Goal: Information Seeking & Learning: Understand process/instructions

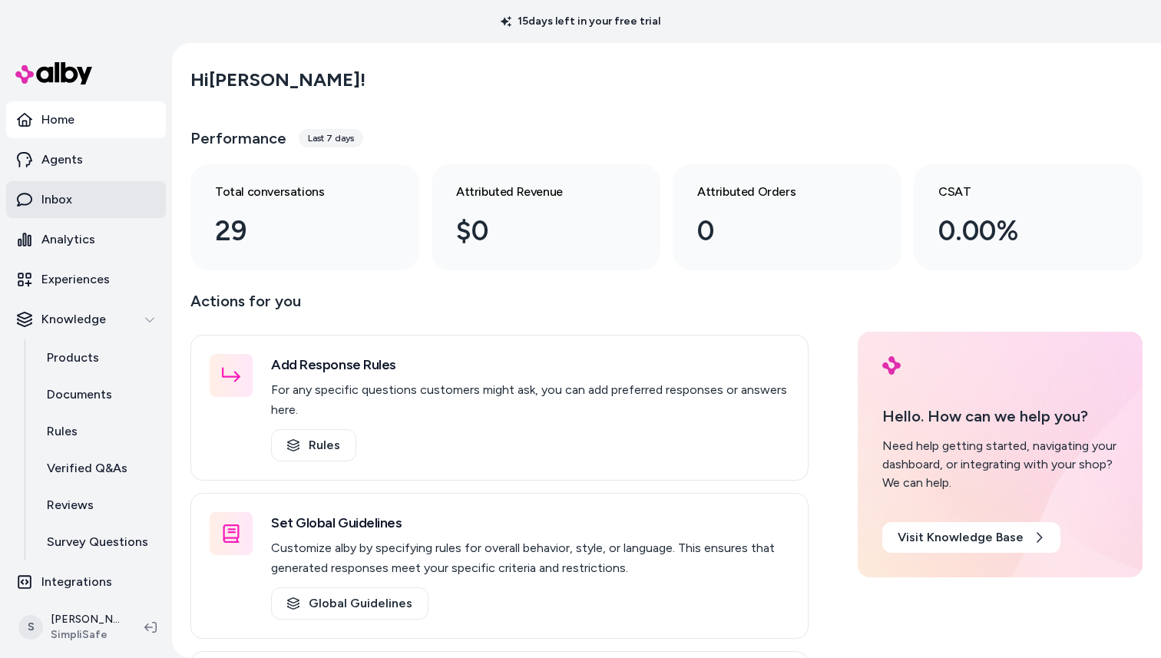
click at [71, 203] on p "Inbox" at bounding box center [56, 199] width 31 height 18
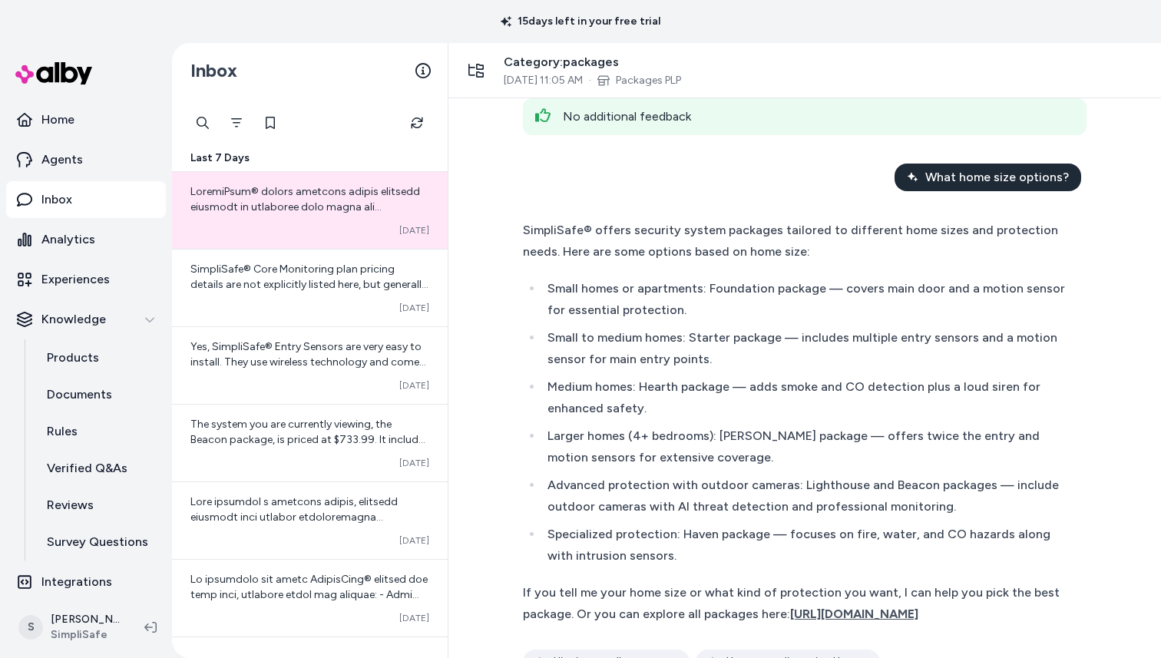
scroll to position [693, 0]
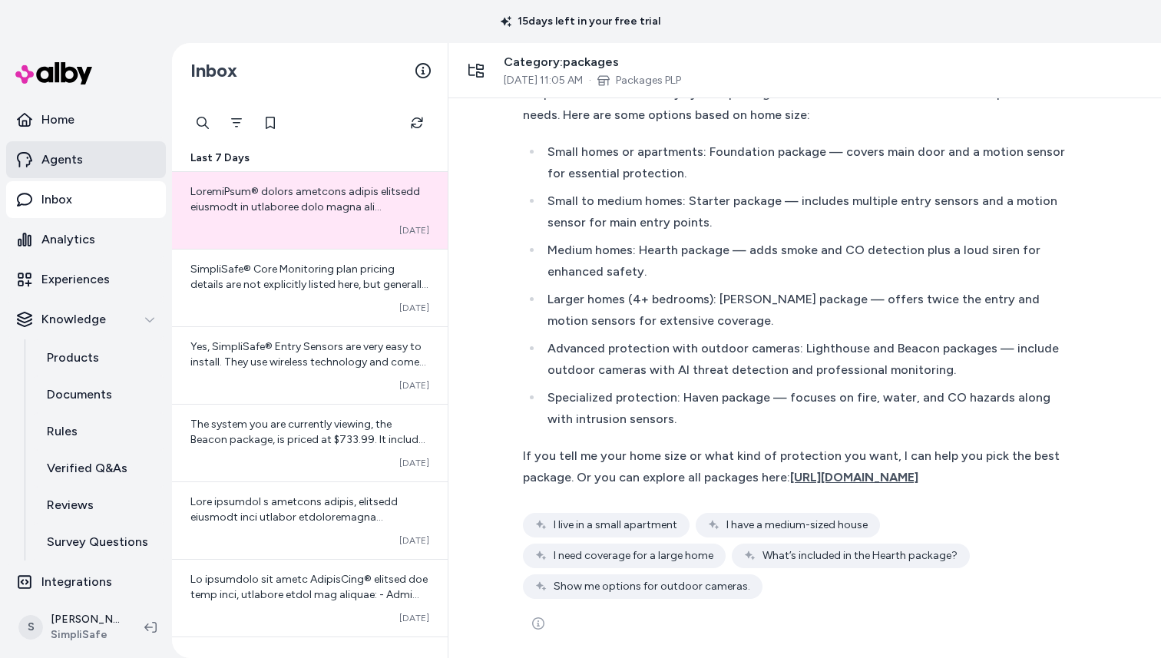
click at [70, 167] on p "Agents" at bounding box center [61, 159] width 41 height 18
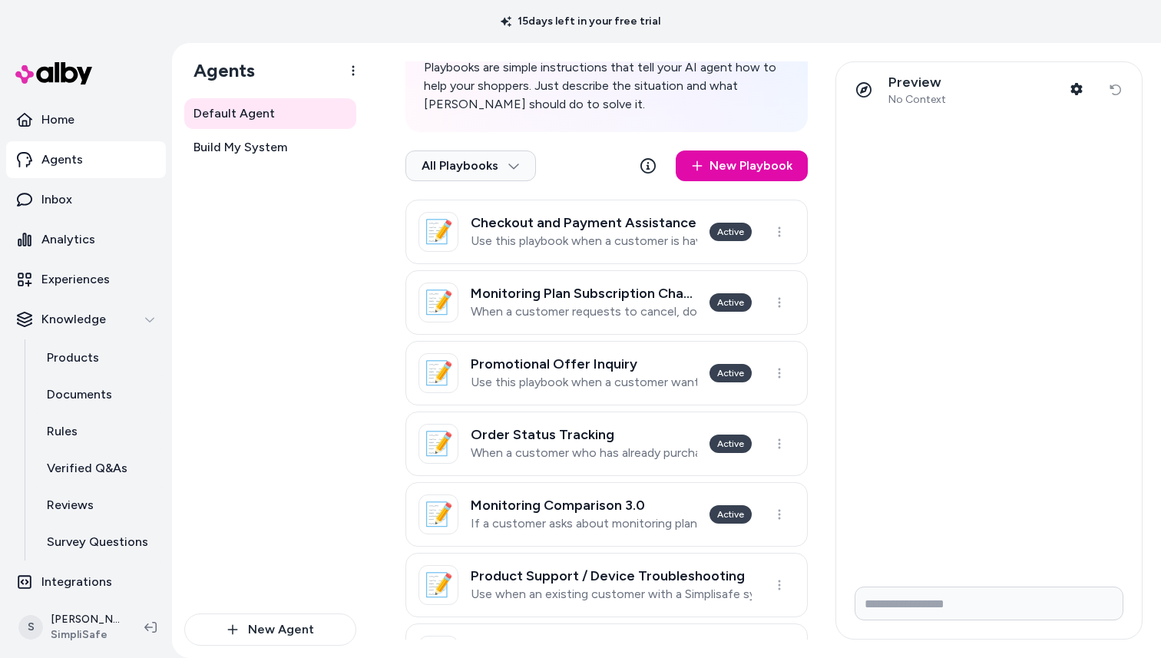
scroll to position [278, 0]
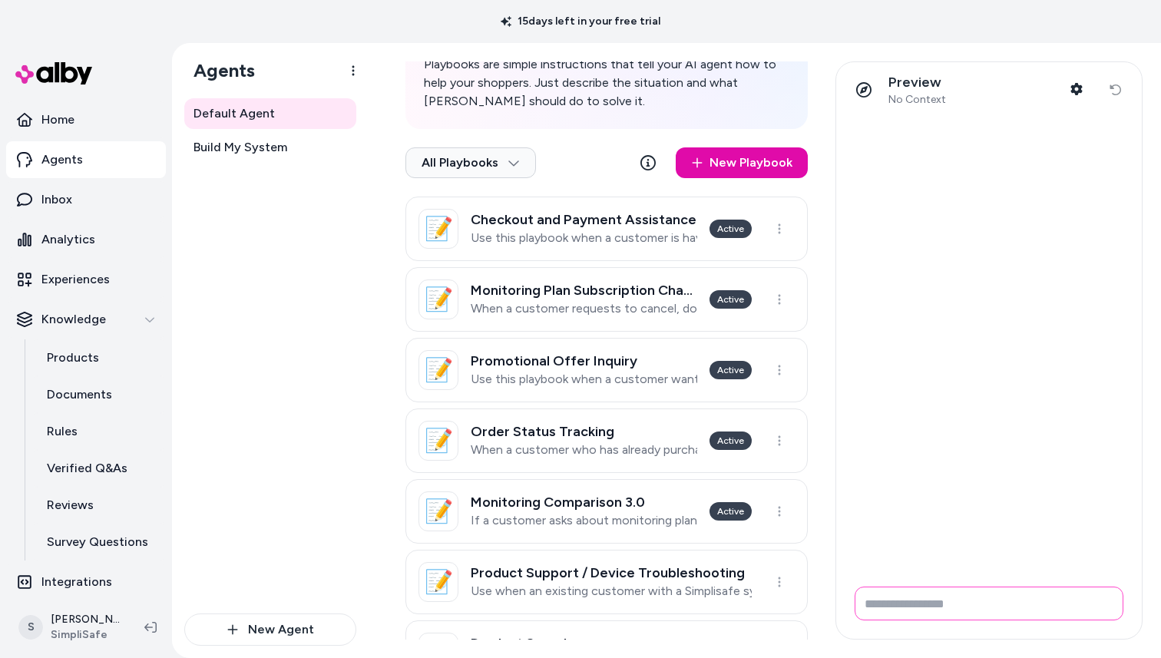
click at [962, 600] on input "Write your prompt here" at bounding box center [988, 603] width 269 height 34
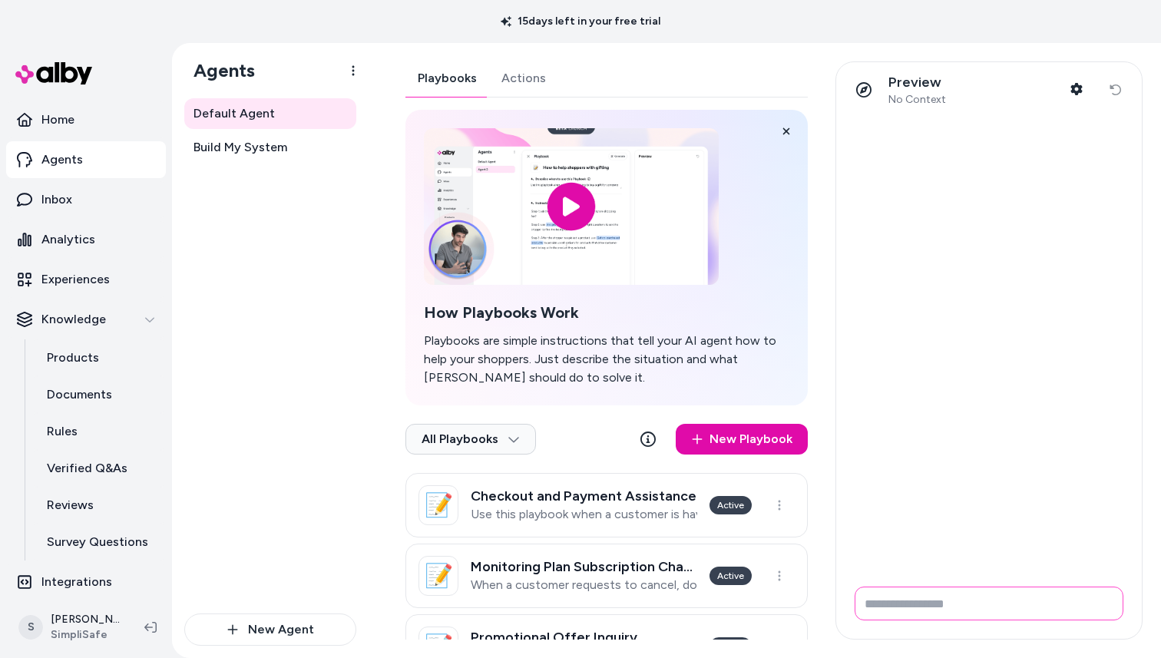
scroll to position [0, 0]
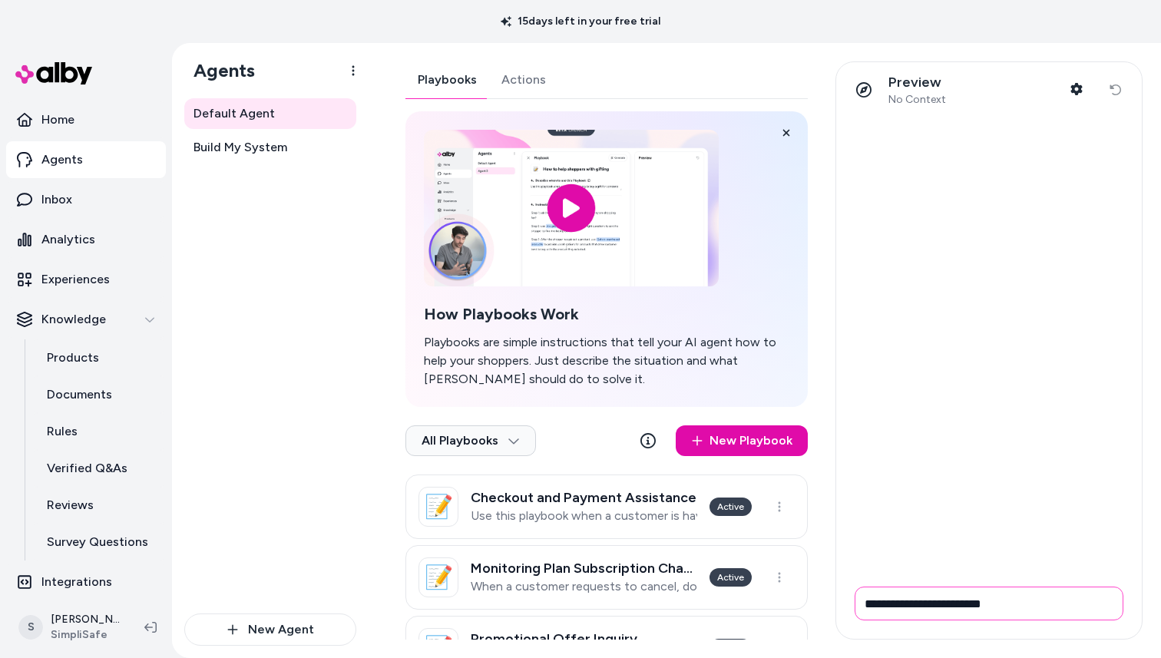
type input "**********"
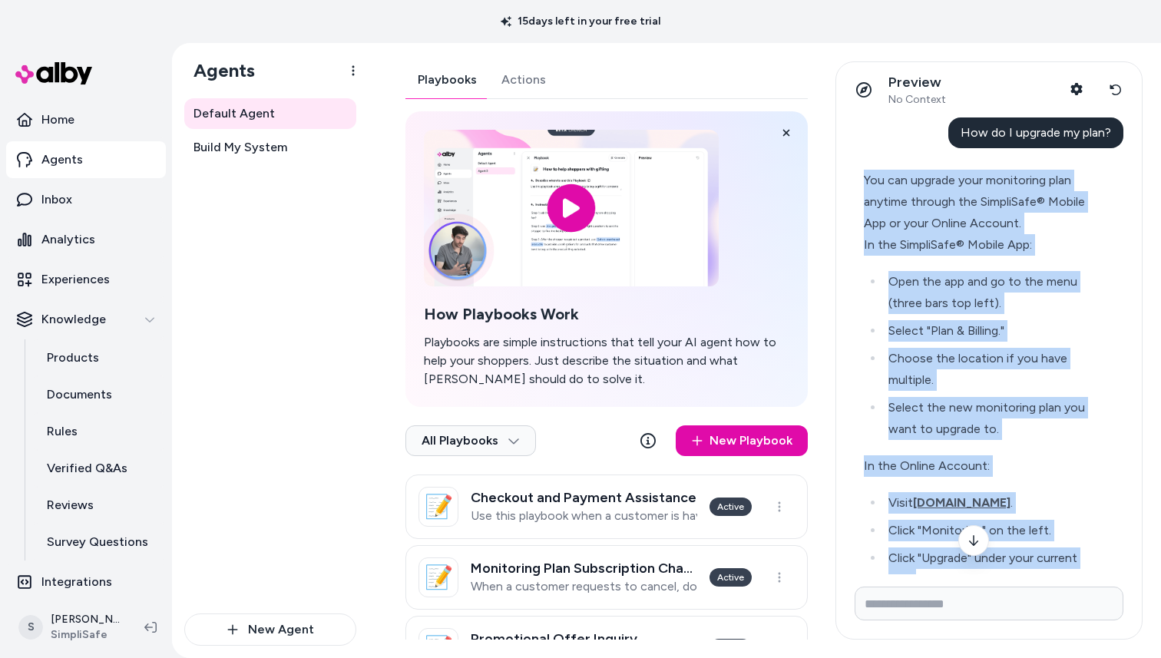
drag, startPoint x: 921, startPoint y: 494, endPoint x: 861, endPoint y: 190, distance: 310.0
click at [854, 187] on div "How do I upgrade my plan? You can upgrade your monitoring plan anytime through …" at bounding box center [989, 345] width 306 height 457
copy div "You can upgrade your monitoring plan anytime through the SimpliSafe® Mobile App…"
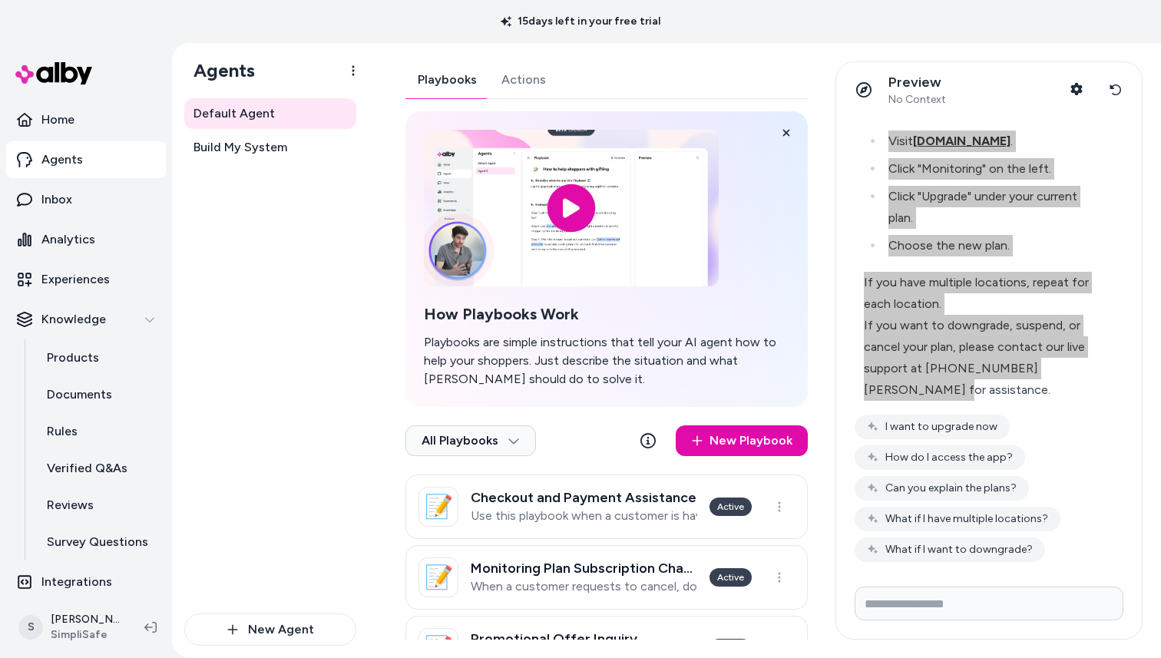
scroll to position [368, 0]
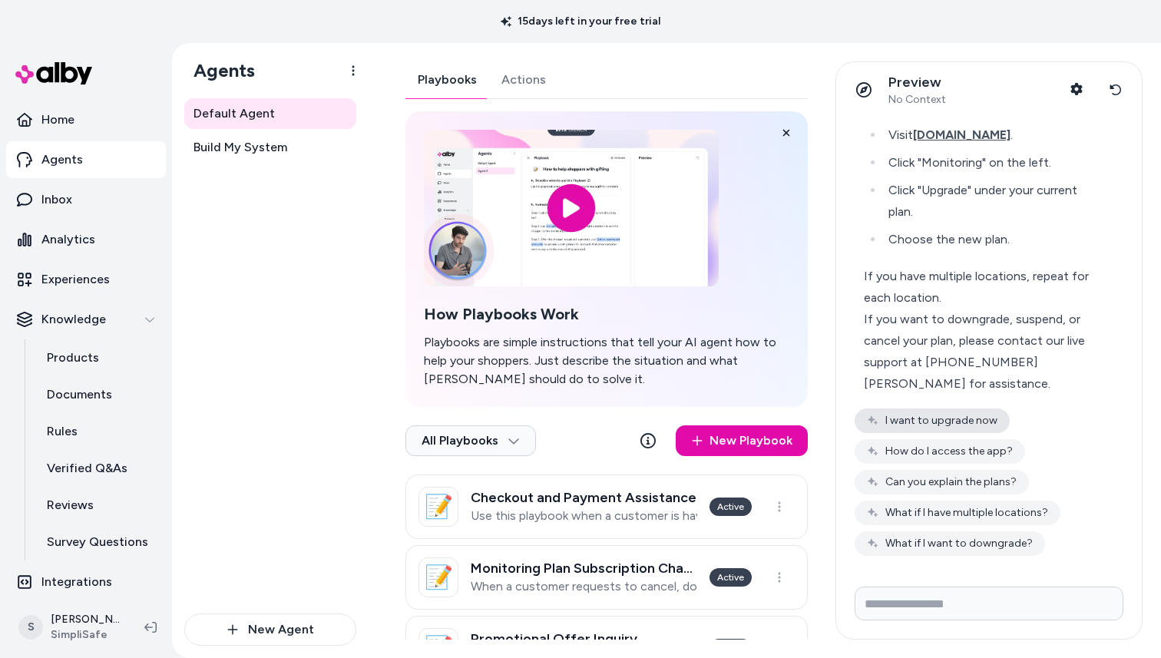
drag, startPoint x: 1046, startPoint y: 409, endPoint x: 893, endPoint y: 425, distance: 154.3
click at [1045, 409] on div "I want to upgrade now How do I access the app? Can you explain the plans? What …" at bounding box center [988, 481] width 269 height 147
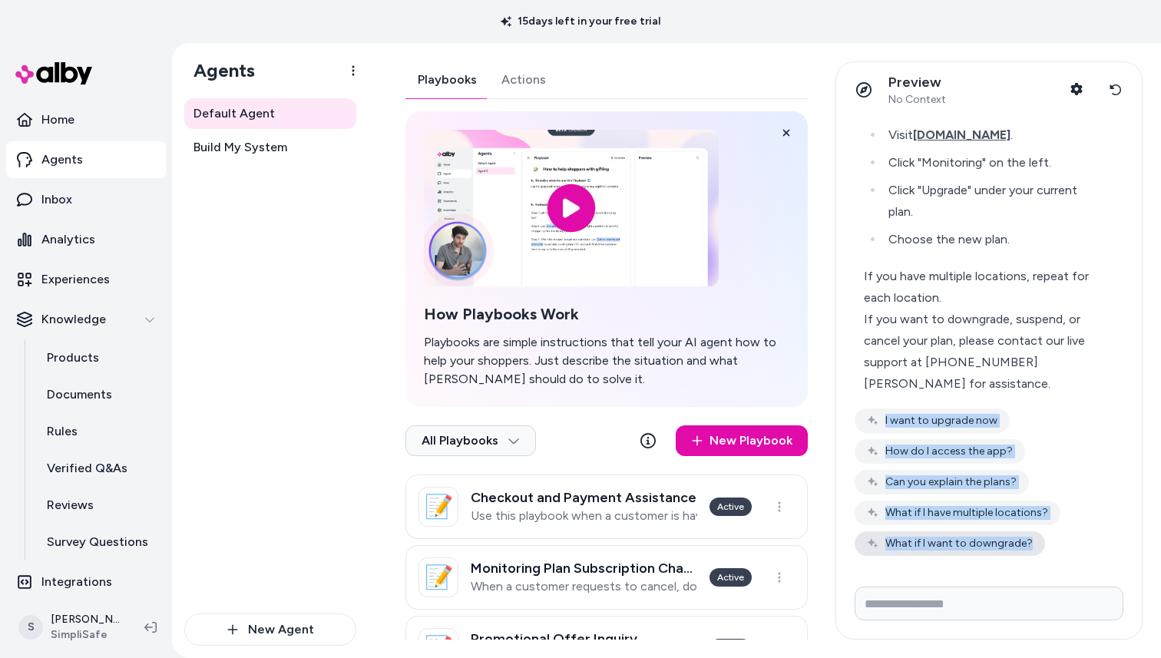
drag, startPoint x: 858, startPoint y: 409, endPoint x: 1017, endPoint y: 555, distance: 215.7
click at [1017, 555] on div "I want to upgrade now How do I access the app? Can you explain the plans? What …" at bounding box center [988, 481] width 269 height 147
copy div "I want to upgrade now How do I access the app? Can you explain the plans? What …"
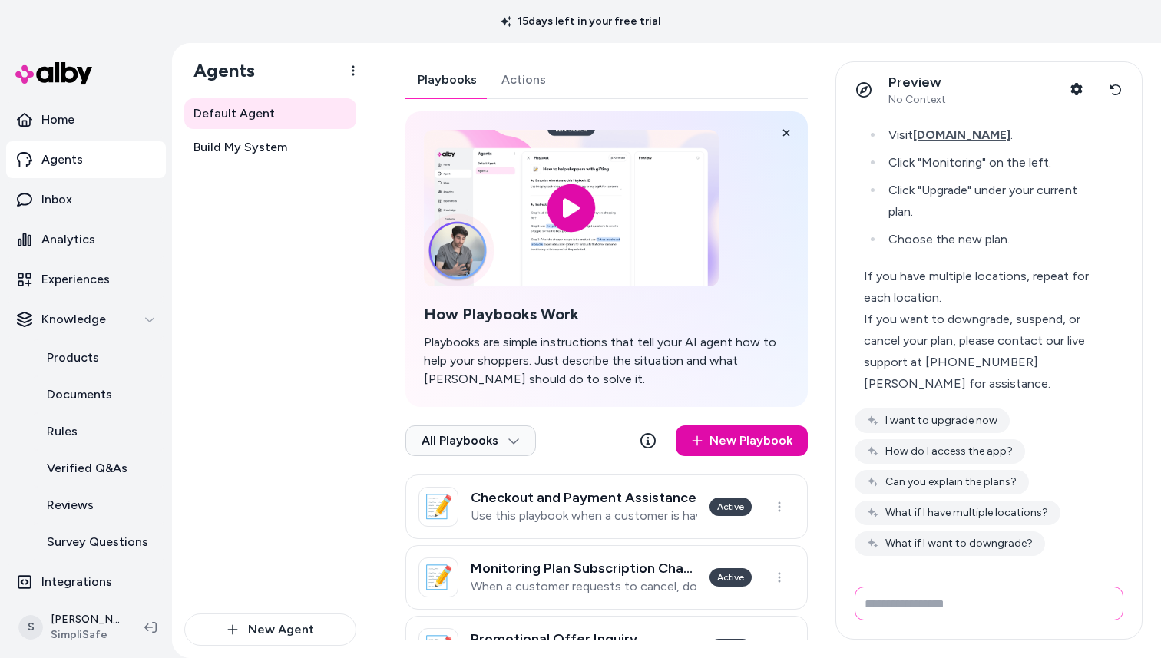
click at [987, 610] on input "Write your prompt here" at bounding box center [988, 603] width 269 height 34
click at [1108, 92] on button "Reset conversation" at bounding box center [1115, 89] width 28 height 31
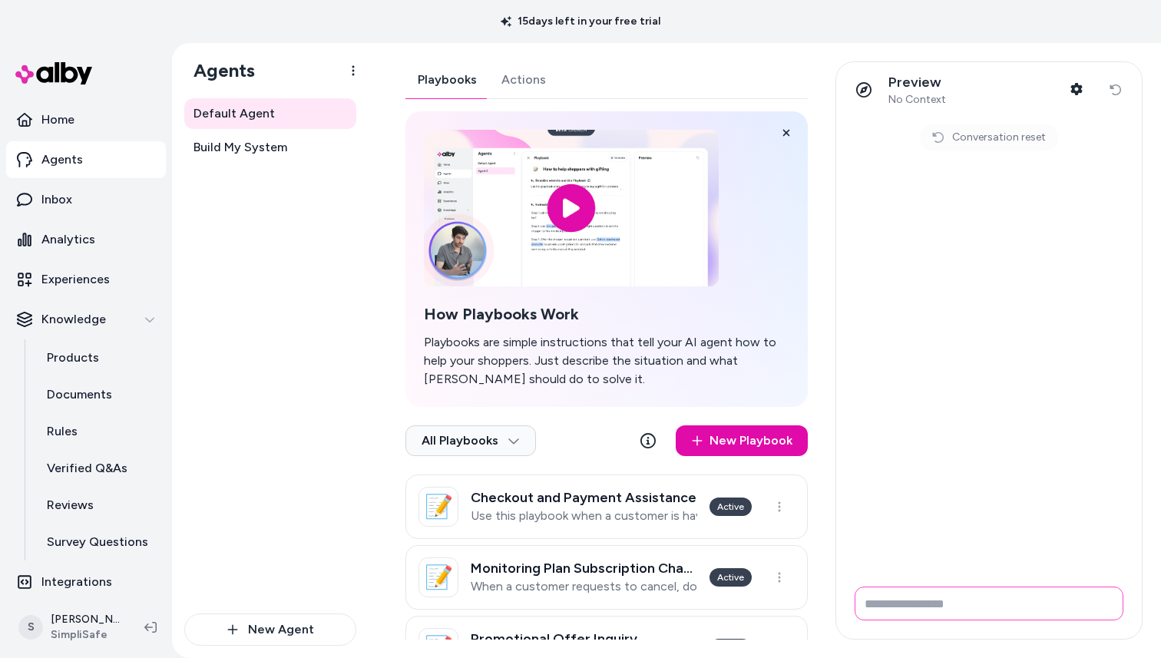
click at [930, 608] on input "Write your prompt here" at bounding box center [988, 603] width 269 height 34
type input "*"
type input "**********"
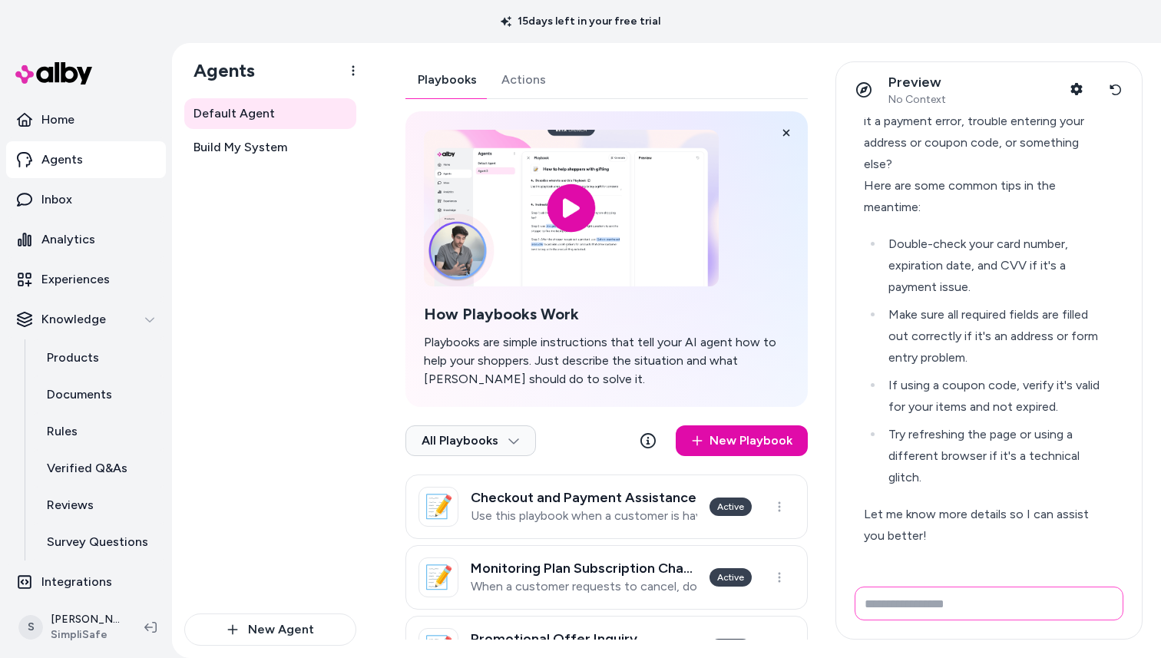
scroll to position [210, 0]
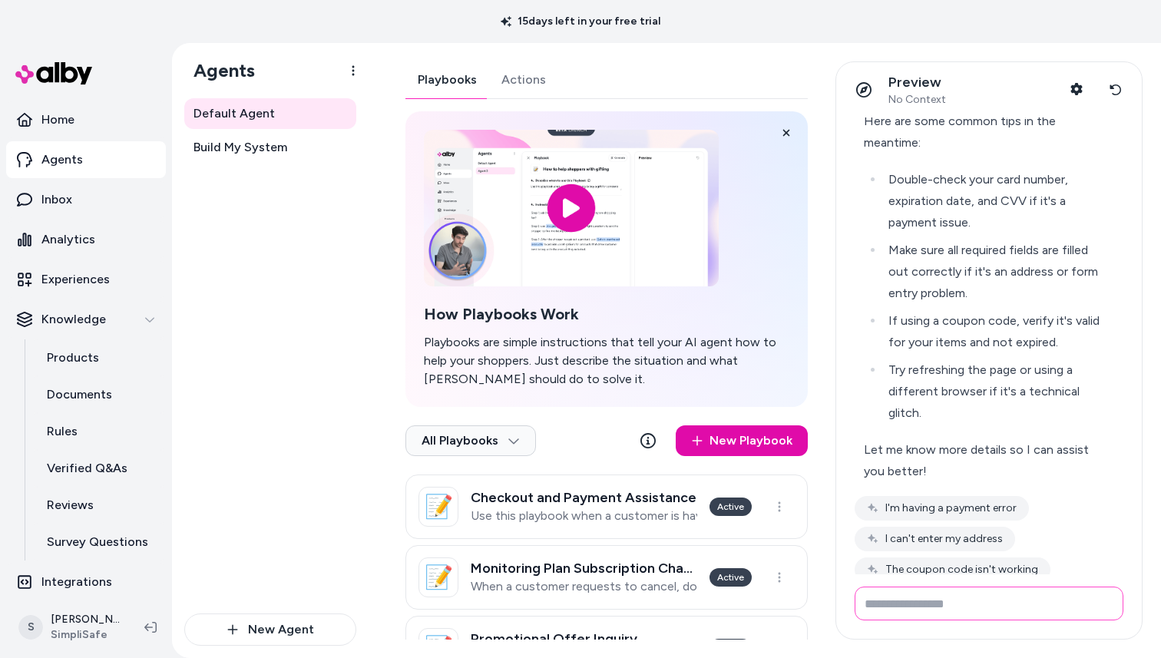
click at [933, 599] on input "Write your prompt here" at bounding box center [988, 603] width 269 height 34
type input "**********"
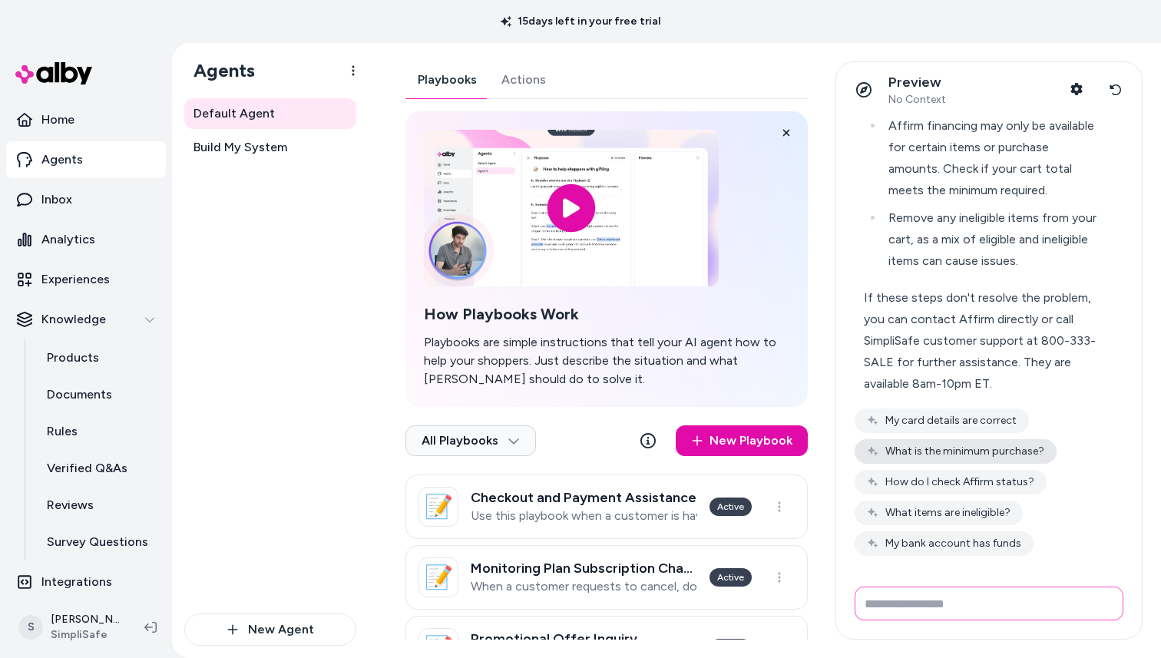
scroll to position [982, 0]
type input "**********"
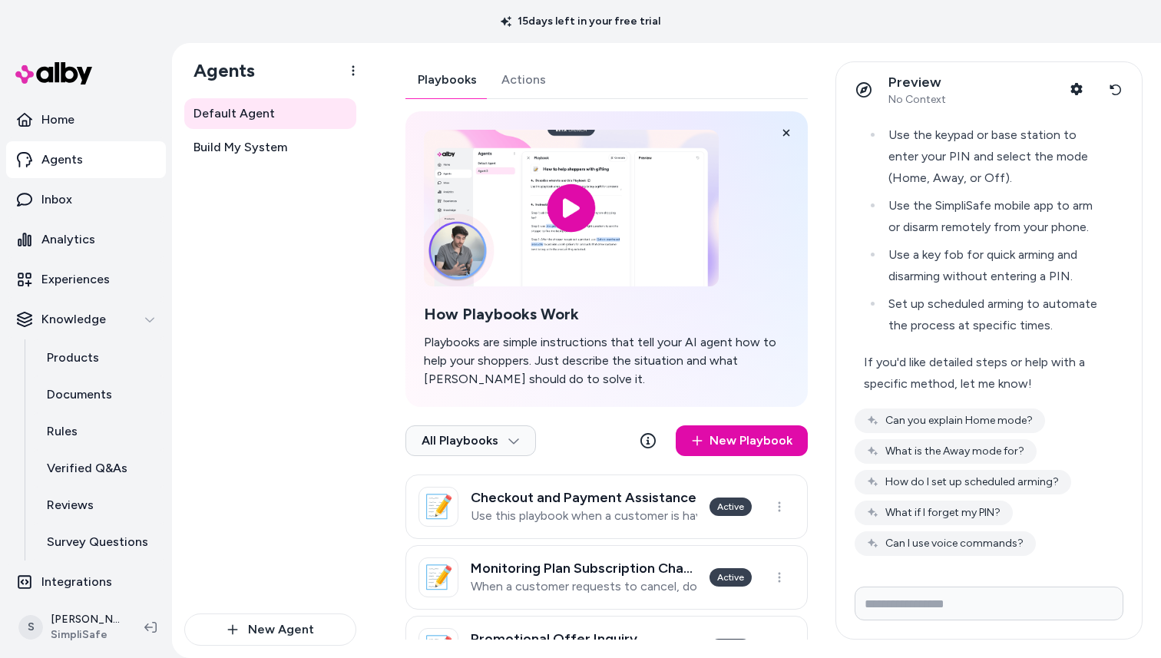
scroll to position [1424, 0]
click at [1115, 93] on icon at bounding box center [1115, 90] width 12 height 12
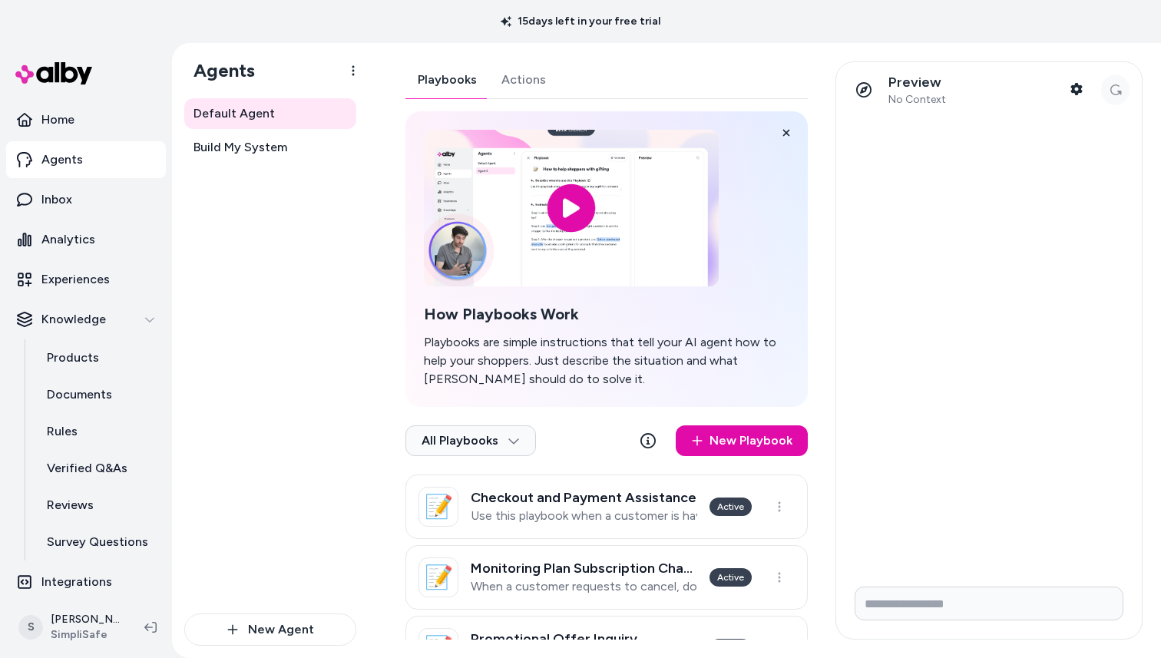
scroll to position [0, 0]
click at [933, 599] on input "Write your prompt here" at bounding box center [988, 603] width 269 height 34
type input "**********"
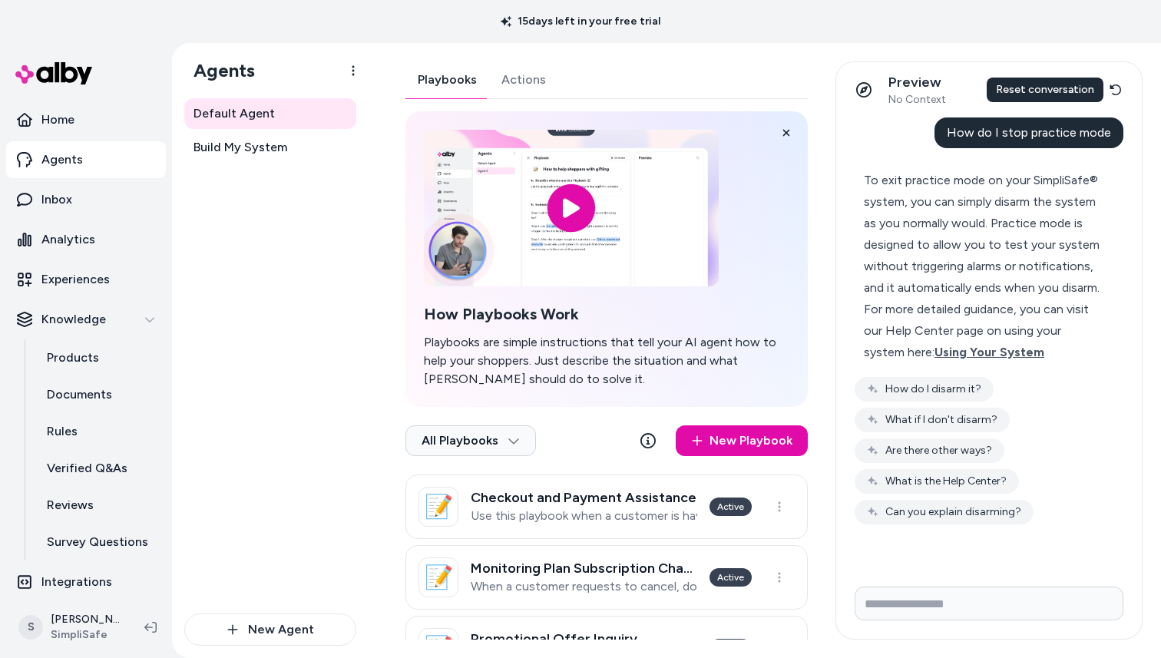
click at [1113, 94] on icon at bounding box center [1115, 89] width 12 height 11
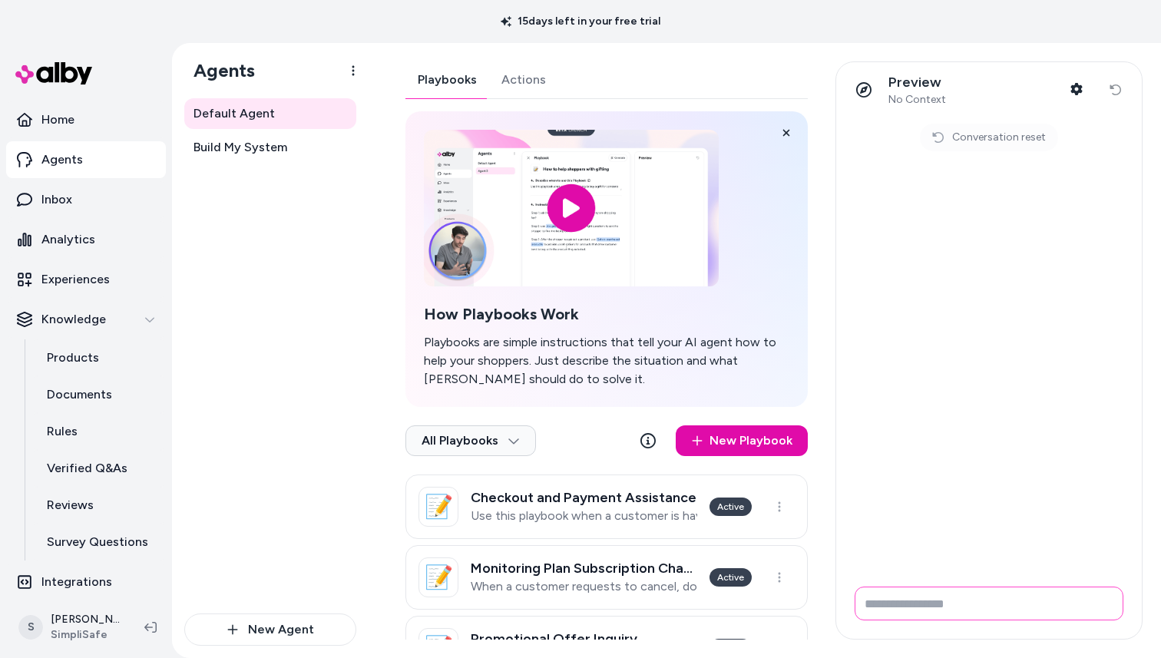
click at [996, 605] on input "Write your prompt here" at bounding box center [988, 603] width 269 height 34
type input "**********"
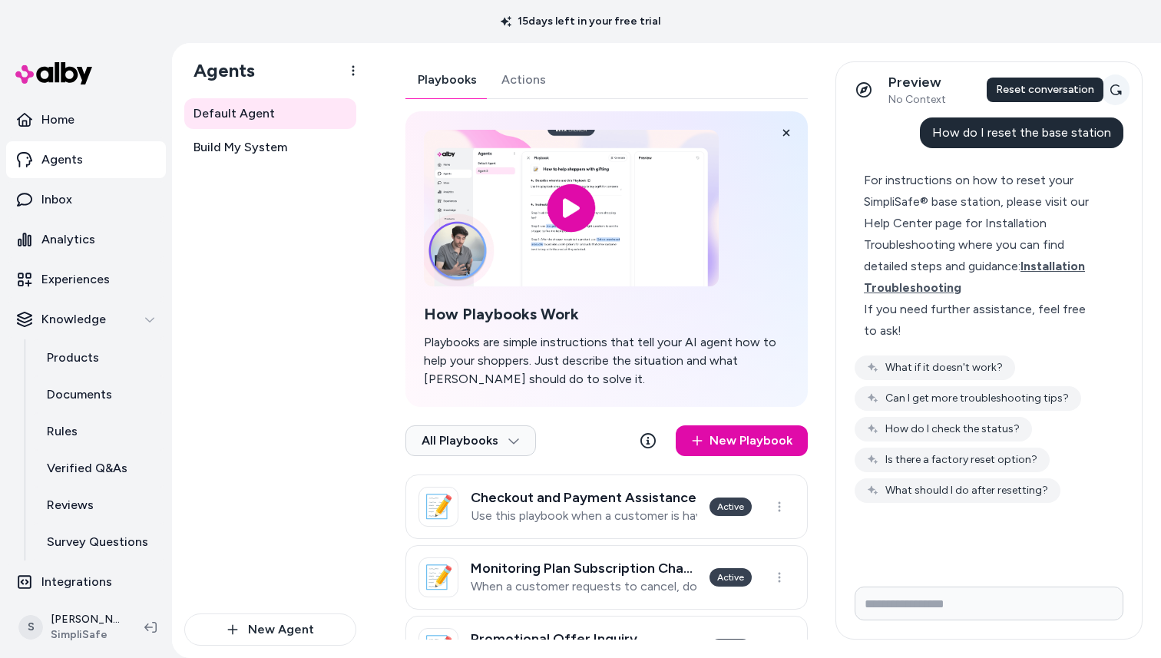
click at [1111, 94] on icon at bounding box center [1115, 90] width 12 height 12
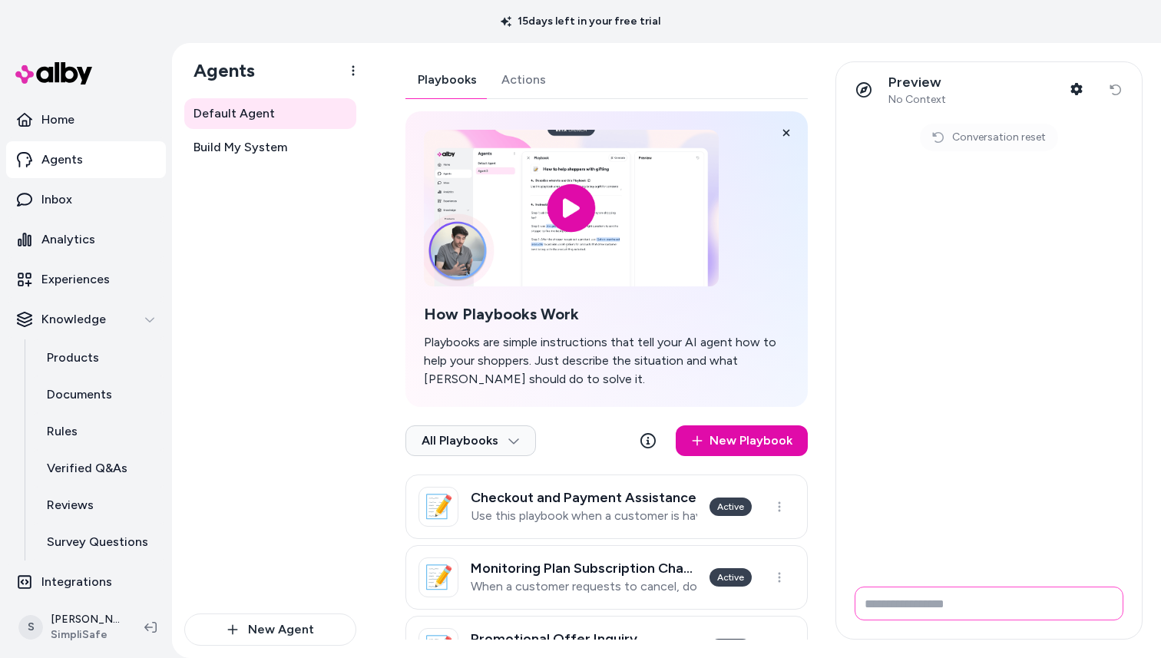
click at [944, 600] on input "Write your prompt here" at bounding box center [988, 603] width 269 height 34
type input "**********"
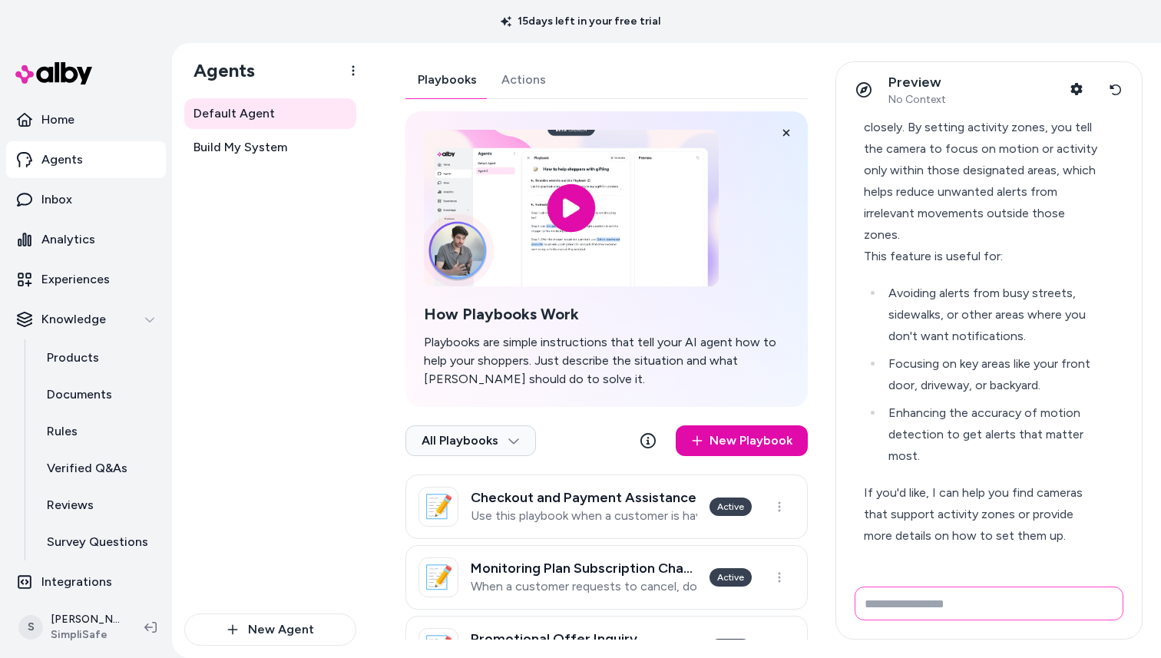
scroll to position [164, 0]
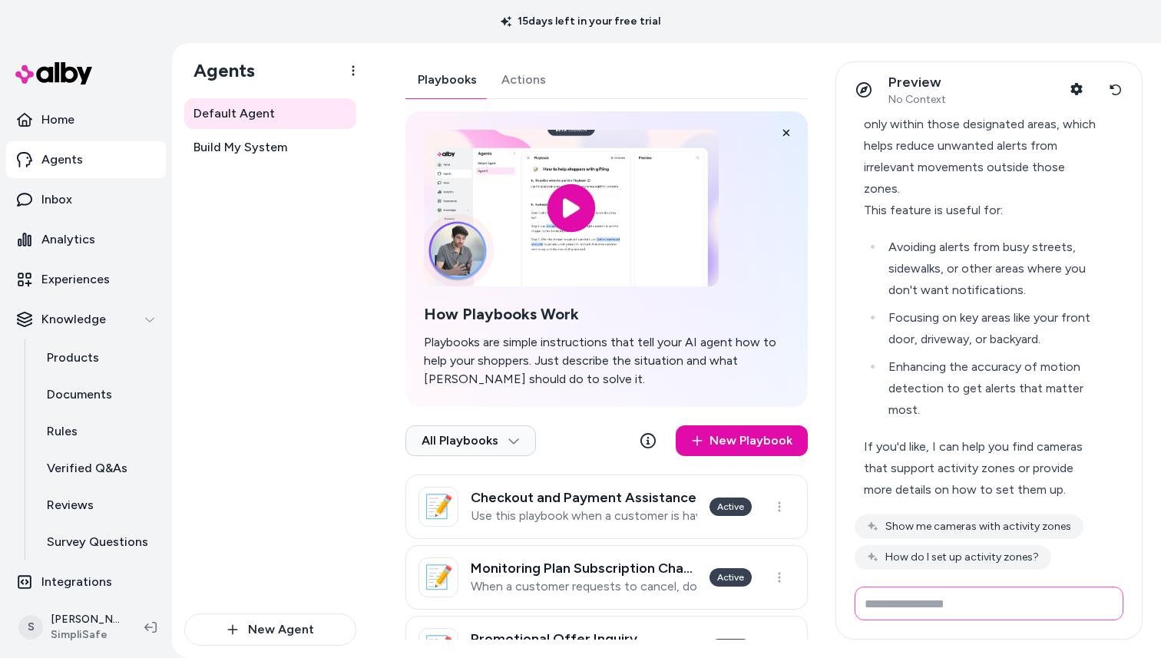
type input "*"
type input "**********"
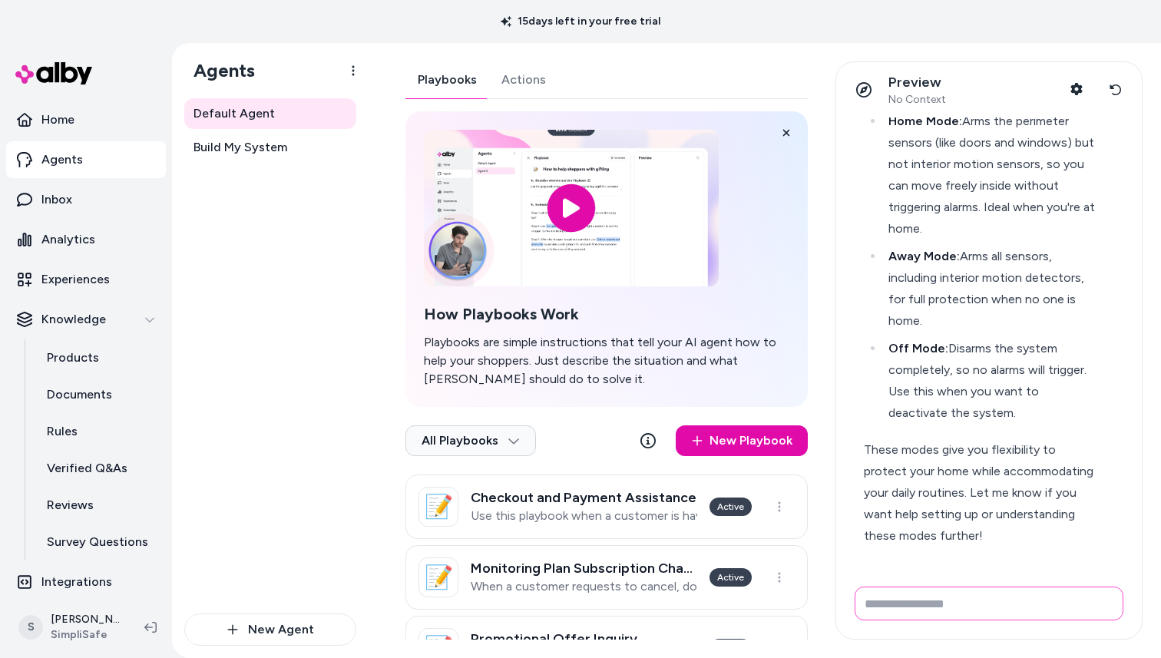
scroll to position [753, 0]
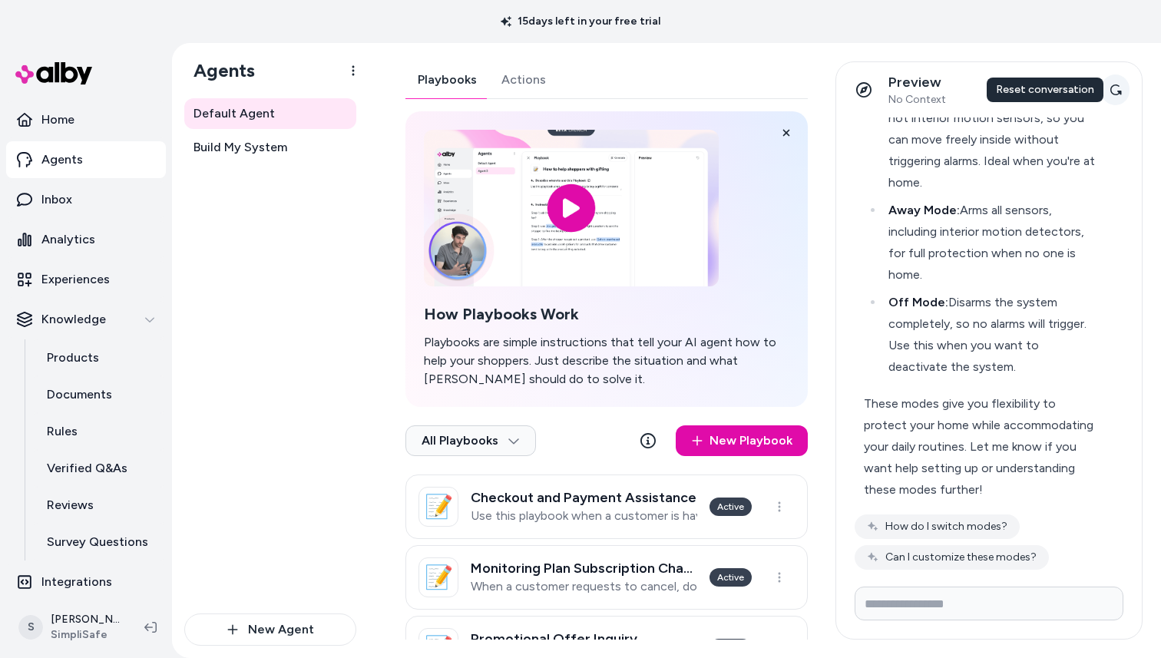
click at [1112, 86] on icon at bounding box center [1116, 89] width 12 height 11
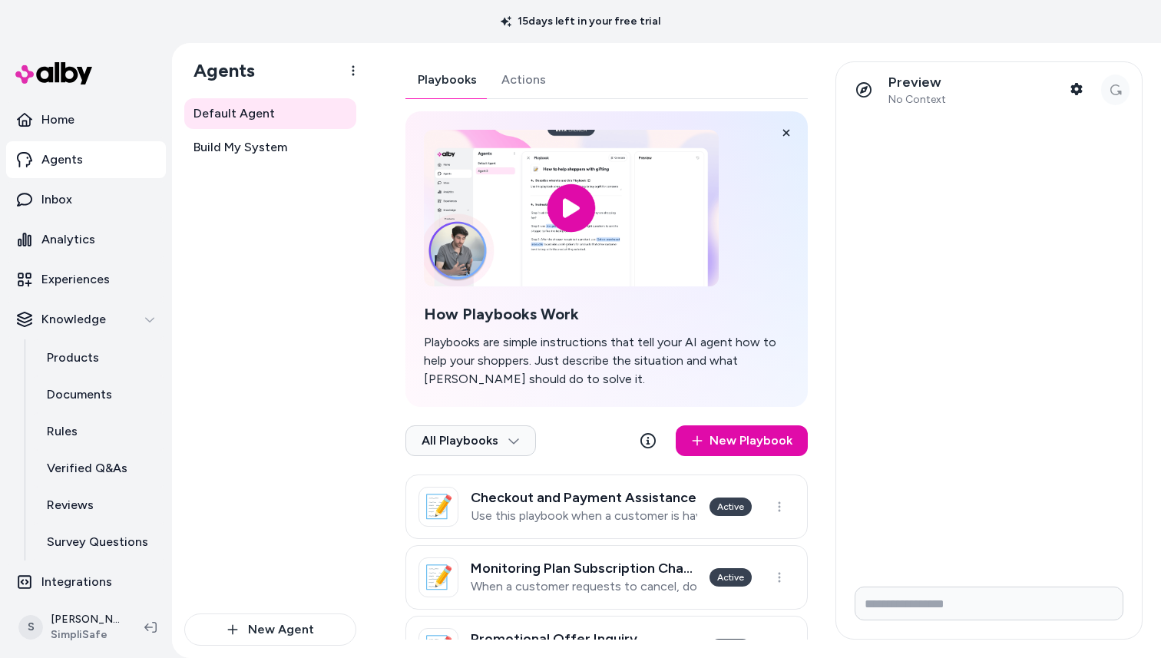
scroll to position [0, 0]
drag, startPoint x: 911, startPoint y: 617, endPoint x: 917, endPoint y: 607, distance: 11.7
click at [914, 612] on input "Write your prompt here" at bounding box center [988, 603] width 269 height 34
type input "*"
type input "**********"
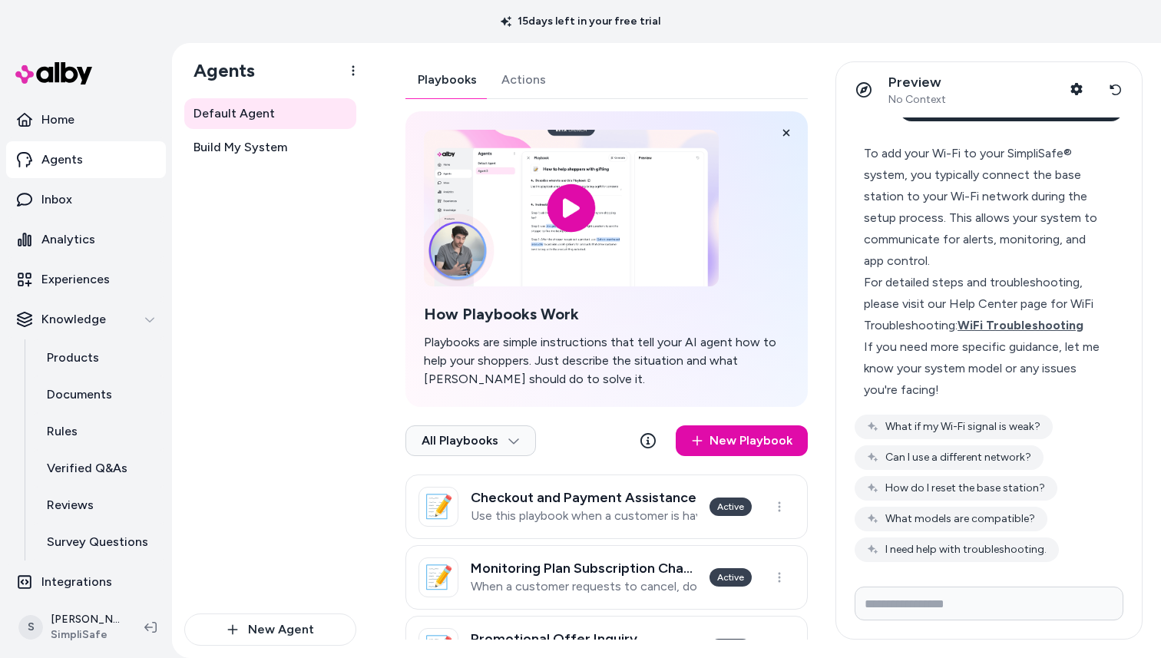
scroll to position [33, 0]
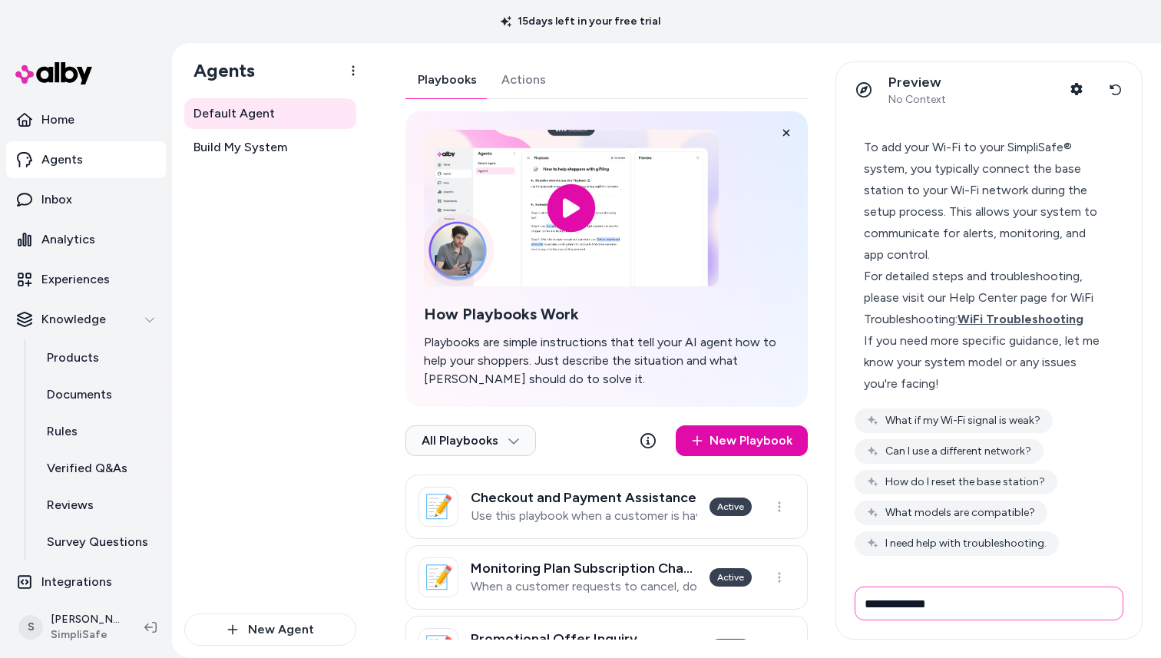
type input "**********"
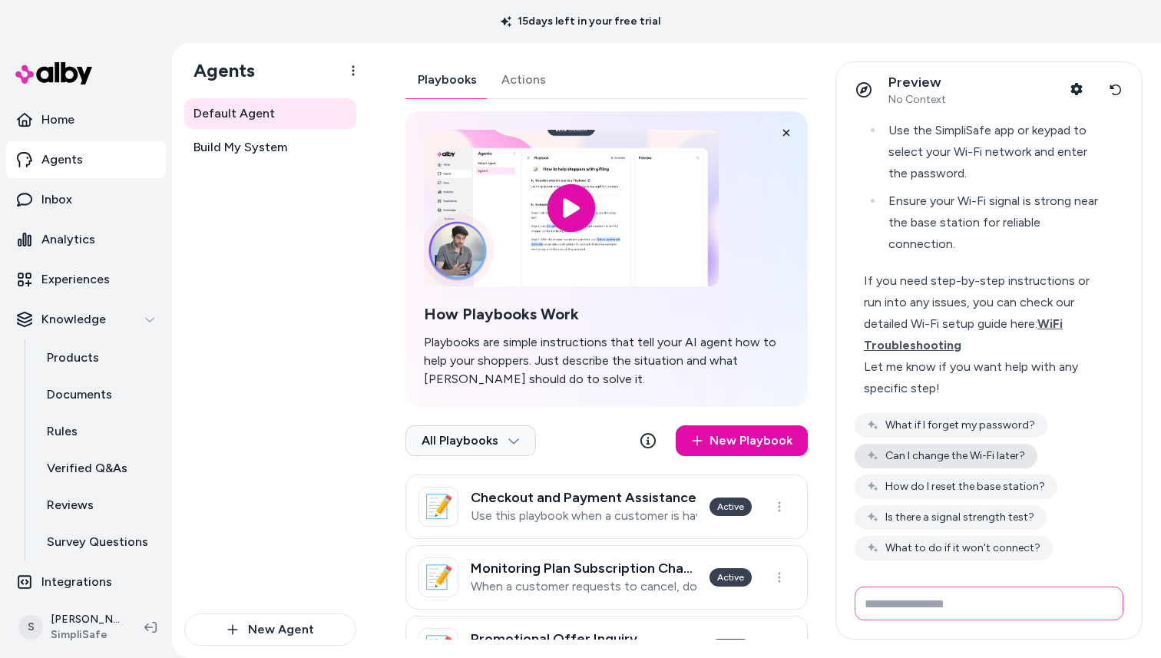
scroll to position [515, 0]
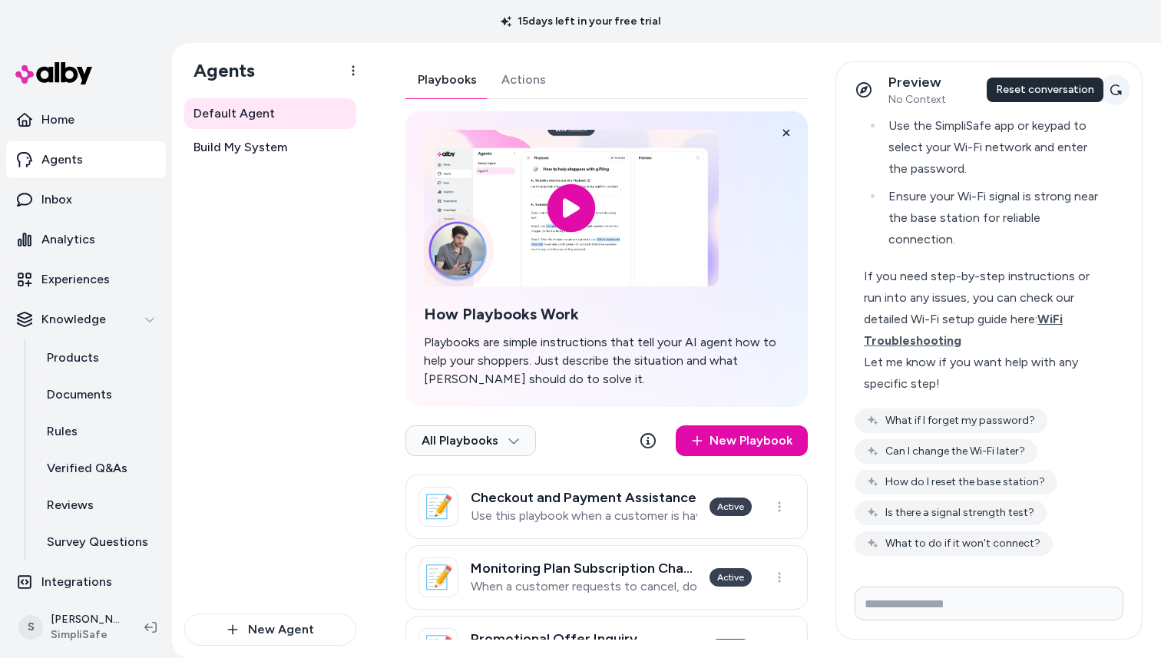
click at [1114, 88] on icon at bounding box center [1115, 90] width 12 height 12
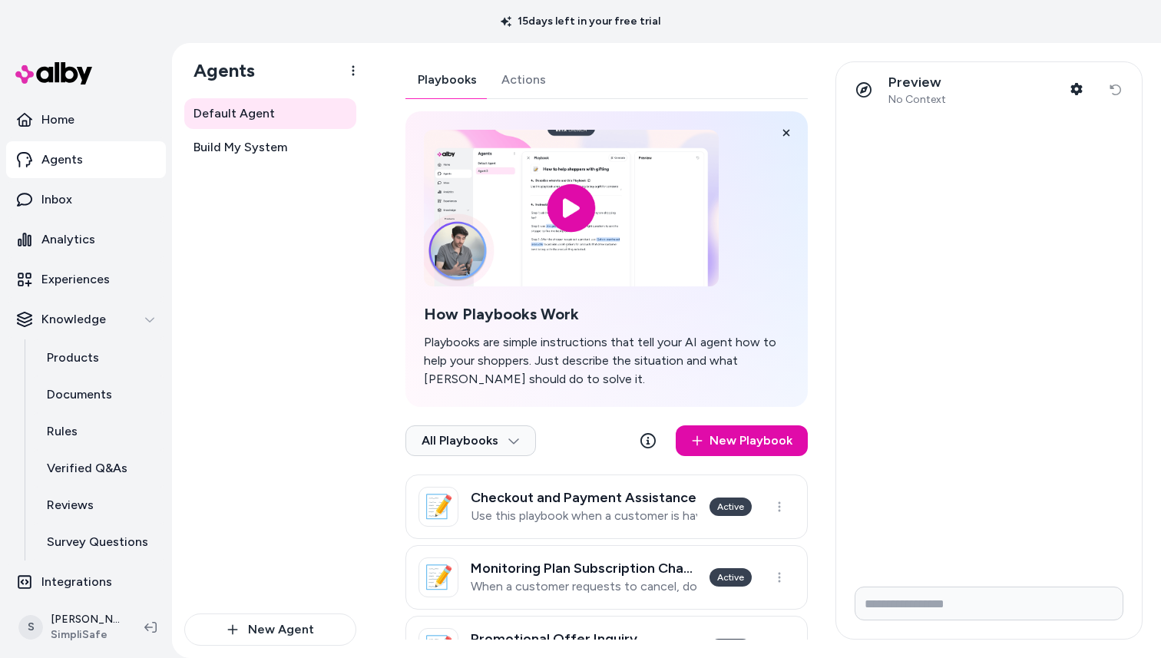
scroll to position [0, 0]
click at [900, 598] on input "Write your prompt here" at bounding box center [988, 603] width 269 height 34
type input "*"
type input "**********"
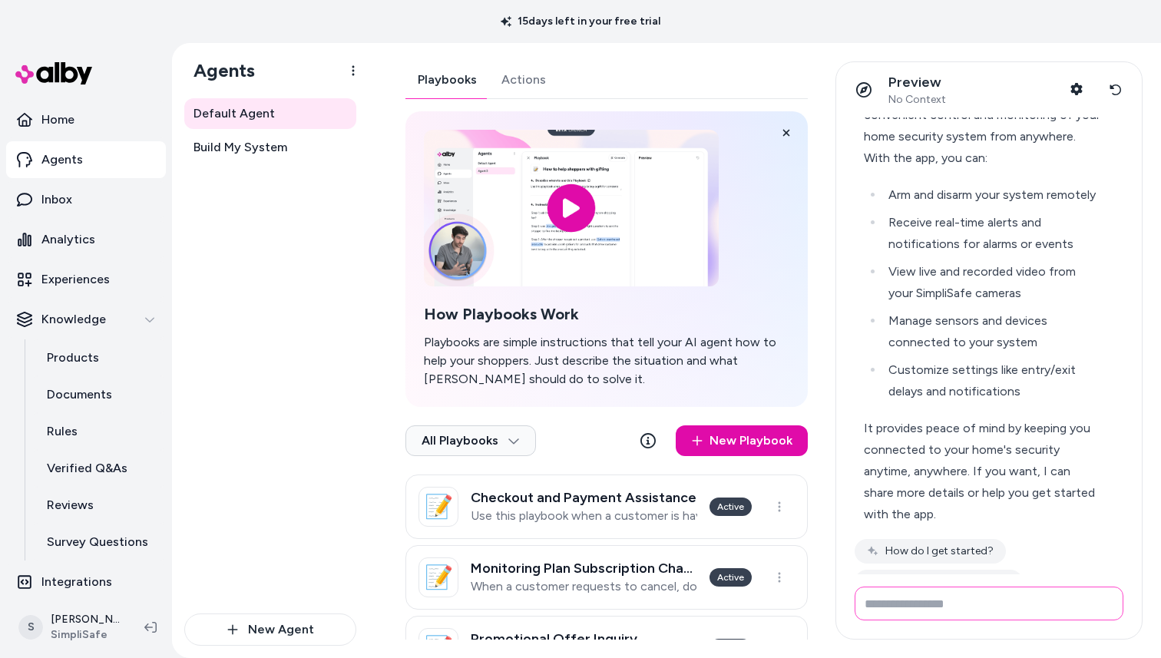
scroll to position [133, 0]
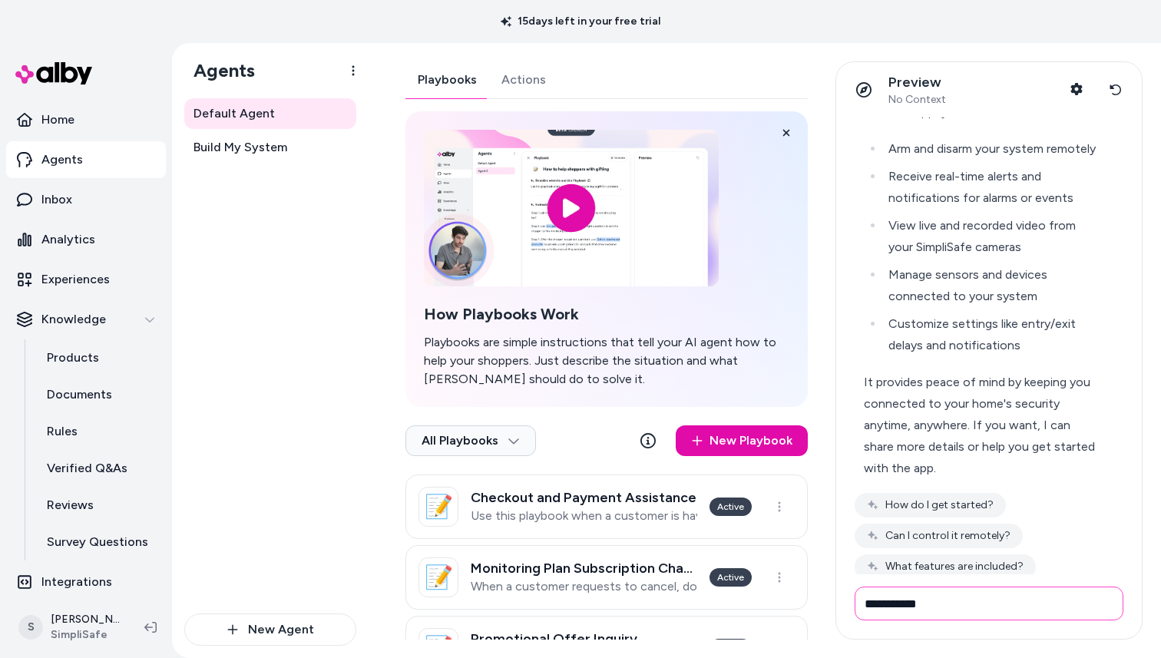
type input "**********"
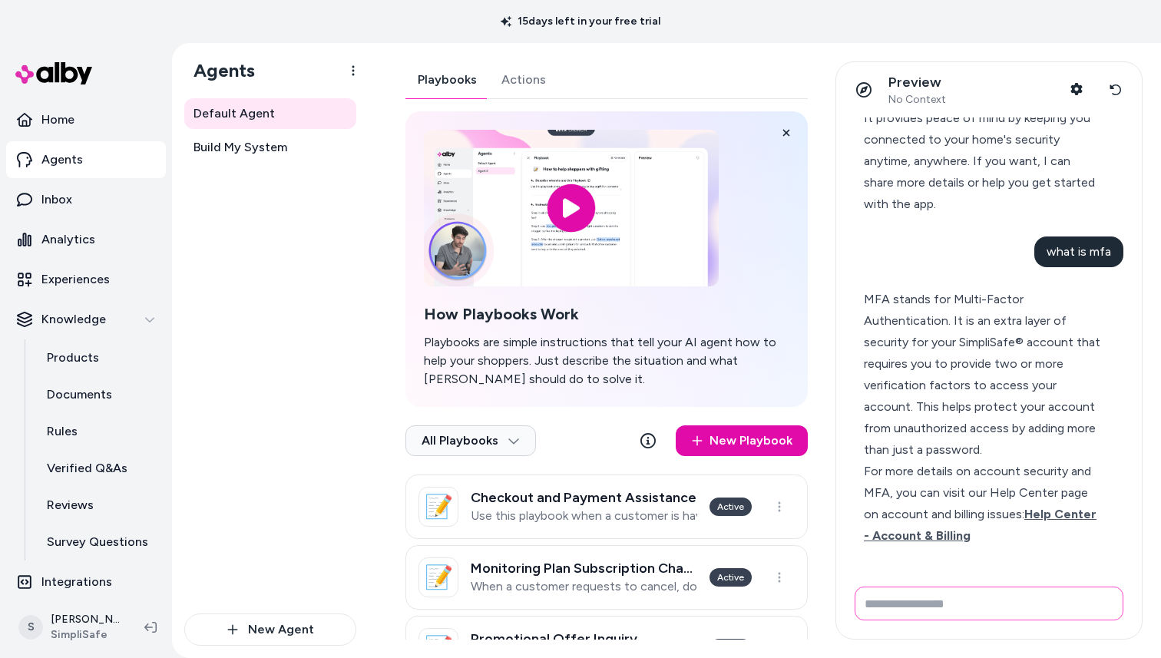
scroll to position [415, 0]
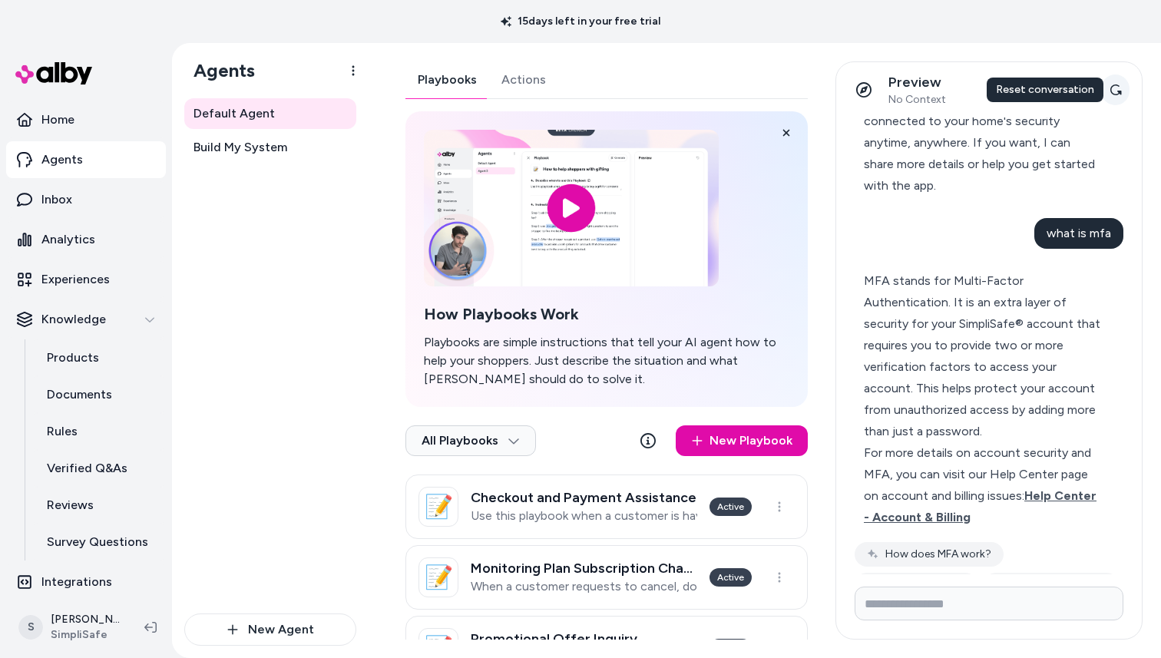
click at [1112, 87] on icon at bounding box center [1115, 90] width 12 height 12
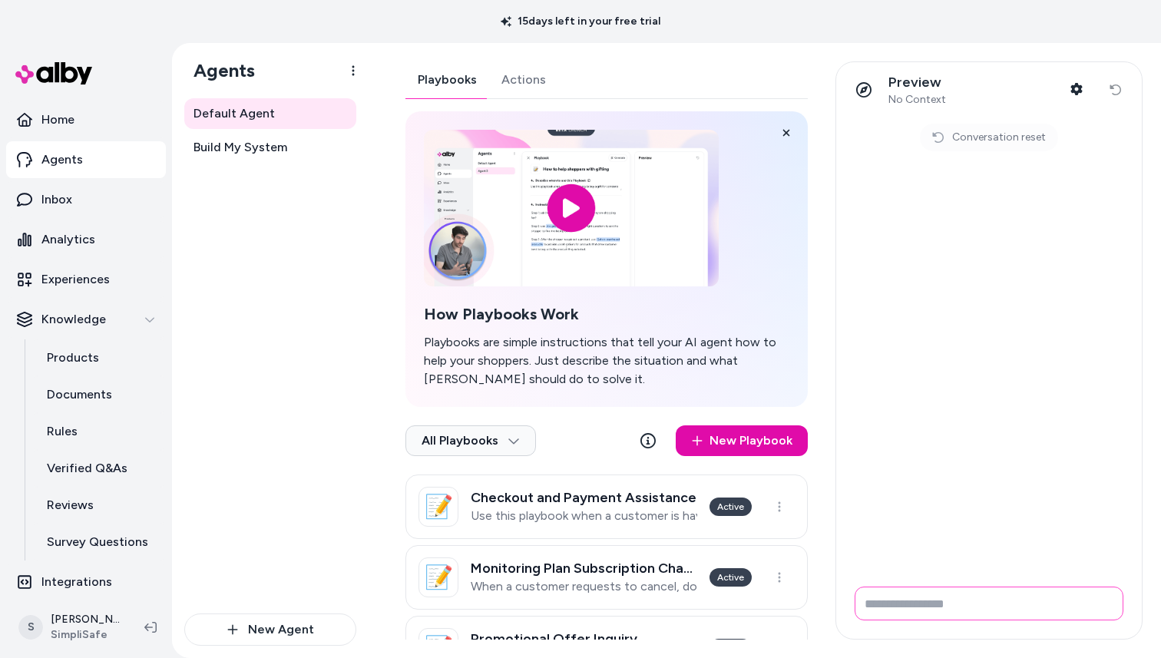
click at [910, 603] on input "Write your prompt here" at bounding box center [988, 603] width 269 height 34
type input "**********"
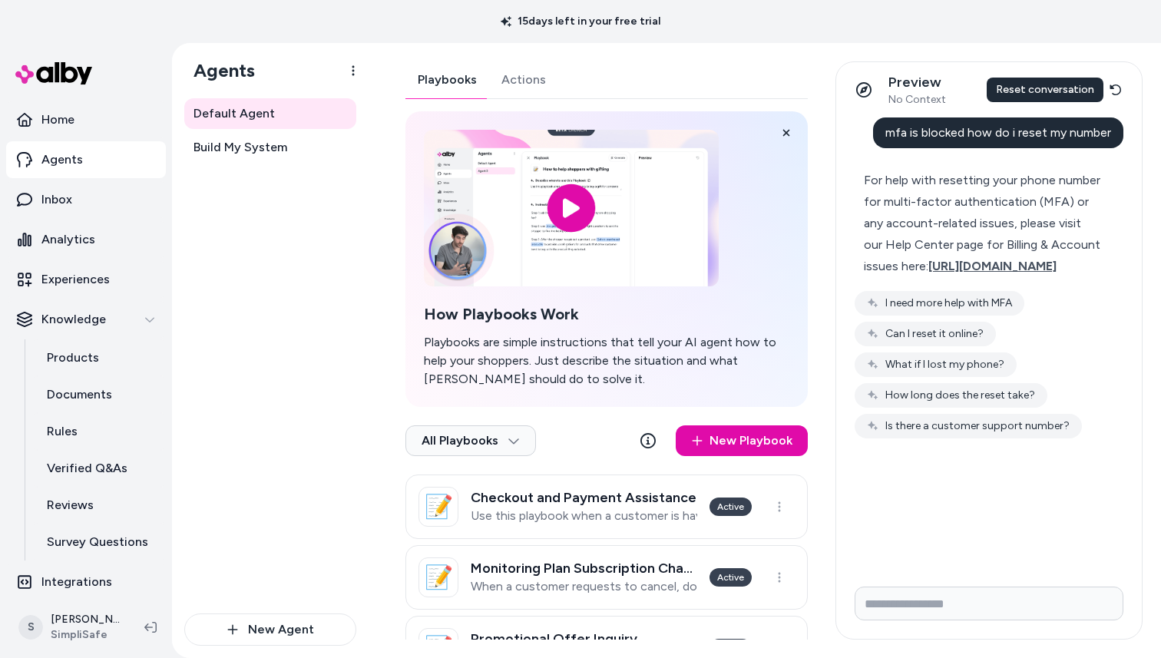
click at [1121, 91] on icon at bounding box center [1115, 90] width 12 height 12
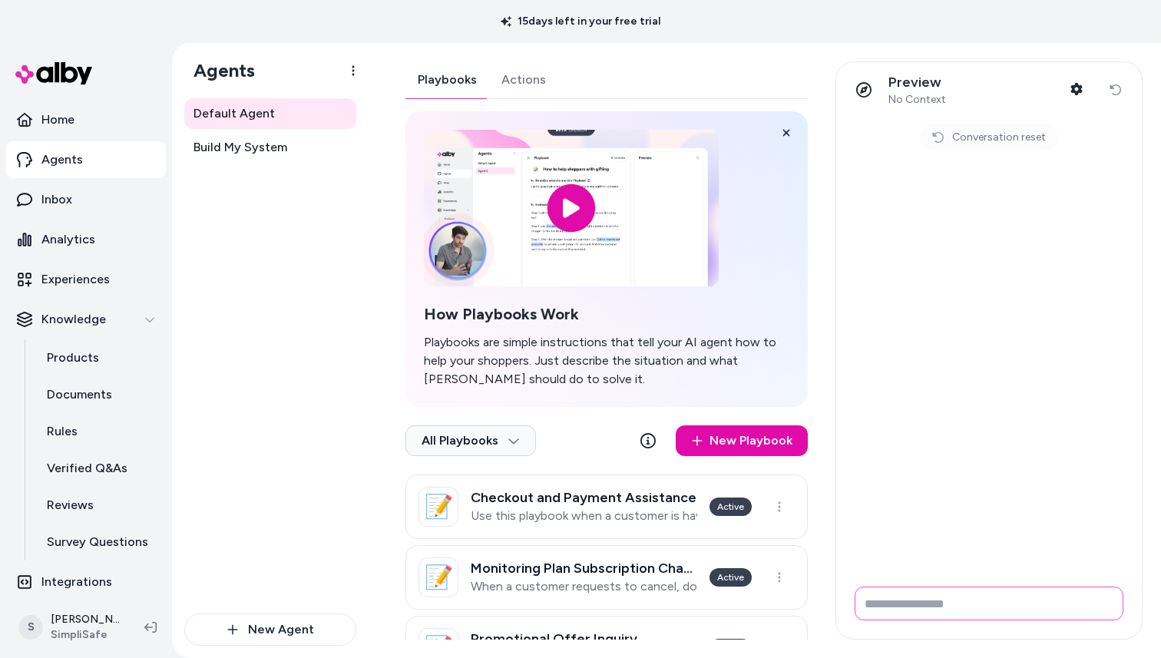
click at [877, 597] on input "Write your prompt here" at bounding box center [988, 603] width 269 height 34
type input "**********"
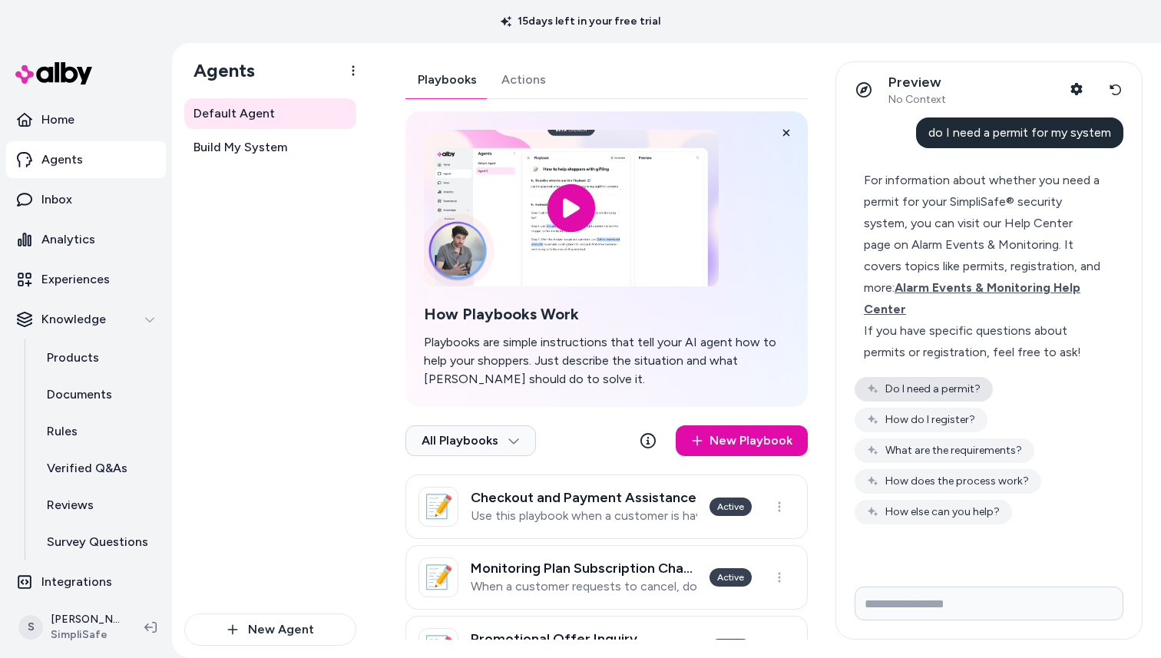
click at [947, 377] on button "Do I need a permit?" at bounding box center [923, 389] width 138 height 25
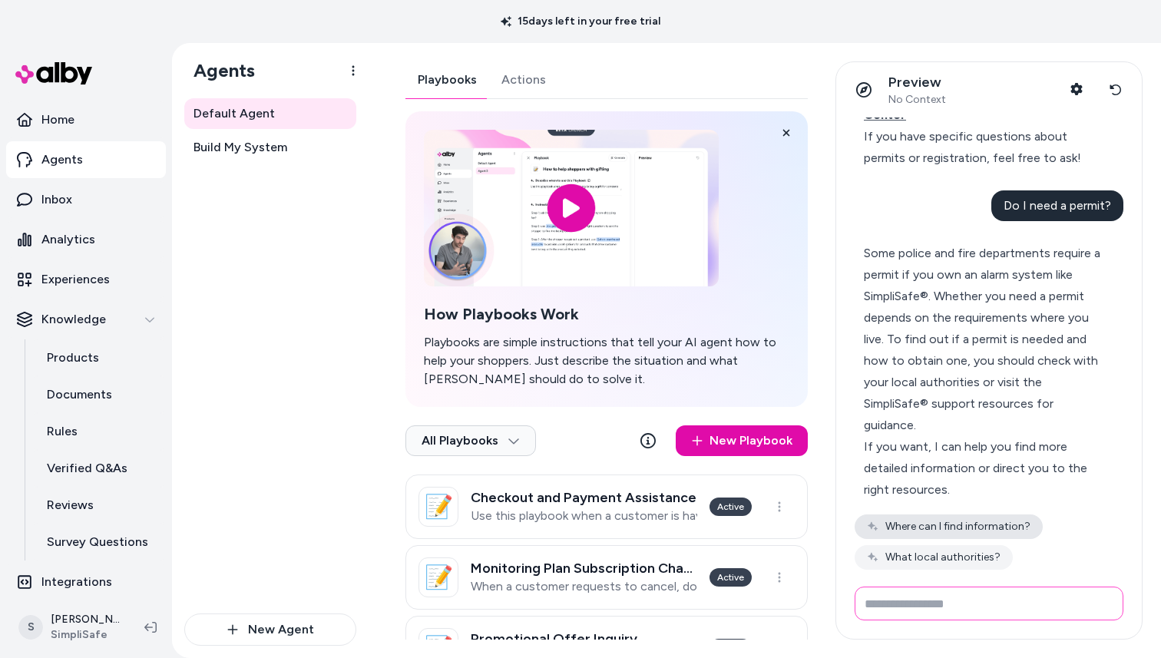
scroll to position [191, 0]
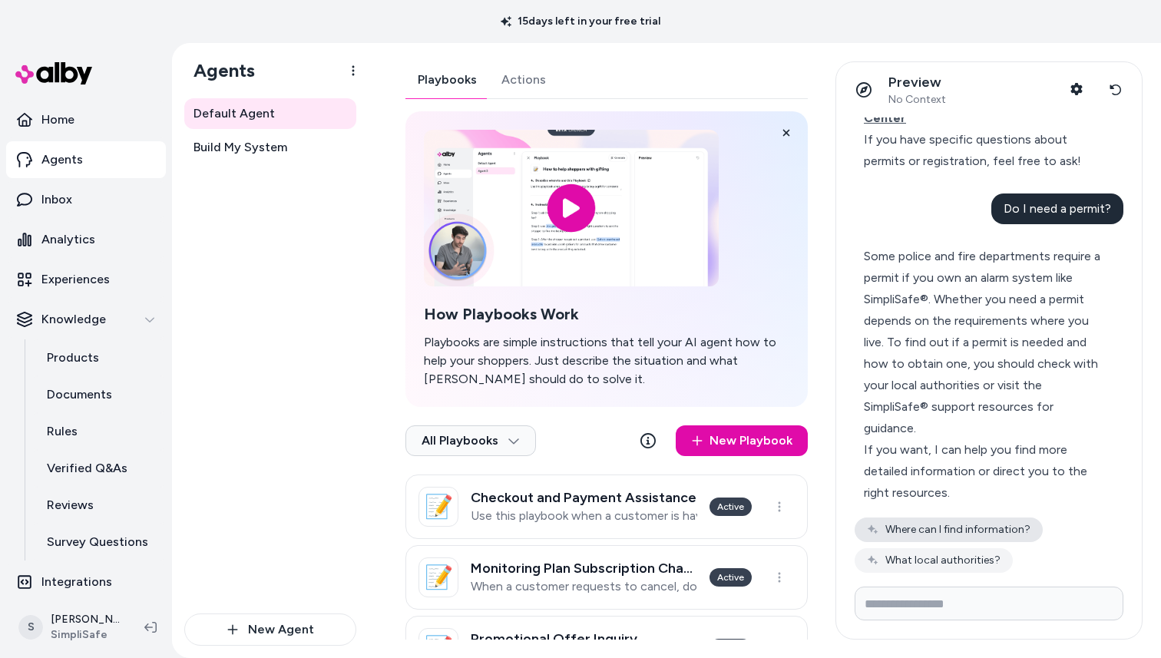
click at [960, 534] on button "Where can I find information?" at bounding box center [948, 529] width 188 height 25
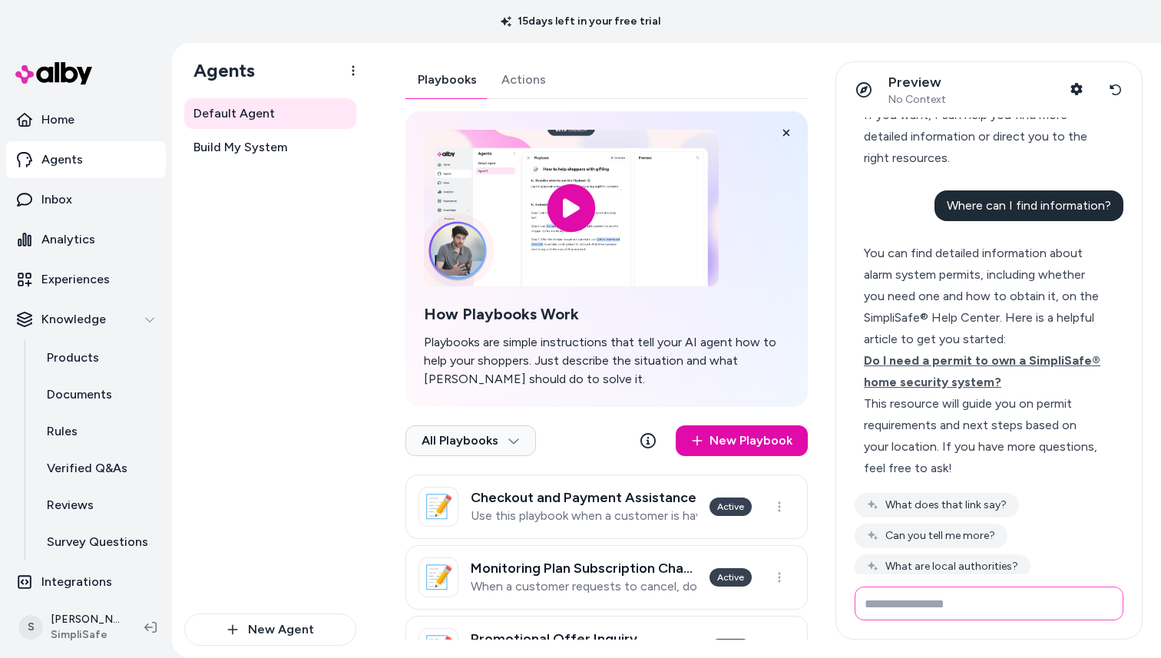
scroll to position [547, 0]
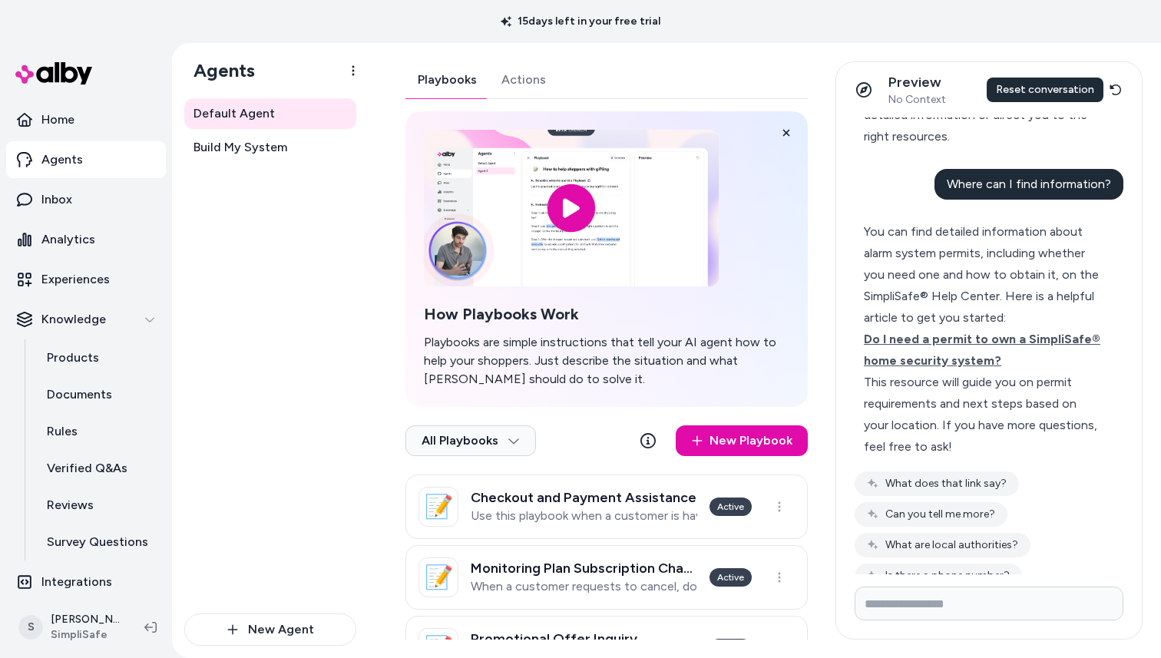
click at [1112, 89] on icon at bounding box center [1115, 90] width 12 height 12
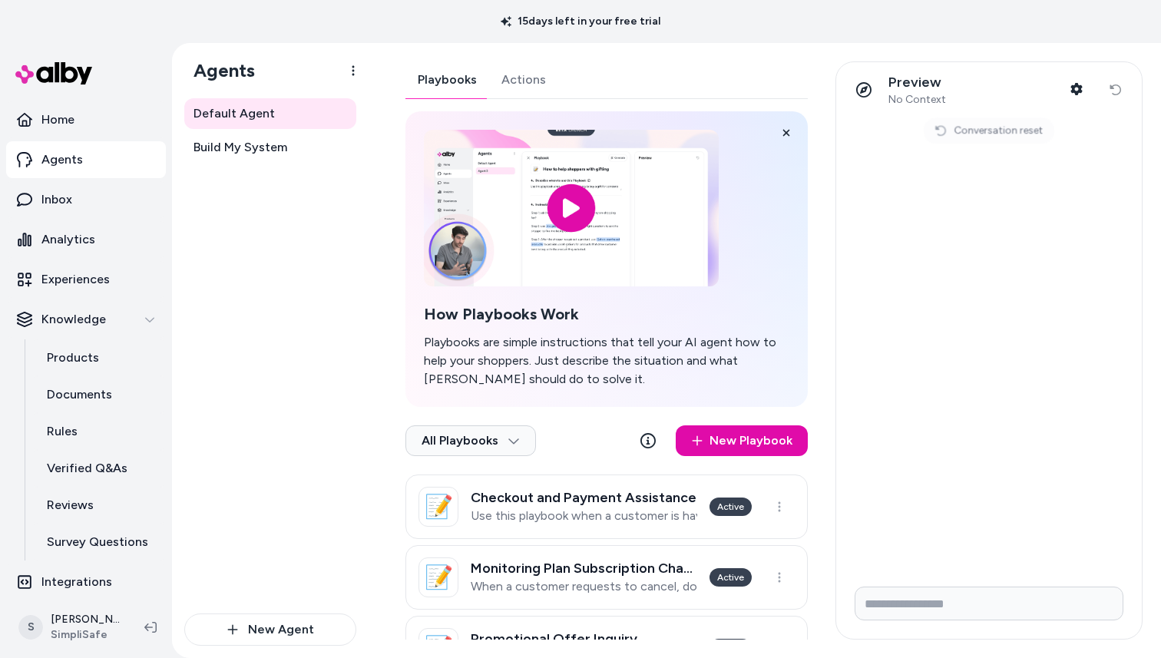
scroll to position [0, 0]
click at [904, 604] on input "Write your prompt here" at bounding box center [988, 603] width 269 height 34
type input "**********"
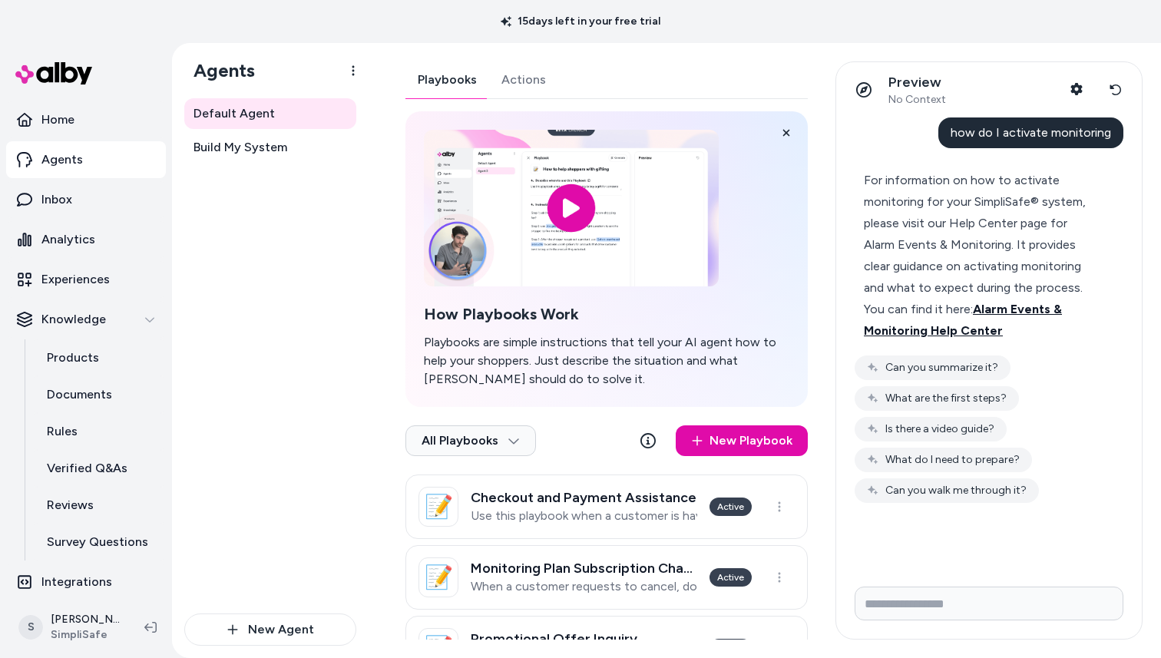
click at [1021, 312] on span "Alarm Events & Monitoring Help Center" at bounding box center [963, 320] width 198 height 36
click at [899, 491] on button "Can you walk me through it?" at bounding box center [946, 490] width 184 height 25
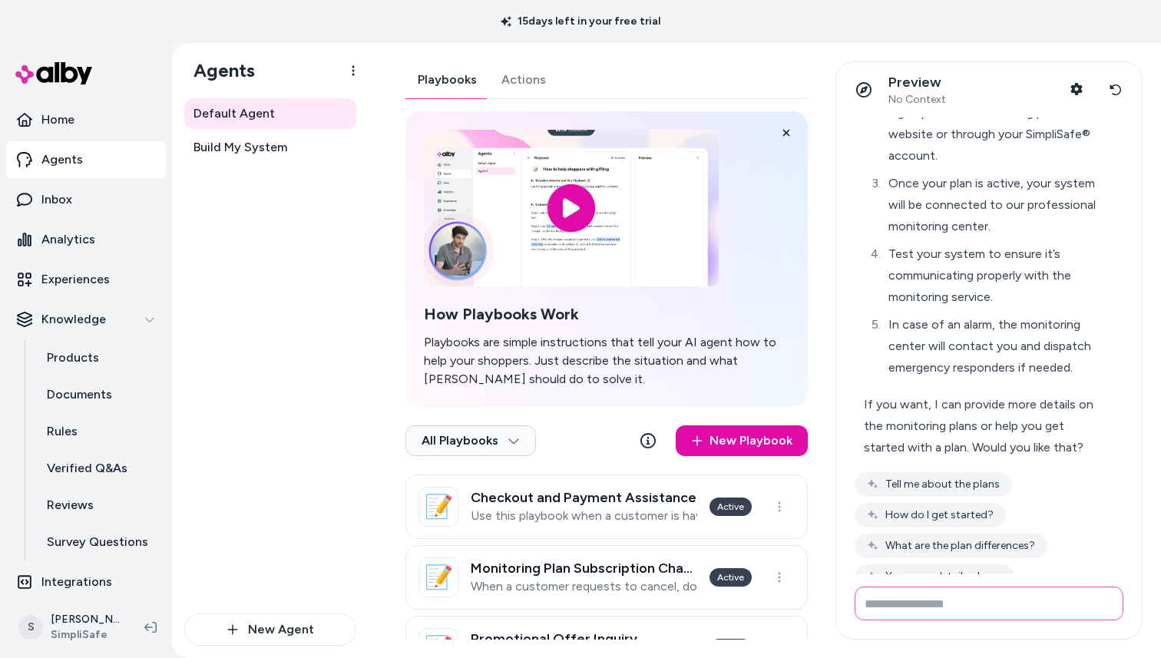
scroll to position [570, 0]
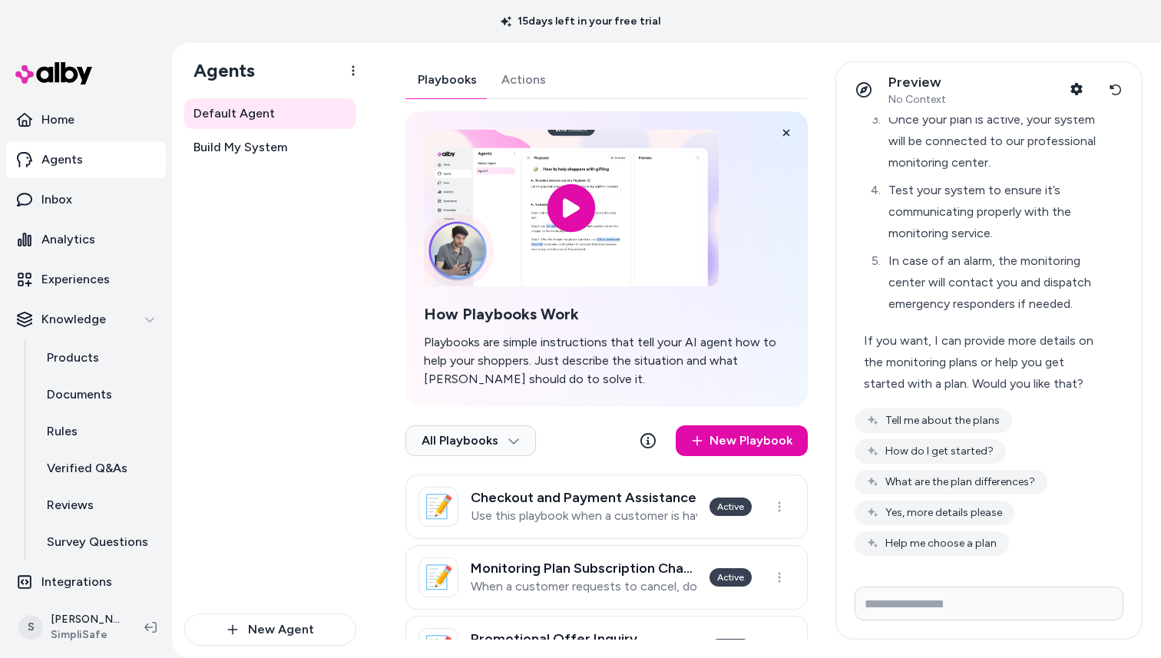
click at [1125, 80] on button "Reset conversation" at bounding box center [1115, 89] width 28 height 31
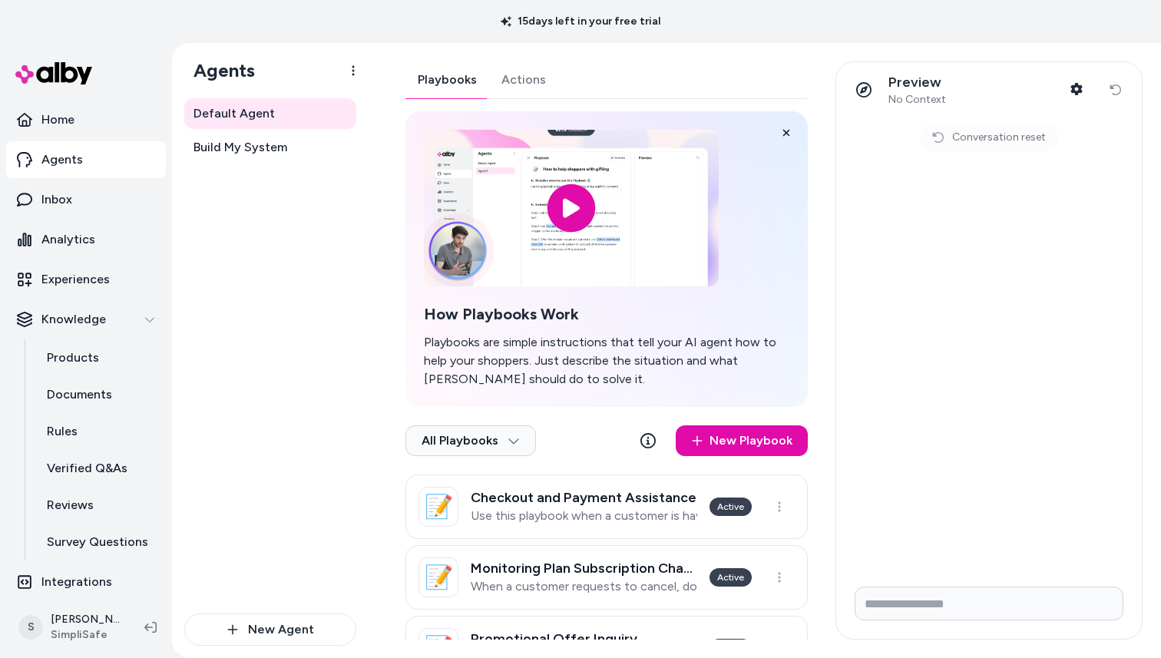
click at [893, 623] on form at bounding box center [989, 606] width 306 height 64
click at [897, 617] on input "Write your prompt here" at bounding box center [988, 603] width 269 height 34
type input "**********"
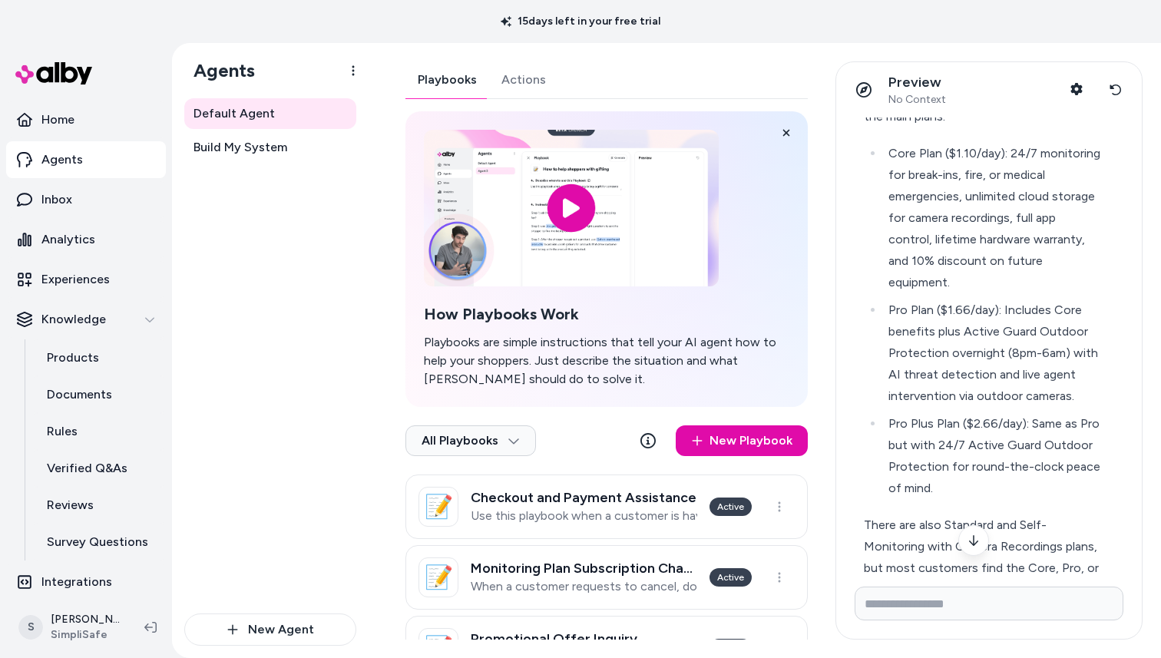
scroll to position [208, 0]
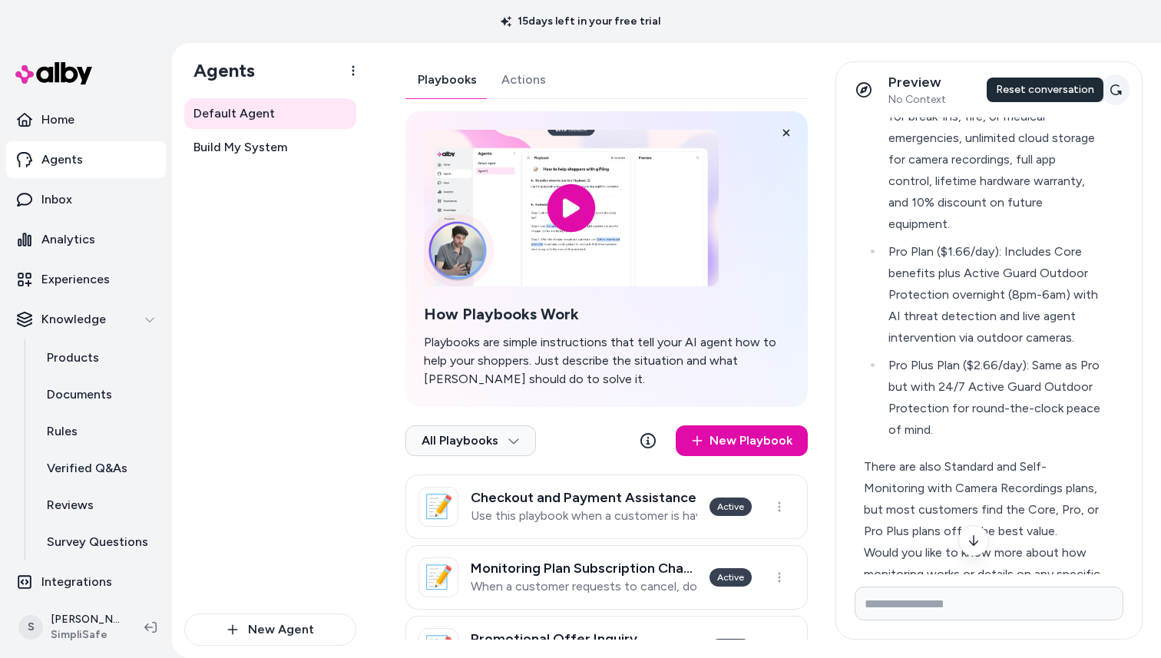
click at [1114, 90] on icon at bounding box center [1115, 90] width 12 height 12
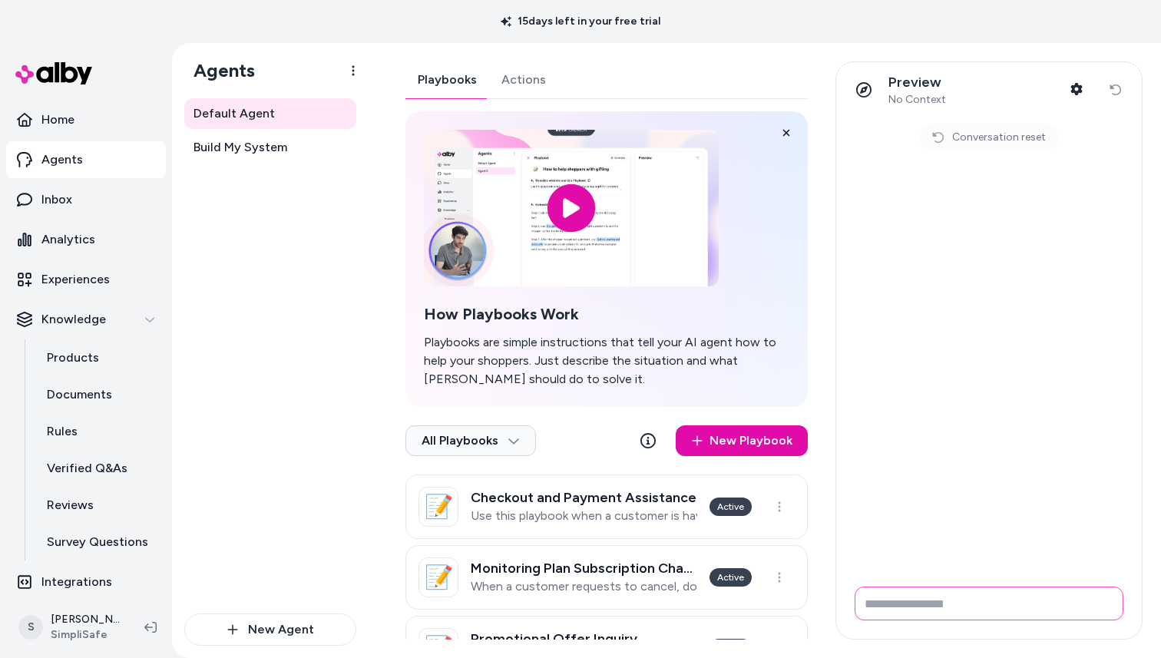
click at [1023, 598] on input "Write your prompt here" at bounding box center [988, 603] width 269 height 34
type input "*"
type input "**********"
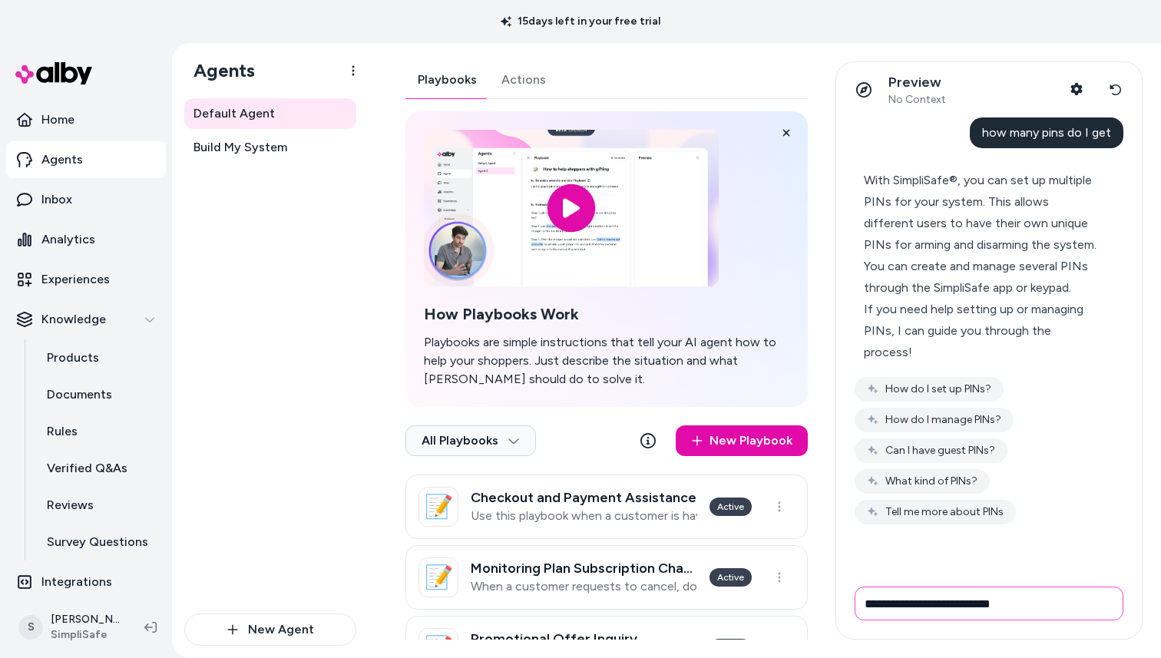
type input "**********"
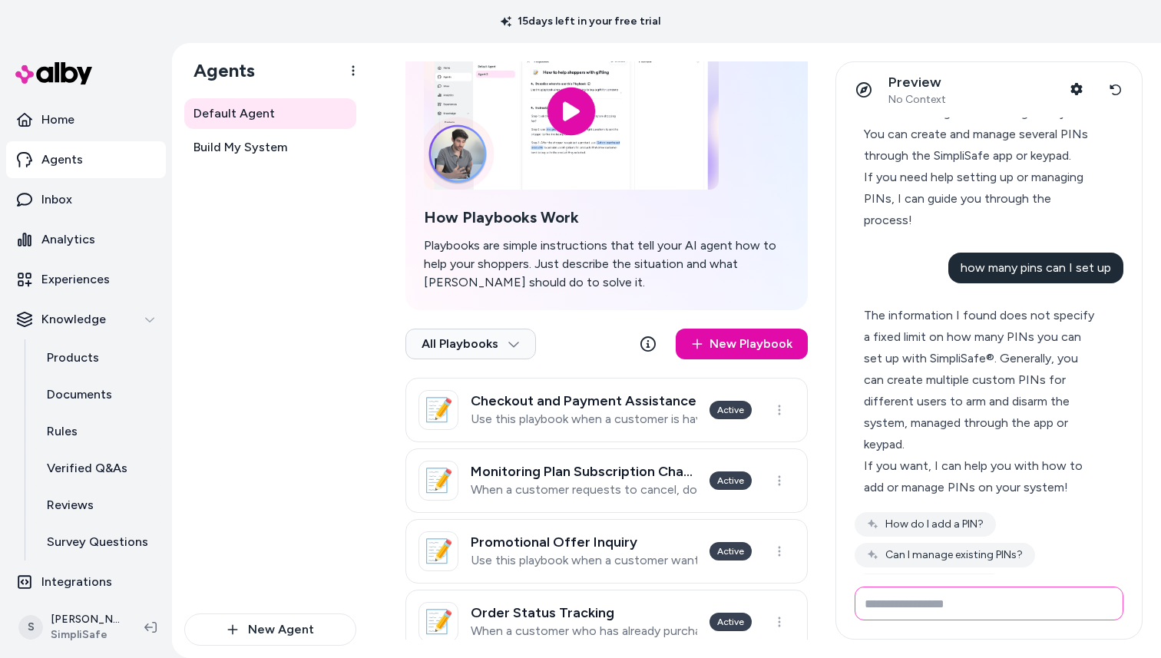
scroll to position [128, 0]
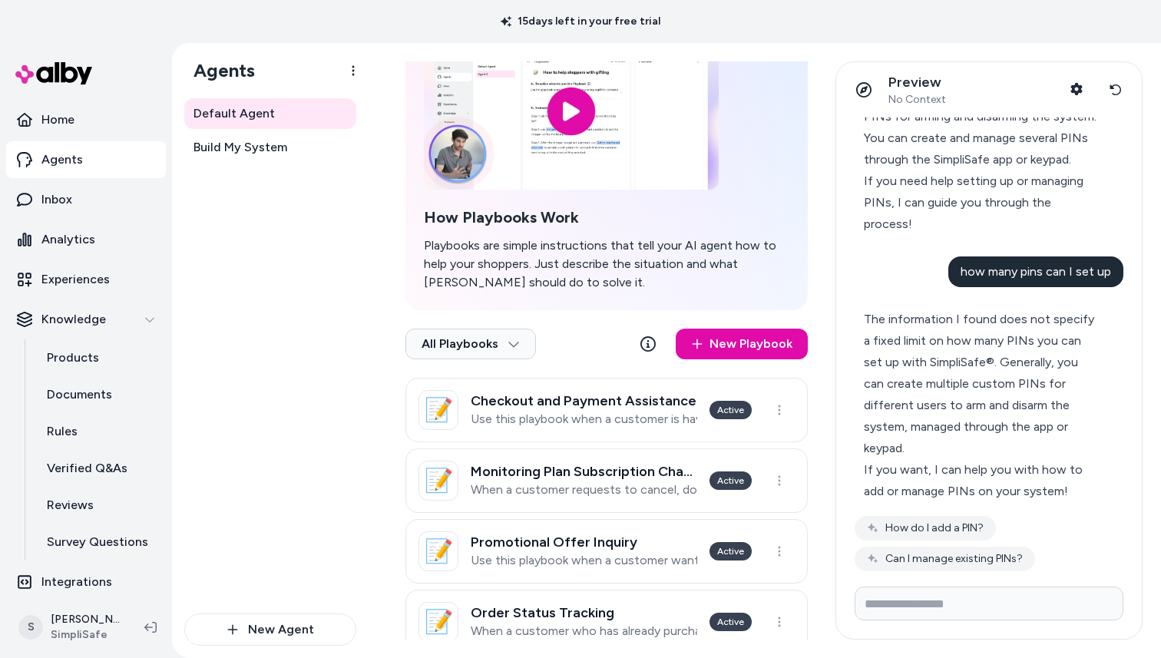
click at [1033, 279] on span "how many pins can I set up" at bounding box center [1035, 271] width 150 height 15
copy span "how many pins can I set up"
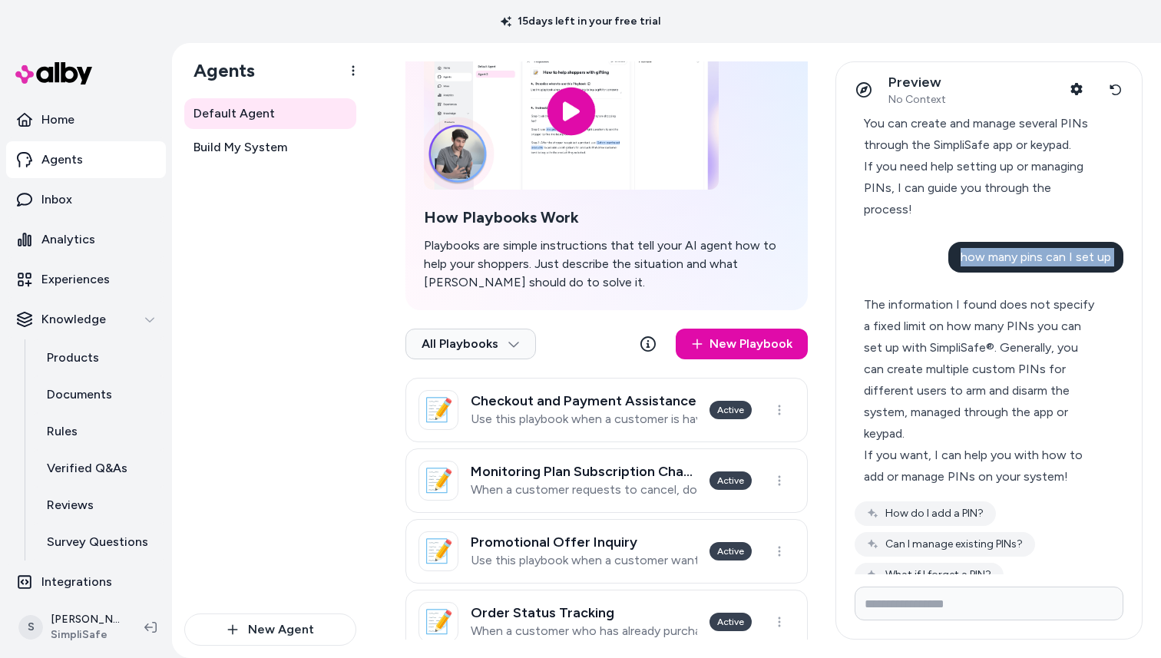
scroll to position [257, 0]
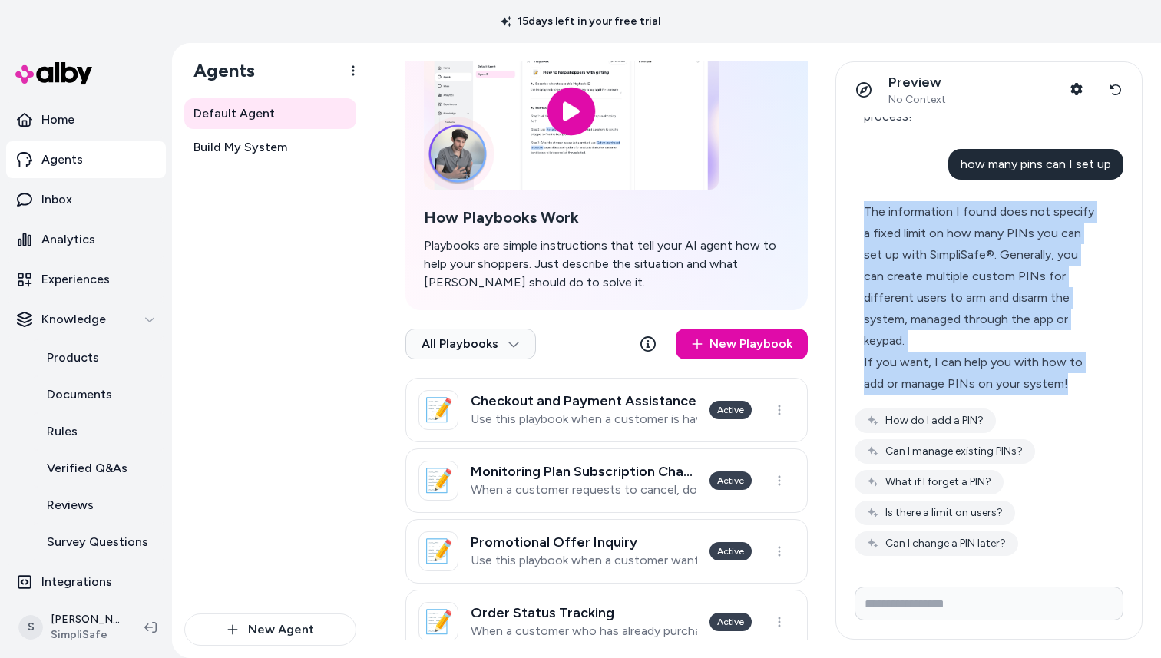
drag, startPoint x: 1071, startPoint y: 378, endPoint x: 867, endPoint y: 217, distance: 259.1
click at [867, 216] on div "The information I found does not specify a fixed limit on how many PINs you can…" at bounding box center [982, 297] width 237 height 193
copy div "The information I found does not specify a fixed limit on how many PINs you can…"
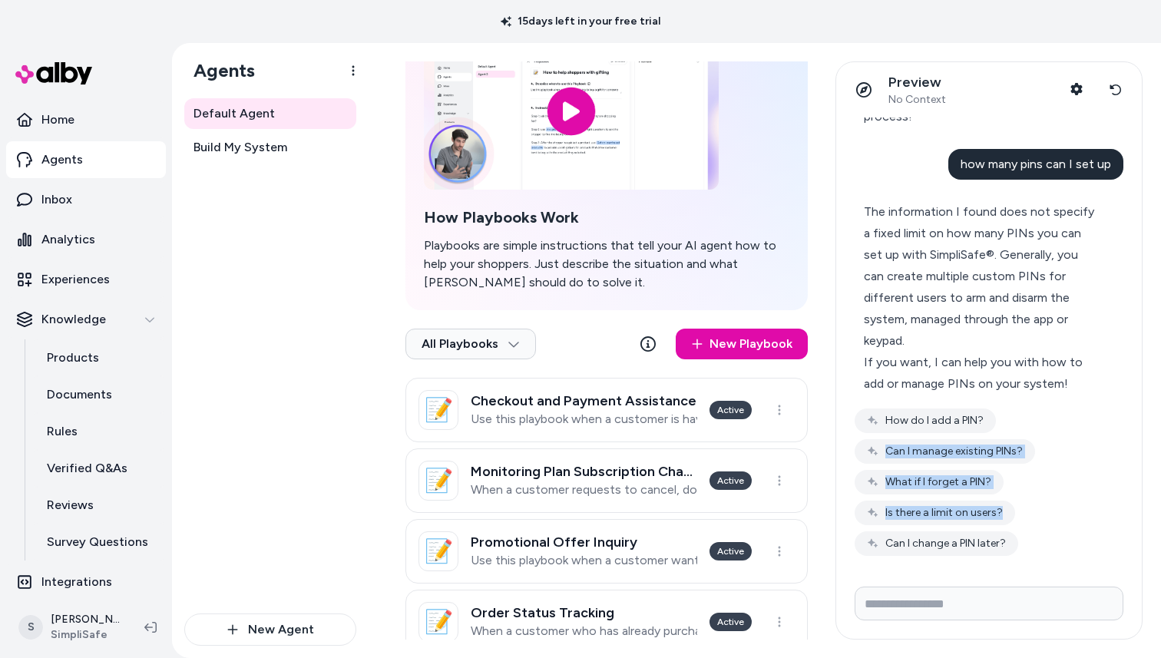
drag, startPoint x: 1017, startPoint y: 542, endPoint x: 964, endPoint y: 528, distance: 54.7
click at [882, 433] on div "How do I add a PIN? Can I manage existing PINs? What if I forget a PIN? Is ther…" at bounding box center [988, 481] width 269 height 147
drag, startPoint x: 998, startPoint y: 557, endPoint x: 877, endPoint y: 418, distance: 183.4
click at [877, 418] on div "how many pins do I get With SimpliSafe®, you can set up multiple PINs for your …" at bounding box center [989, 345] width 306 height 457
copy div "How do I add a PIN? Can I manage existing PINs? What if I forget a PIN? Is ther…"
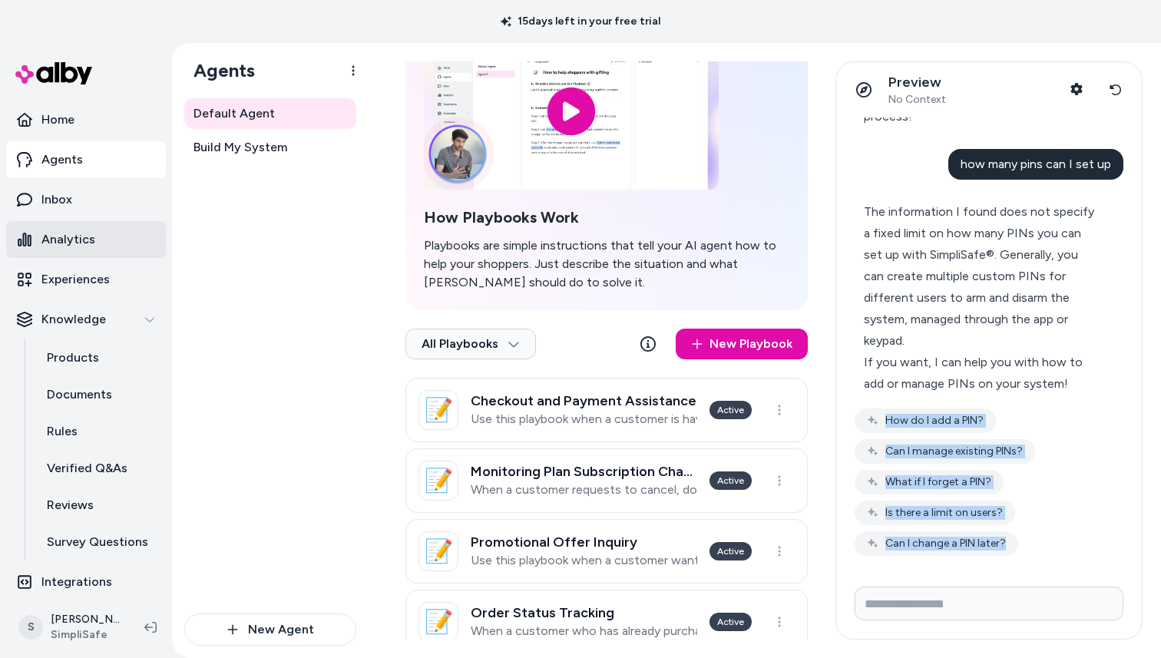
click at [72, 243] on p "Analytics" at bounding box center [68, 239] width 54 height 18
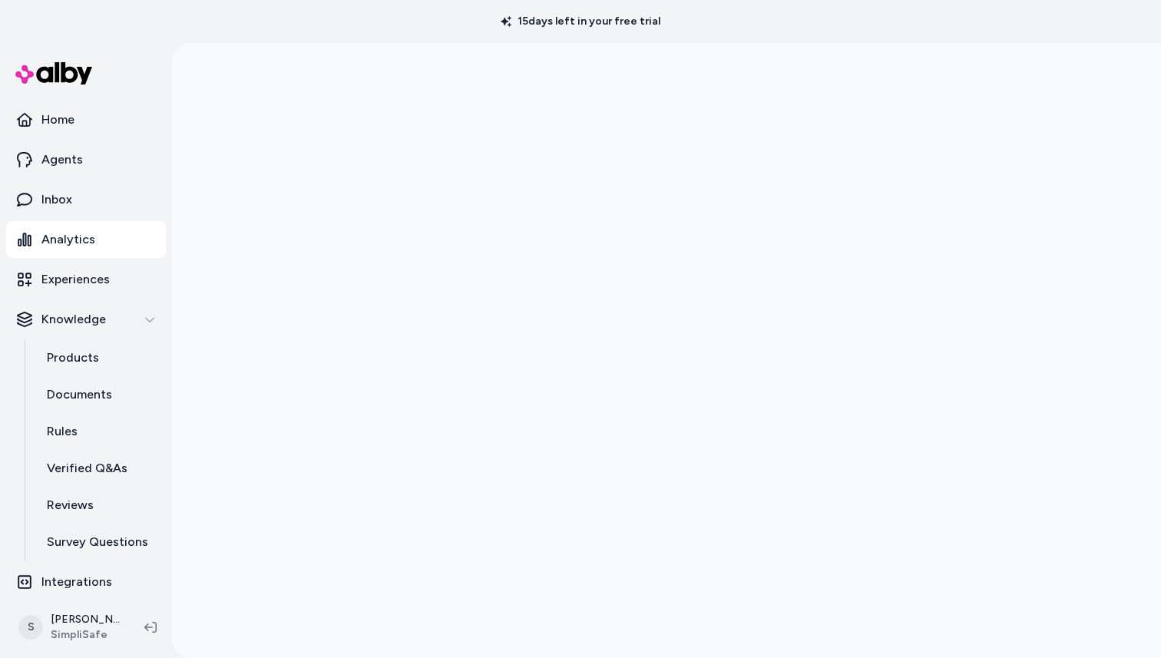
scroll to position [43, 0]
click at [96, 274] on p "Experiences" at bounding box center [75, 279] width 68 height 18
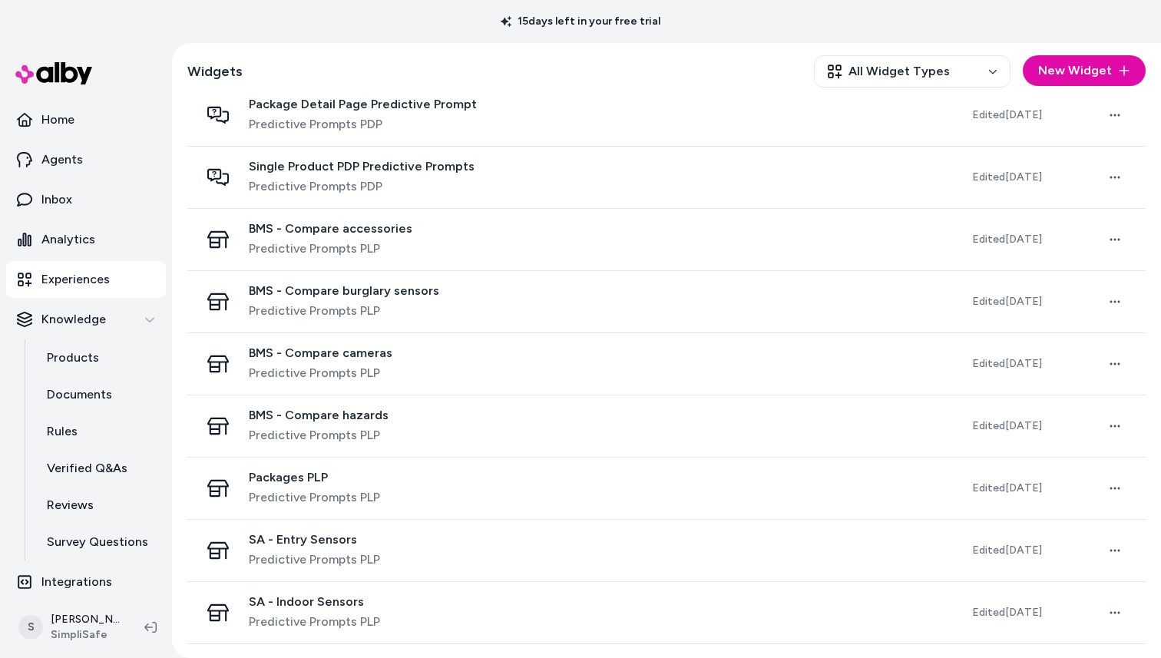
scroll to position [477, 0]
click at [65, 164] on p "Agents" at bounding box center [61, 159] width 41 height 18
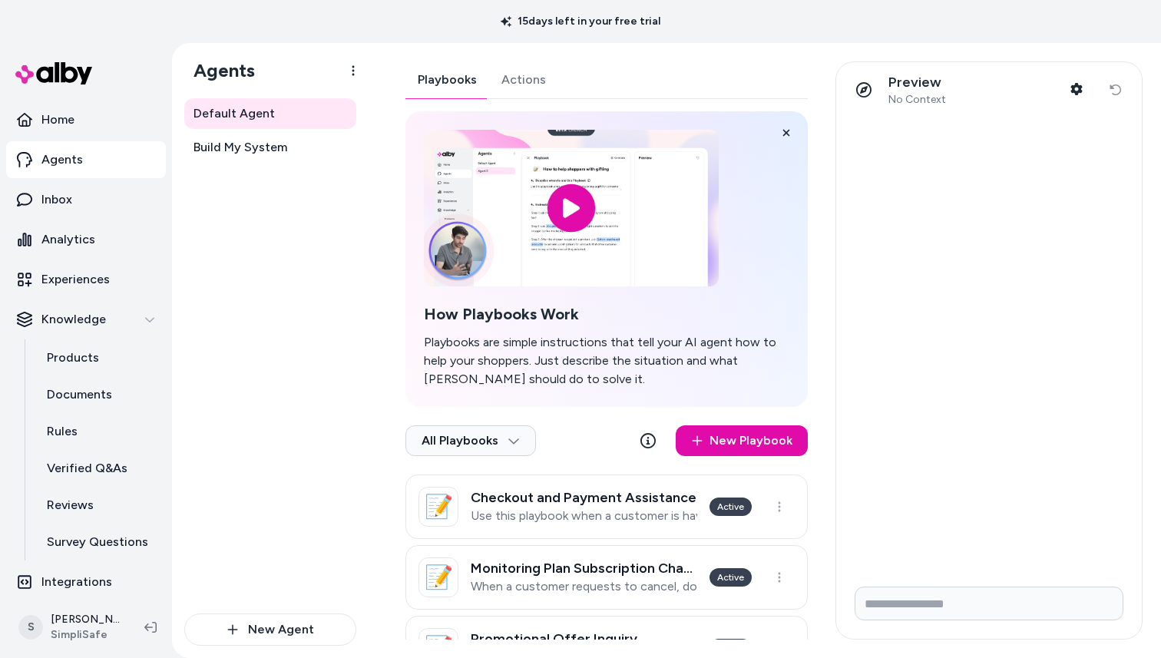
scroll to position [3, 0]
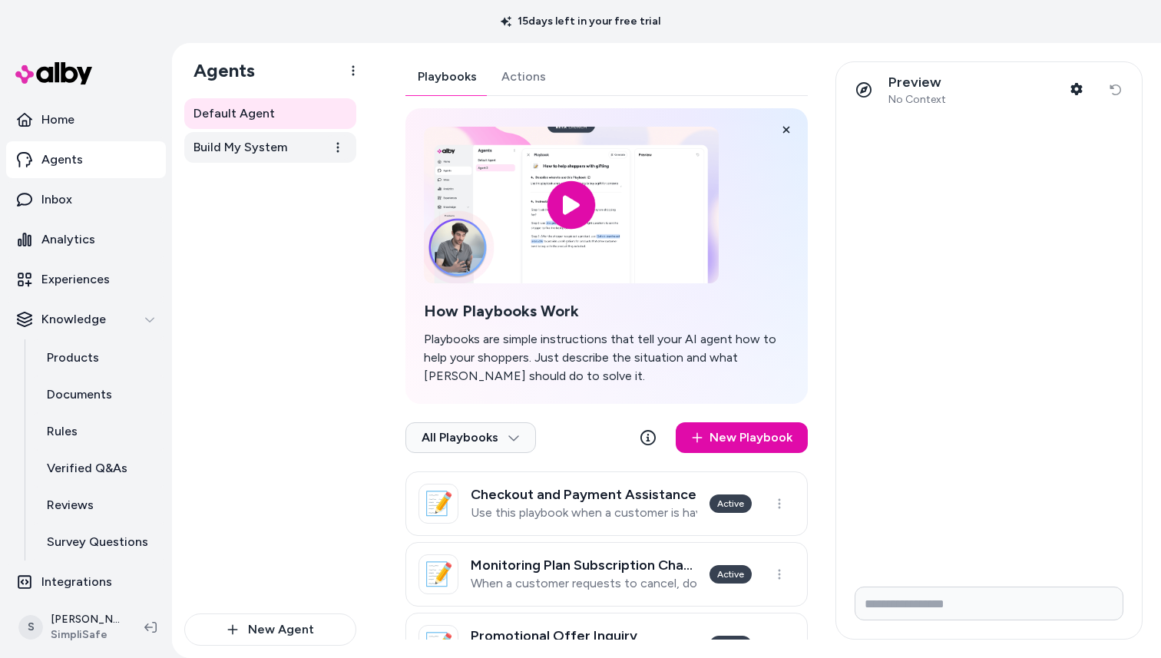
click at [218, 144] on span "Build My System" at bounding box center [240, 147] width 94 height 18
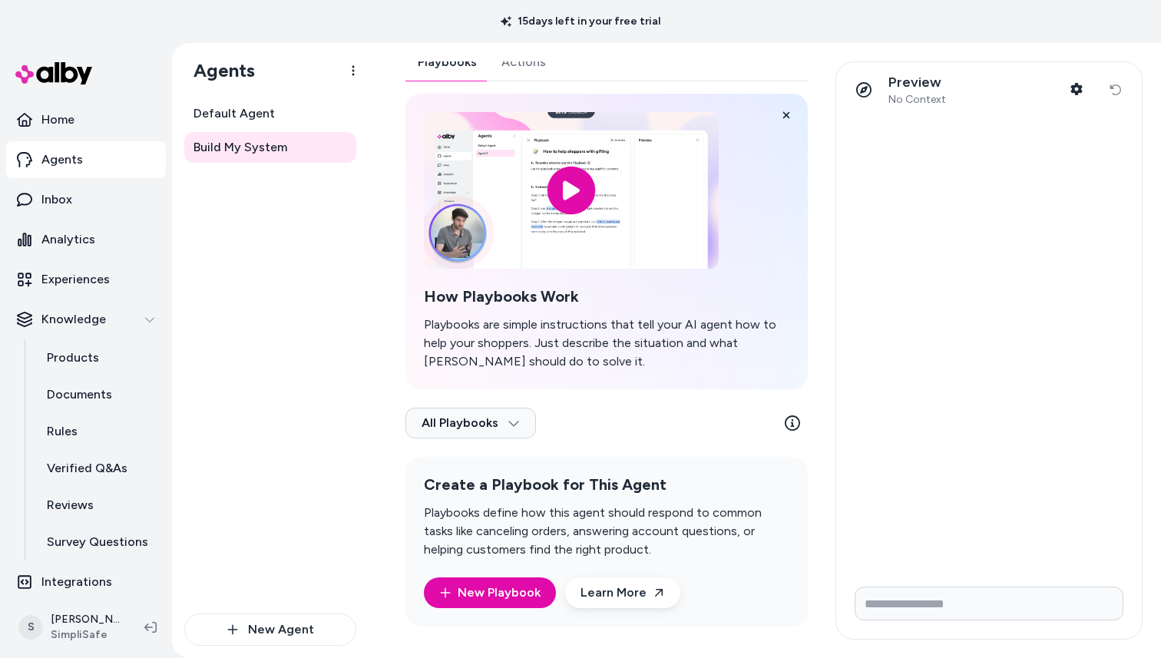
scroll to position [23, 0]
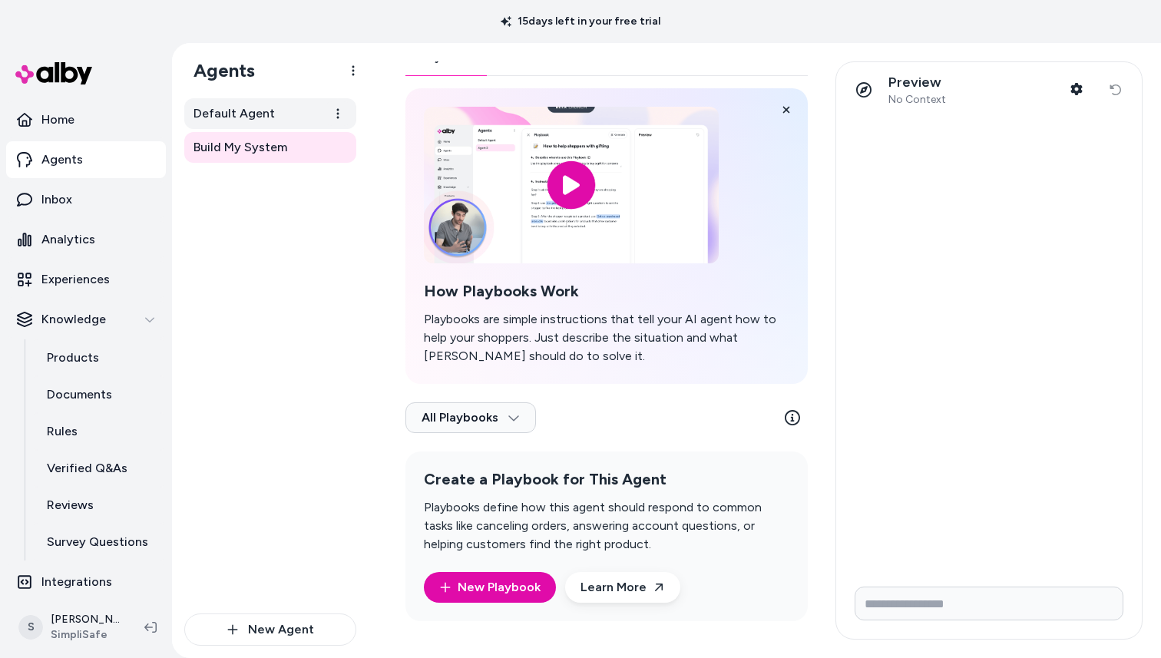
click at [259, 123] on link "Default Agent" at bounding box center [270, 113] width 172 height 31
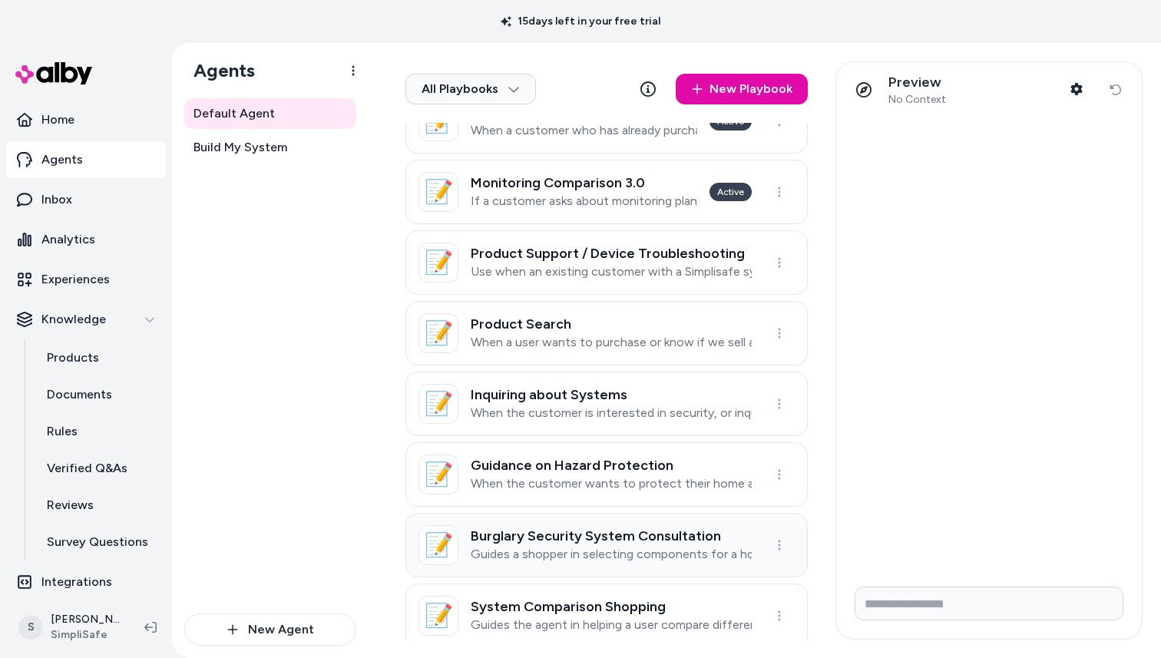
scroll to position [624, 0]
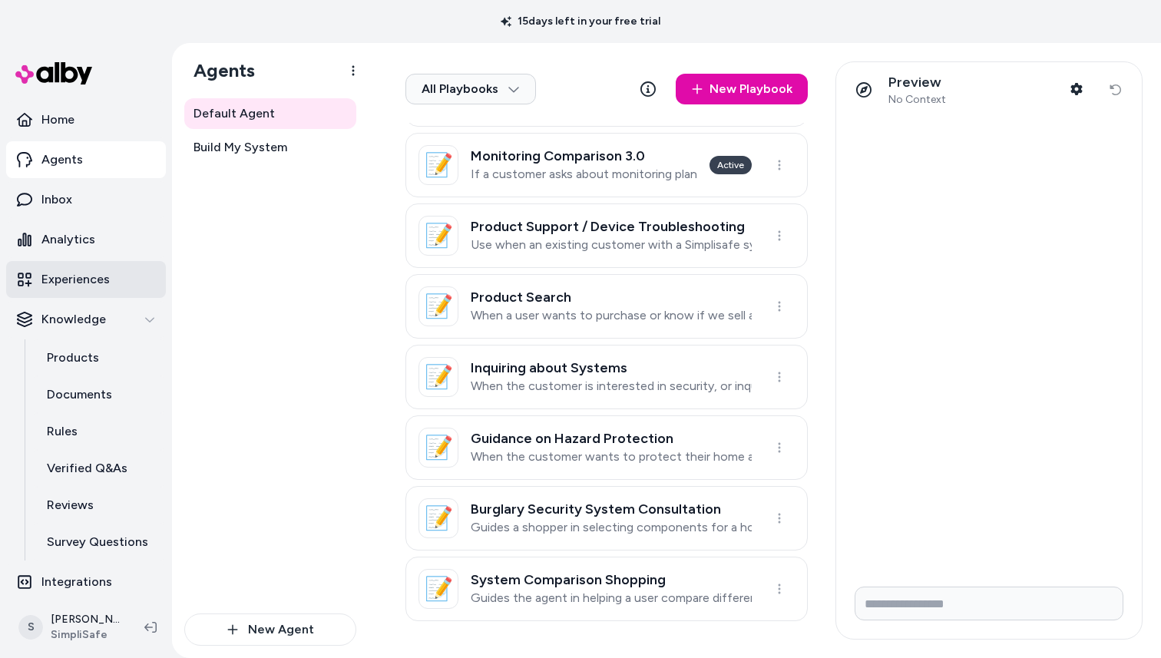
click at [84, 291] on link "Experiences" at bounding box center [86, 279] width 160 height 37
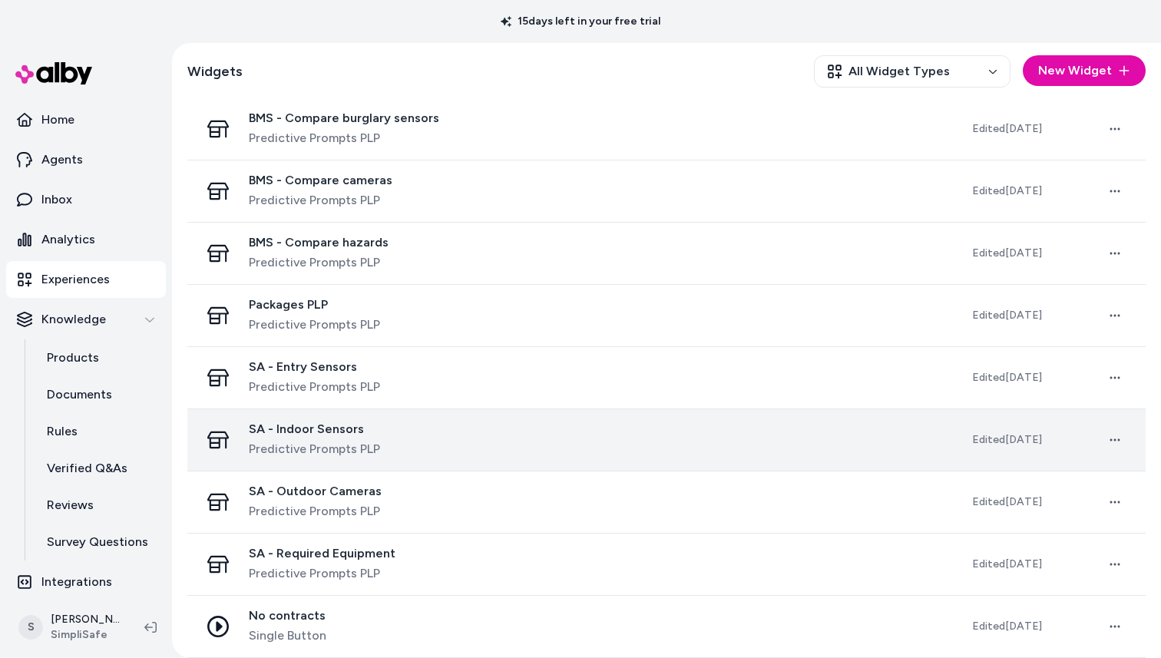
scroll to position [651, 0]
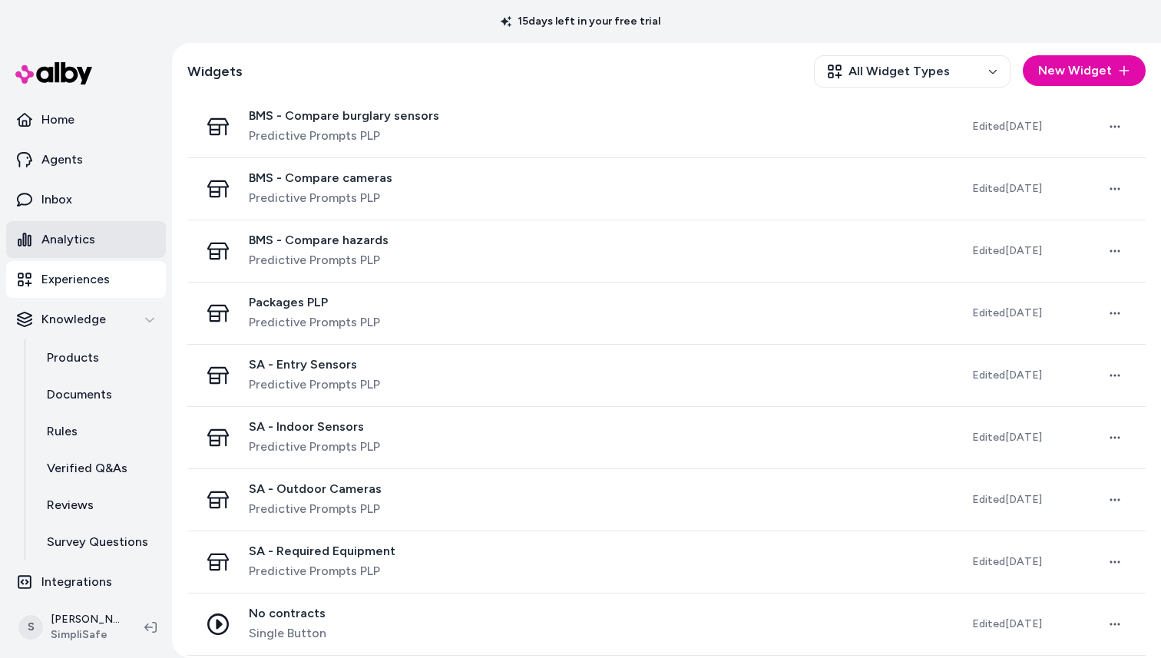
click at [50, 230] on p "Analytics" at bounding box center [68, 239] width 54 height 18
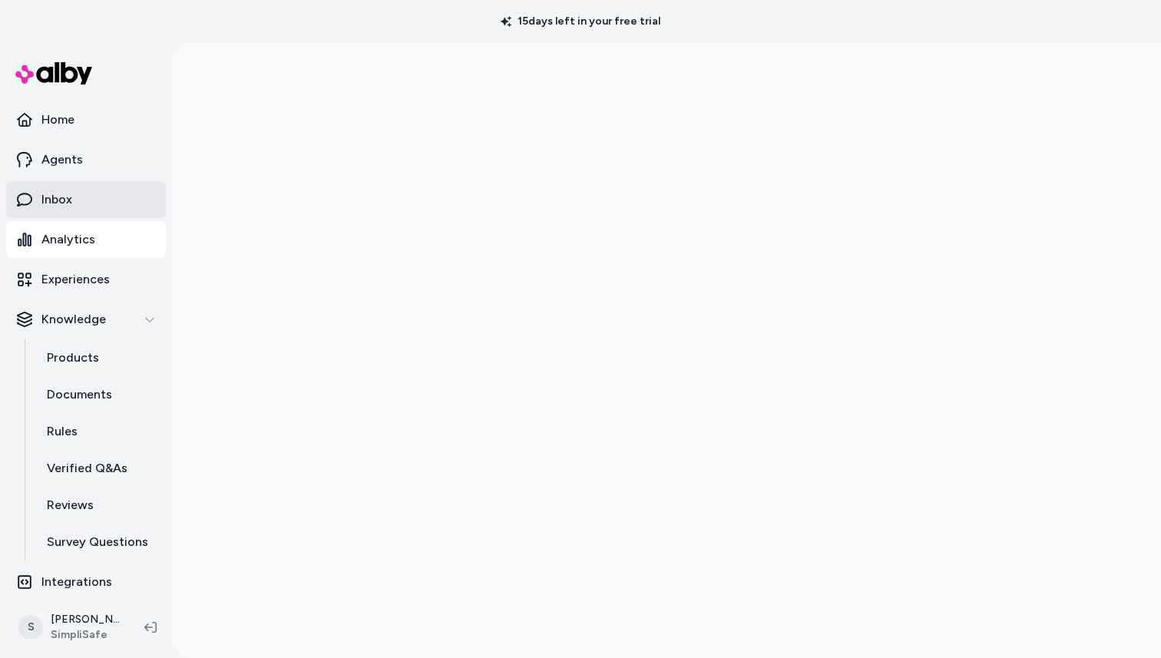
click at [57, 203] on p "Inbox" at bounding box center [56, 199] width 31 height 18
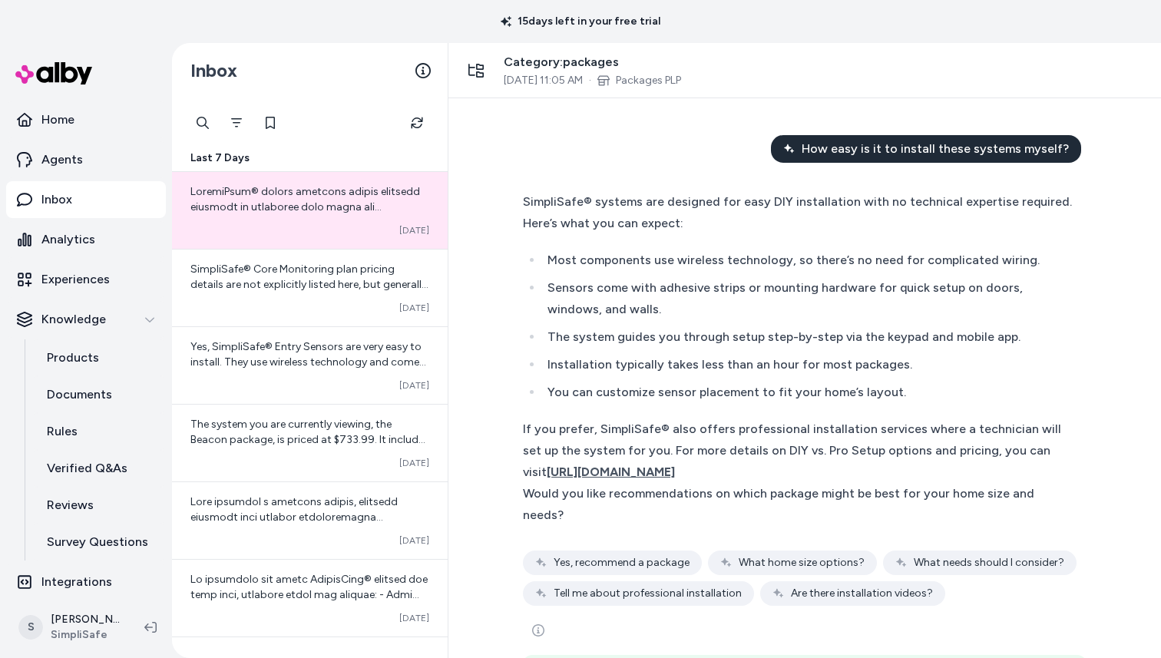
click at [212, 156] on span "Last 7 Days" at bounding box center [219, 157] width 59 height 15
click at [234, 124] on icon "Filter" at bounding box center [236, 123] width 12 height 12
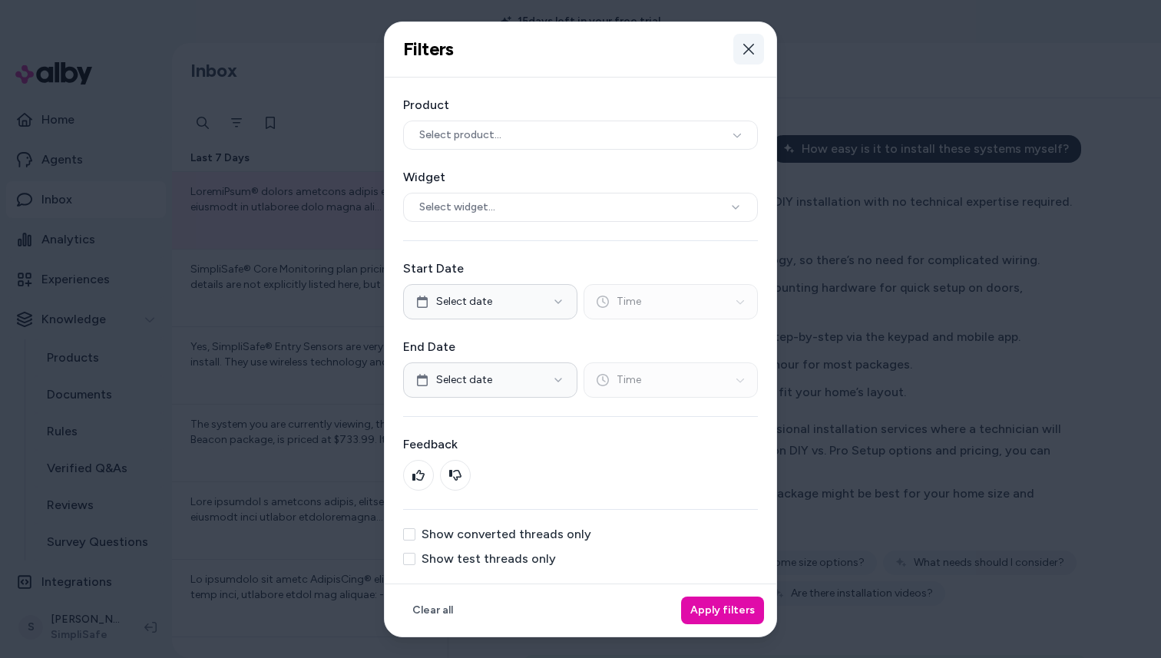
click at [746, 45] on icon "button" at bounding box center [748, 49] width 12 height 12
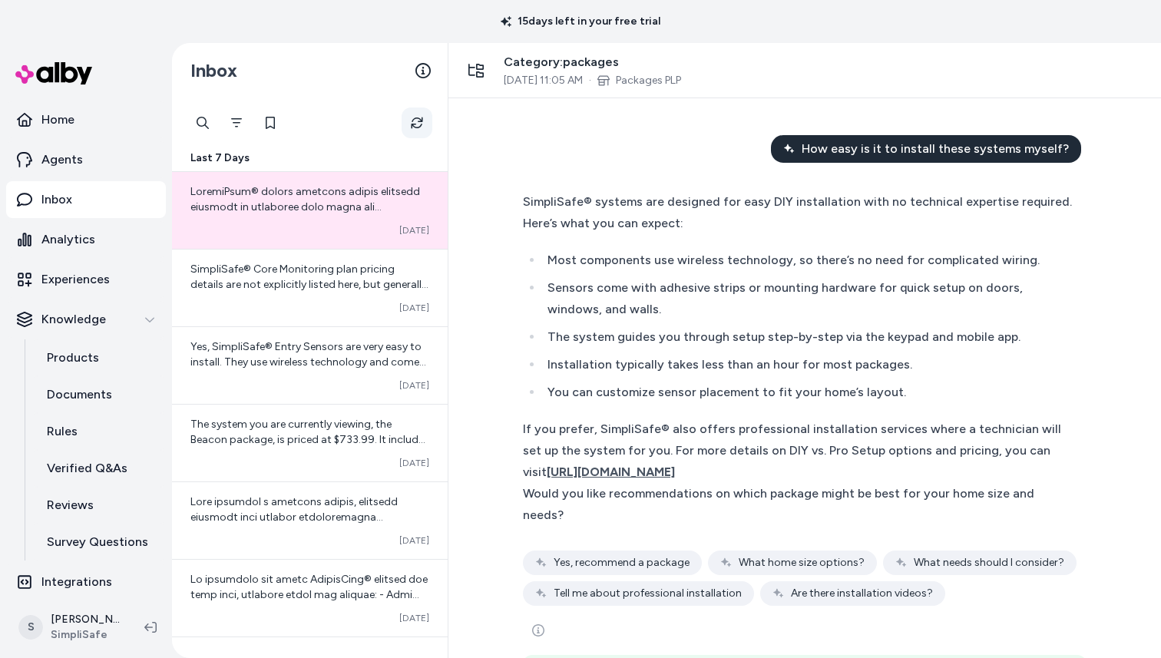
click at [409, 124] on button "Refresh" at bounding box center [416, 122] width 31 height 31
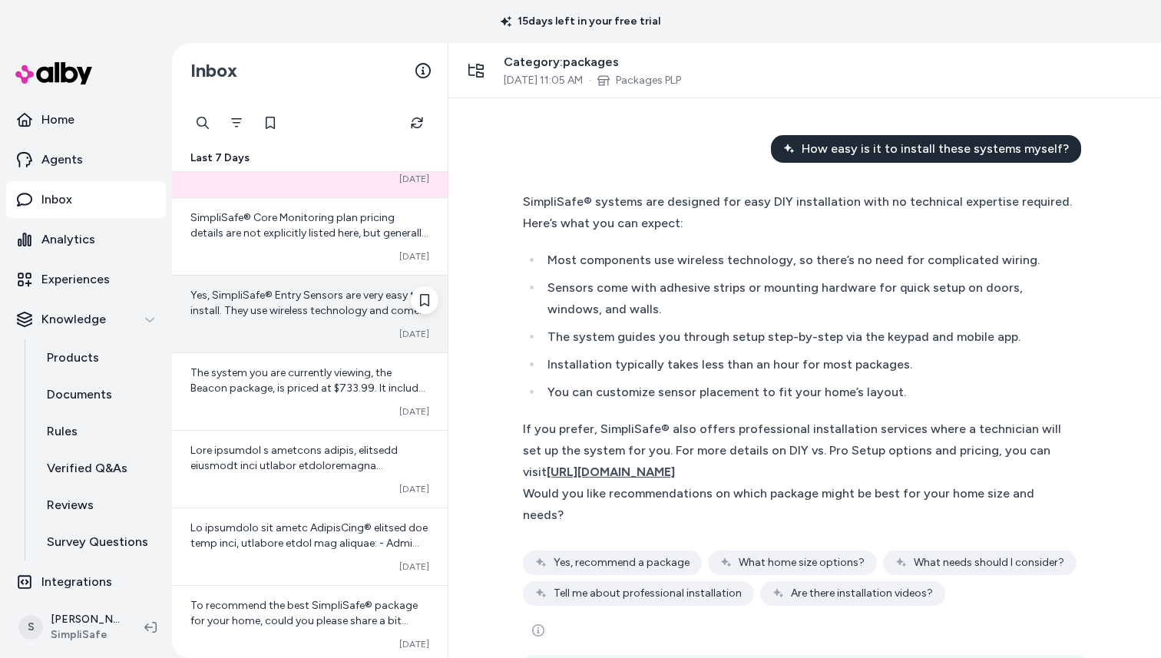
scroll to position [52, 0]
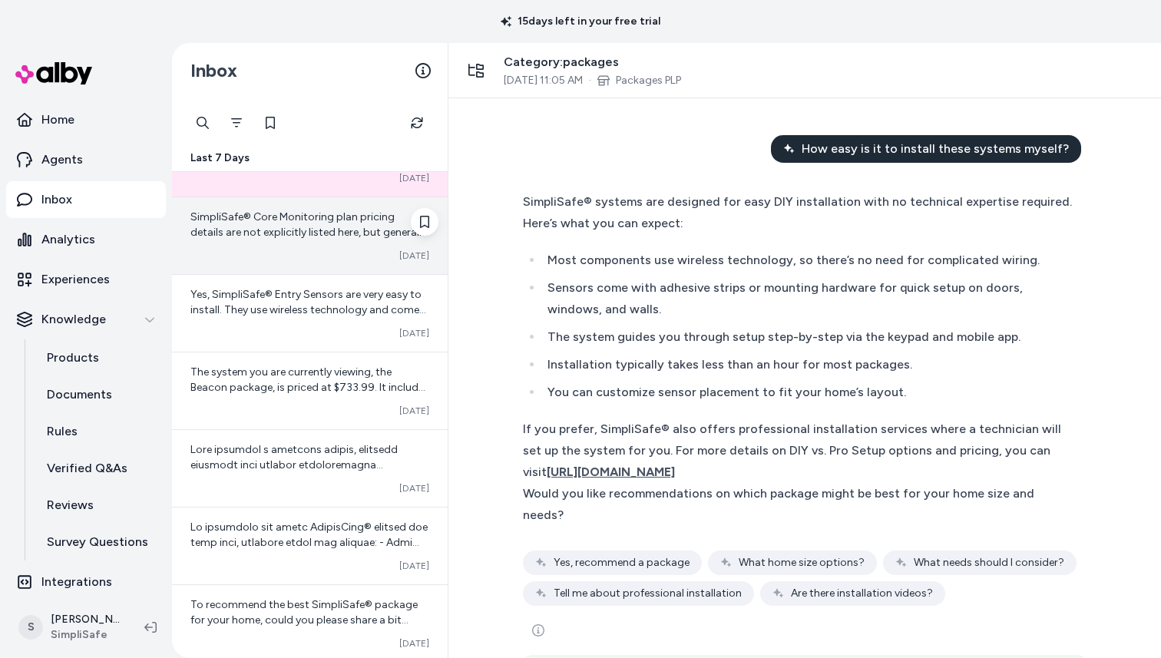
click at [319, 253] on div "Converted [DATE]" at bounding box center [309, 255] width 239 height 12
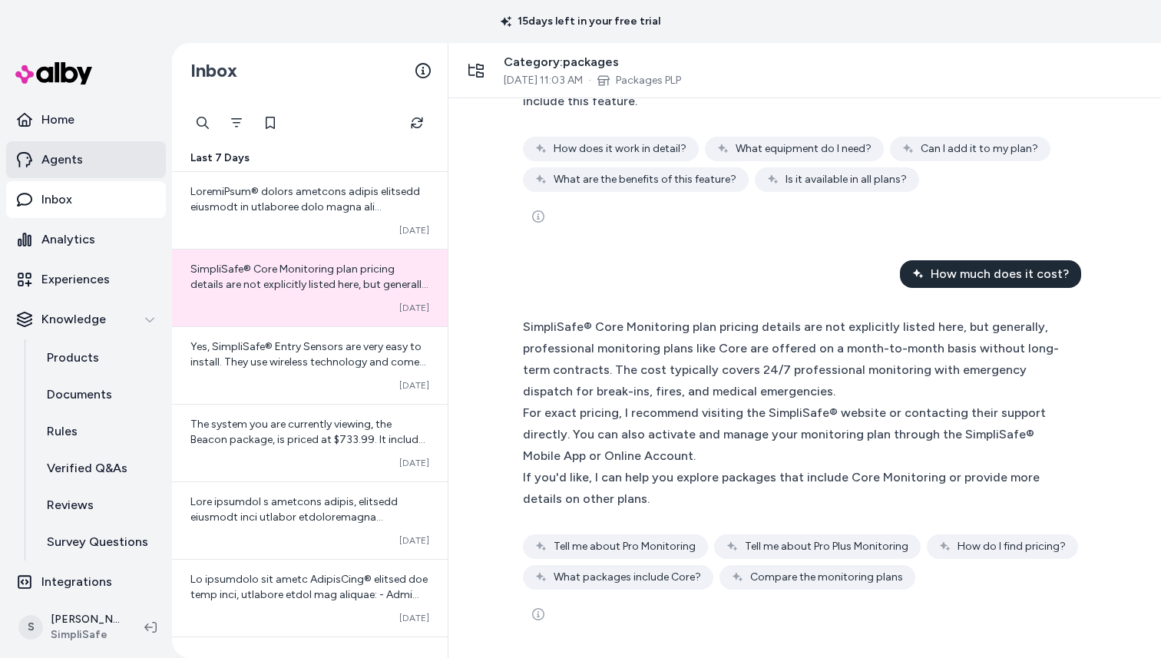
click at [77, 158] on p "Agents" at bounding box center [61, 159] width 41 height 18
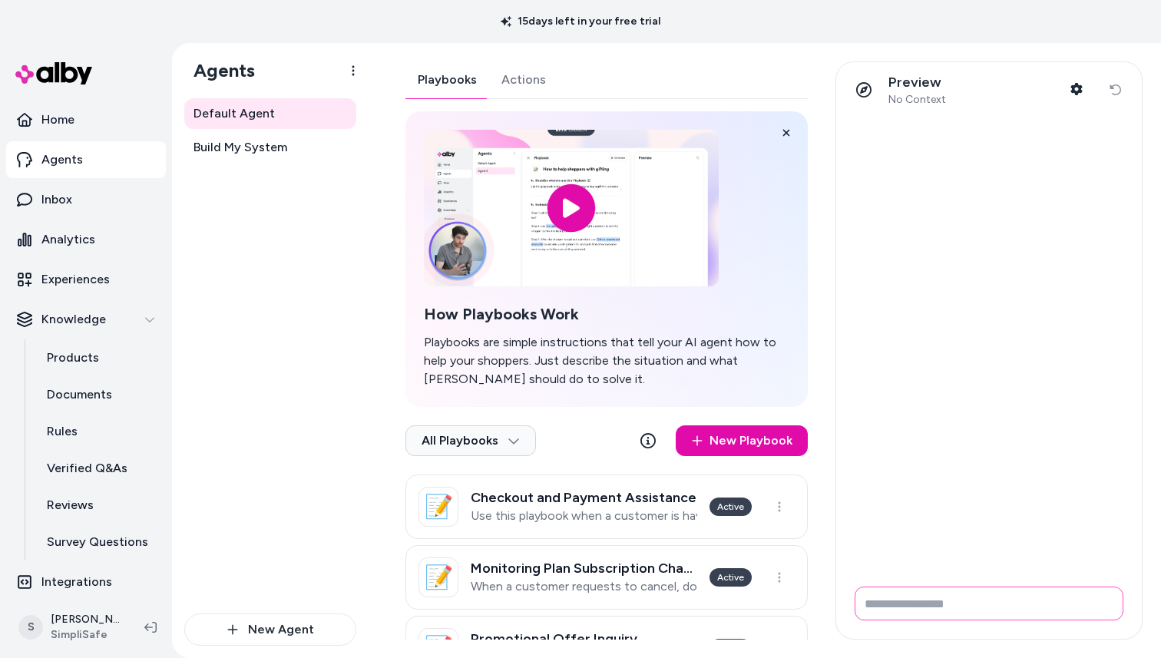
click at [920, 608] on input "Write your prompt here" at bounding box center [988, 603] width 269 height 34
click at [894, 606] on input "Write your prompt here" at bounding box center [988, 603] width 269 height 34
type input "**********"
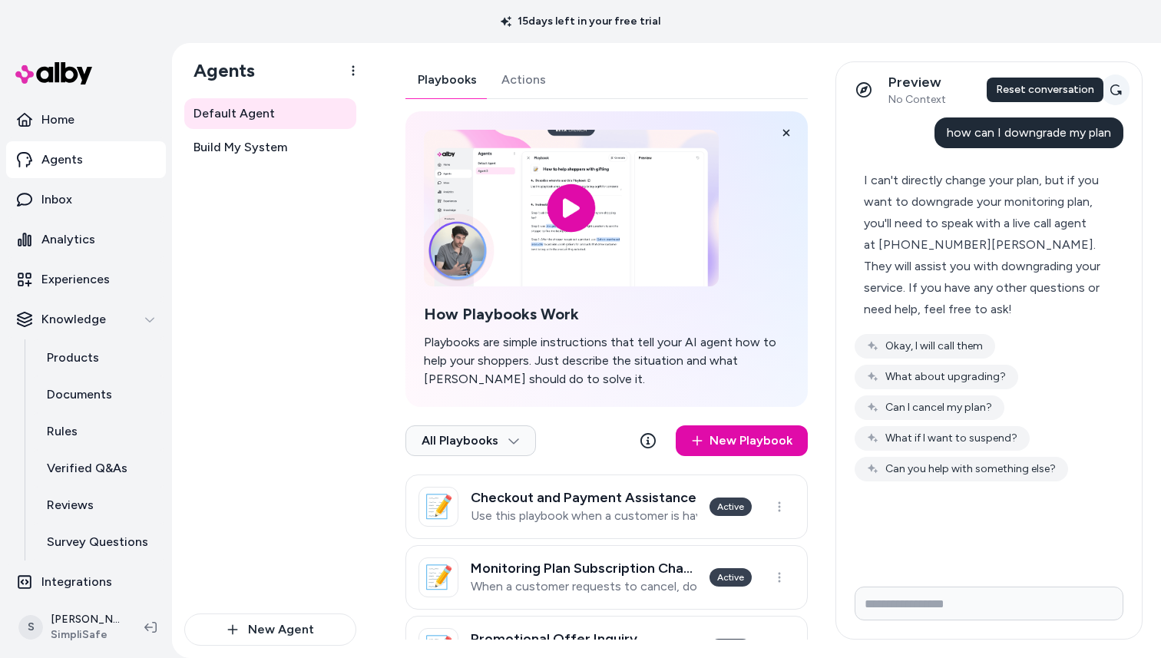
click at [1112, 90] on icon at bounding box center [1115, 90] width 12 height 12
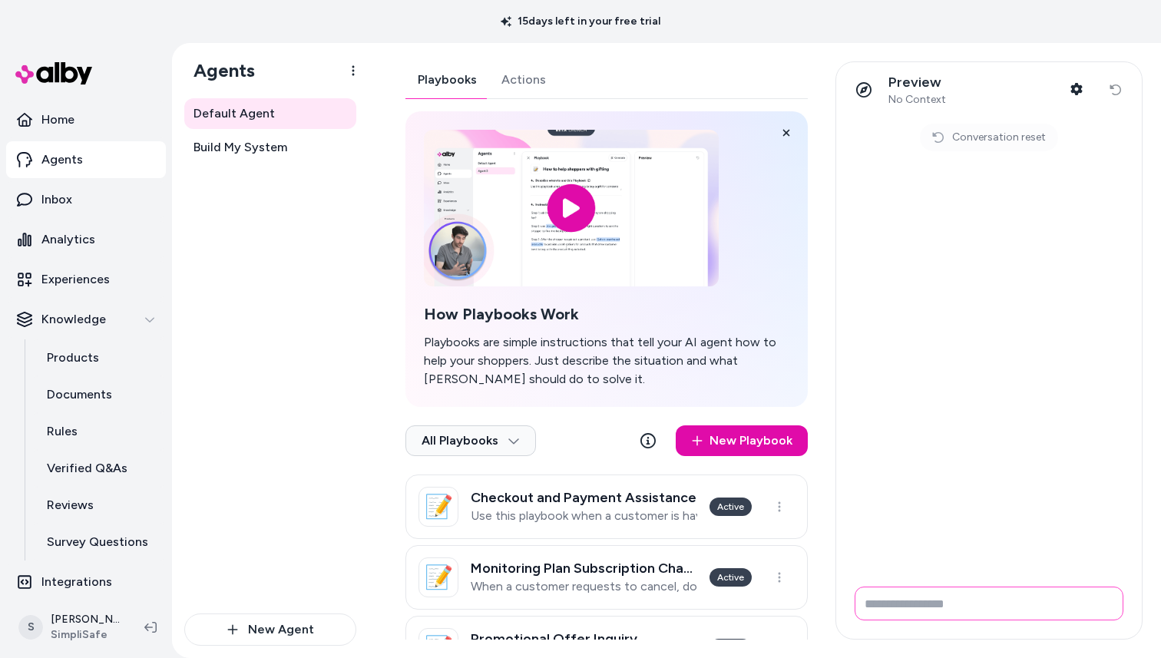
click at [913, 607] on input "Write your prompt here" at bounding box center [988, 603] width 269 height 34
type input "**********"
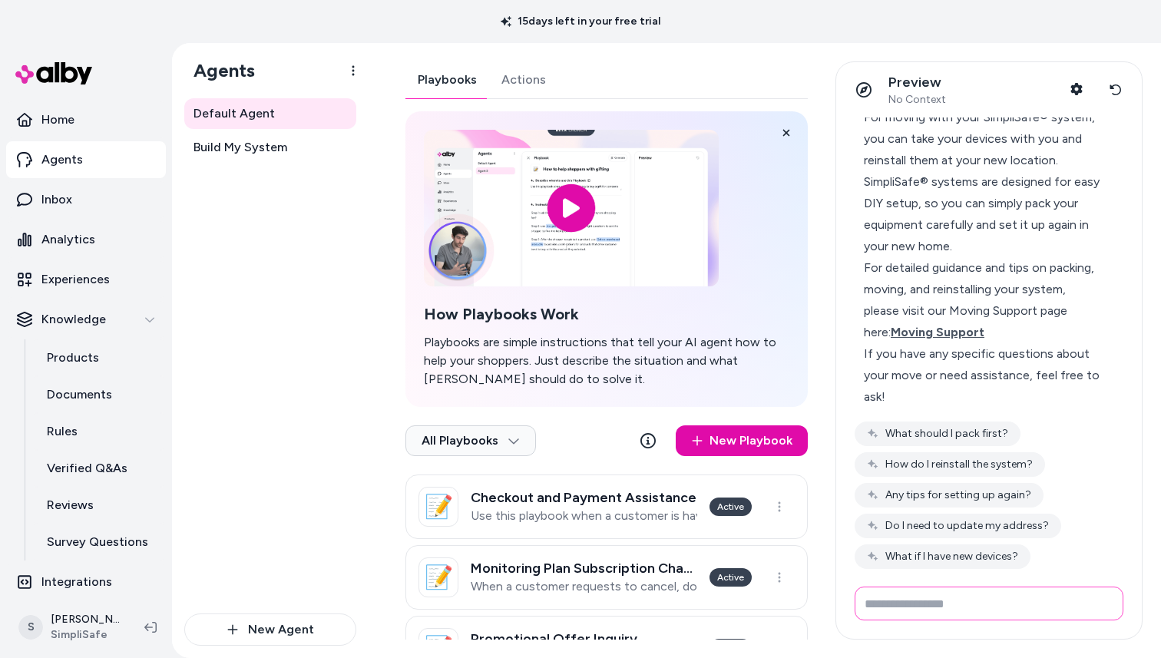
scroll to position [94, 0]
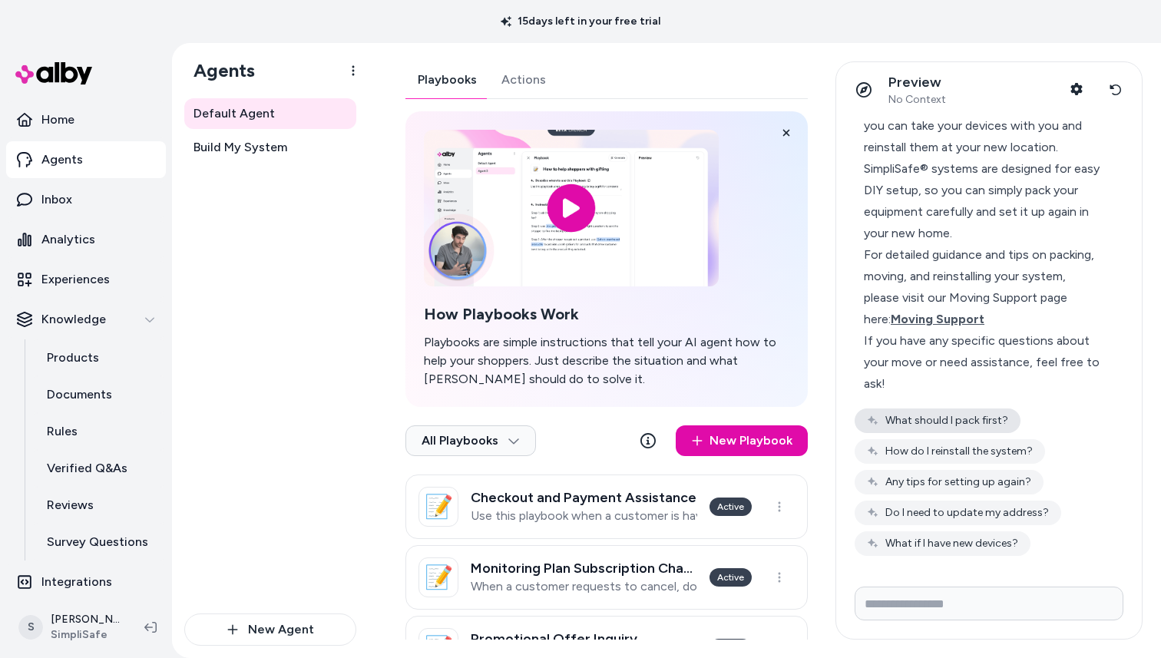
click at [961, 418] on button "What should I pack first?" at bounding box center [937, 420] width 166 height 25
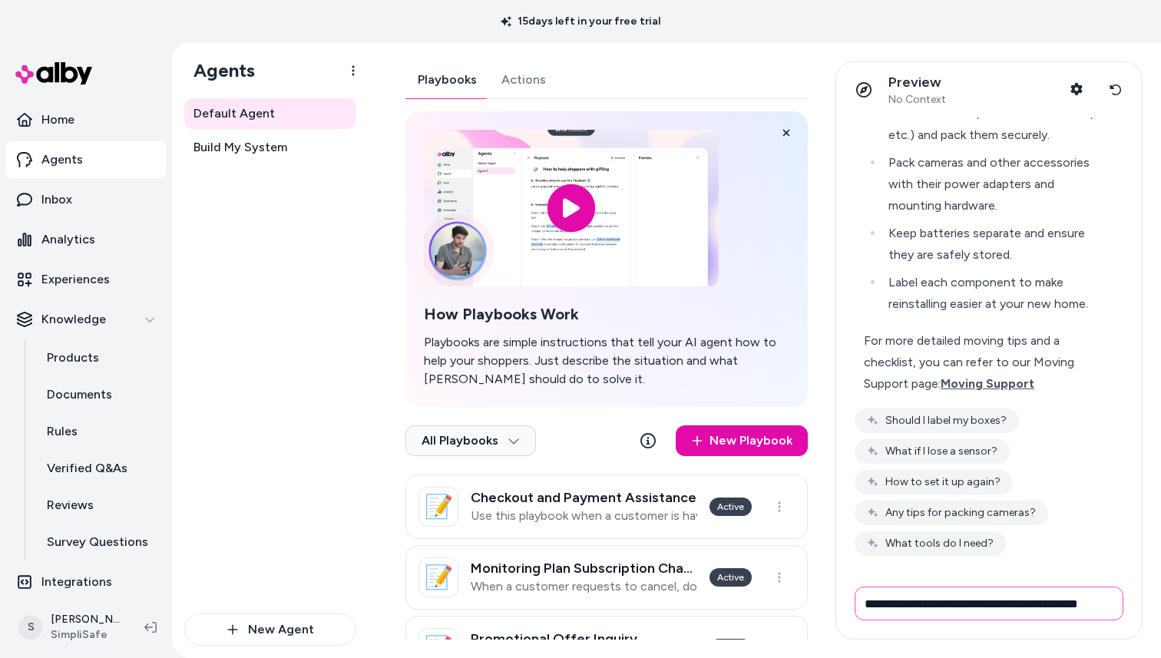
scroll to position [0, 6]
type input "**********"
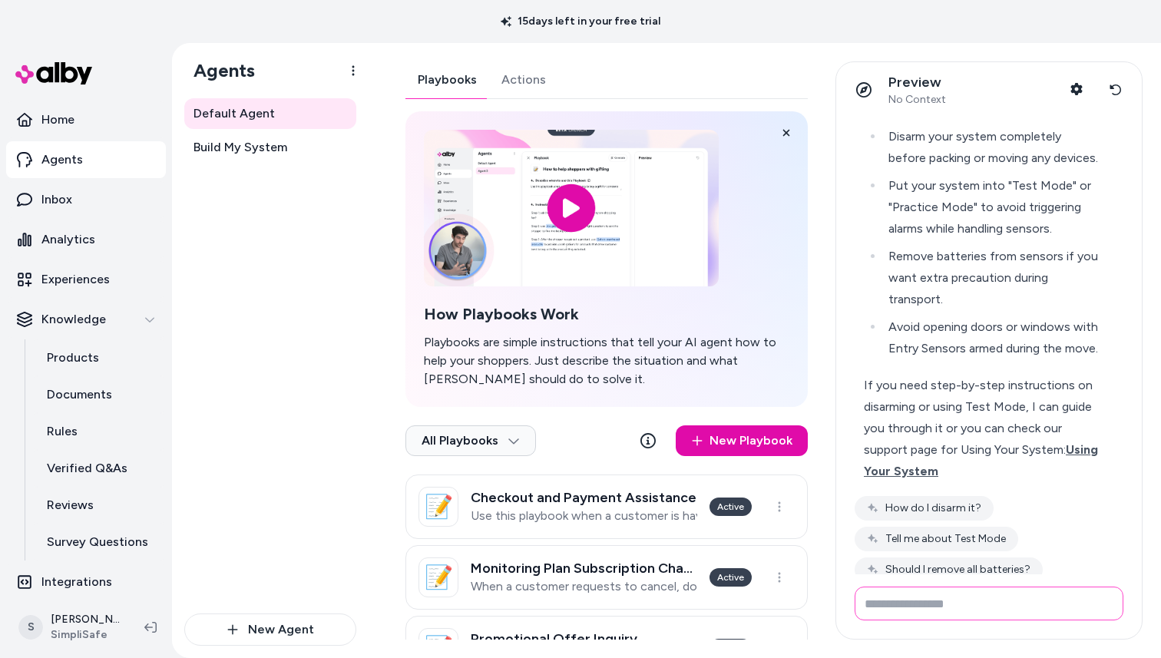
scroll to position [1097, 0]
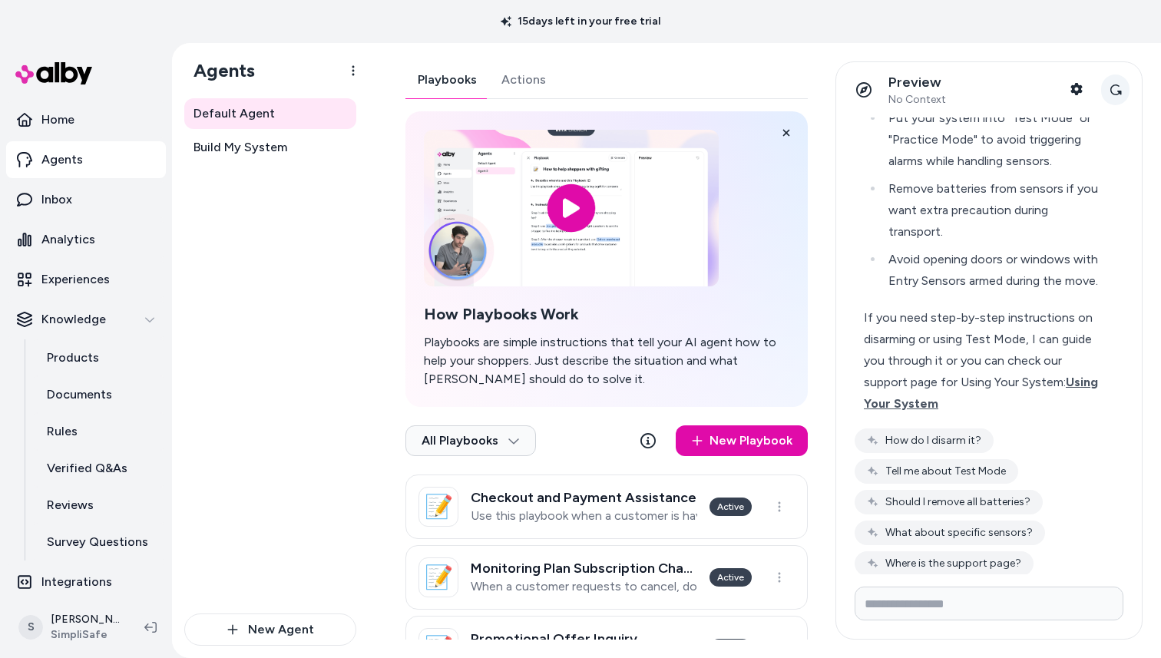
click at [1112, 91] on icon at bounding box center [1115, 90] width 12 height 12
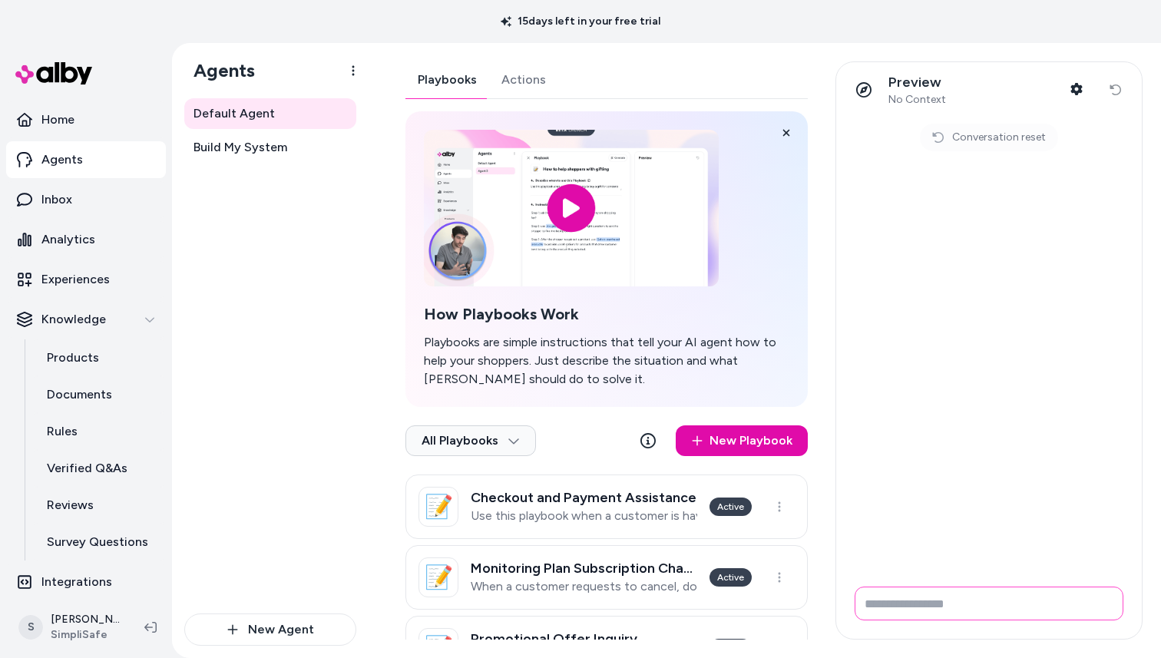
click at [871, 605] on input "Write your prompt here" at bounding box center [988, 603] width 269 height 34
type input "**********"
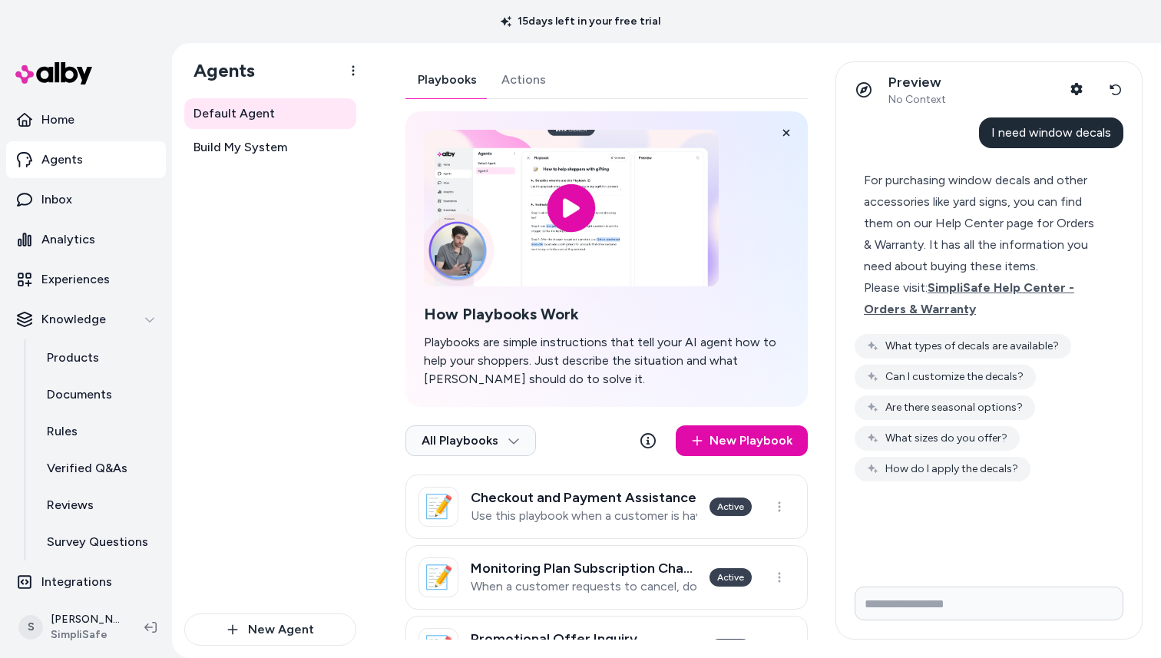
click at [997, 338] on button "What types of decals are available?" at bounding box center [962, 346] width 216 height 25
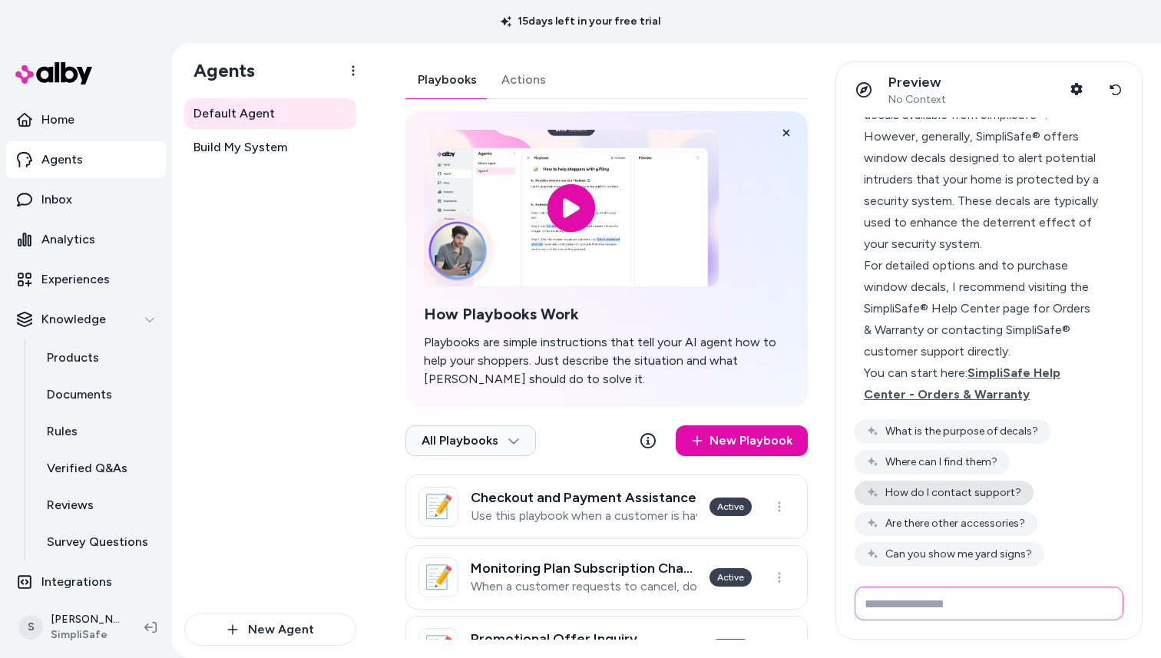
scroll to position [343, 0]
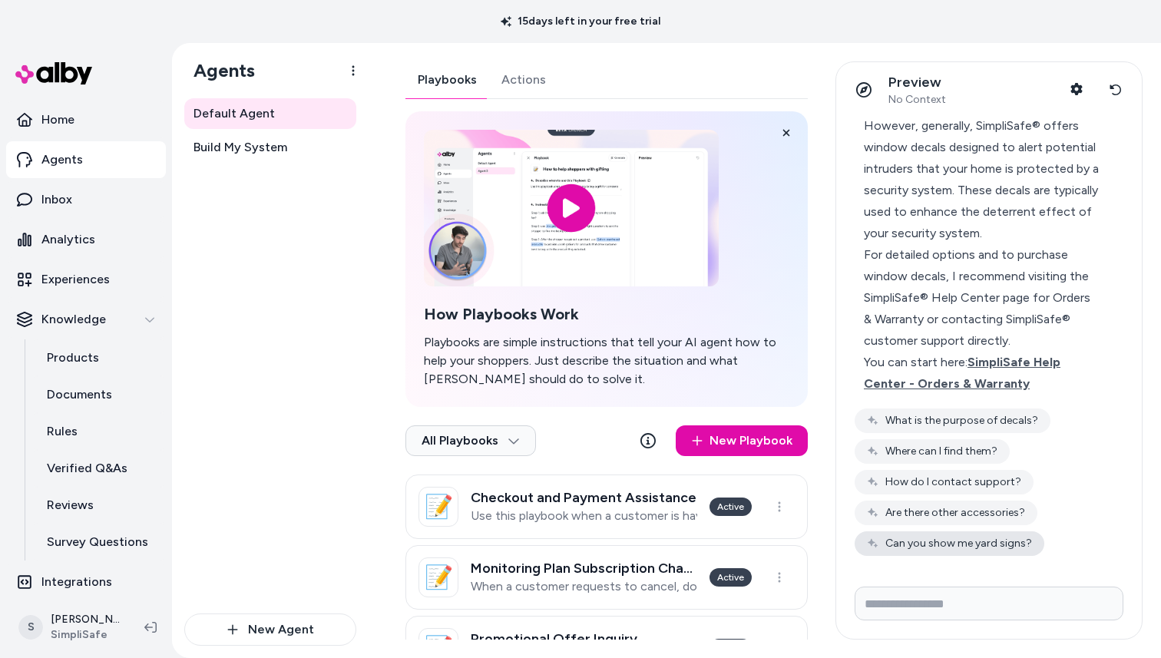
click at [951, 543] on button "Can you show me yard signs?" at bounding box center [949, 543] width 190 height 25
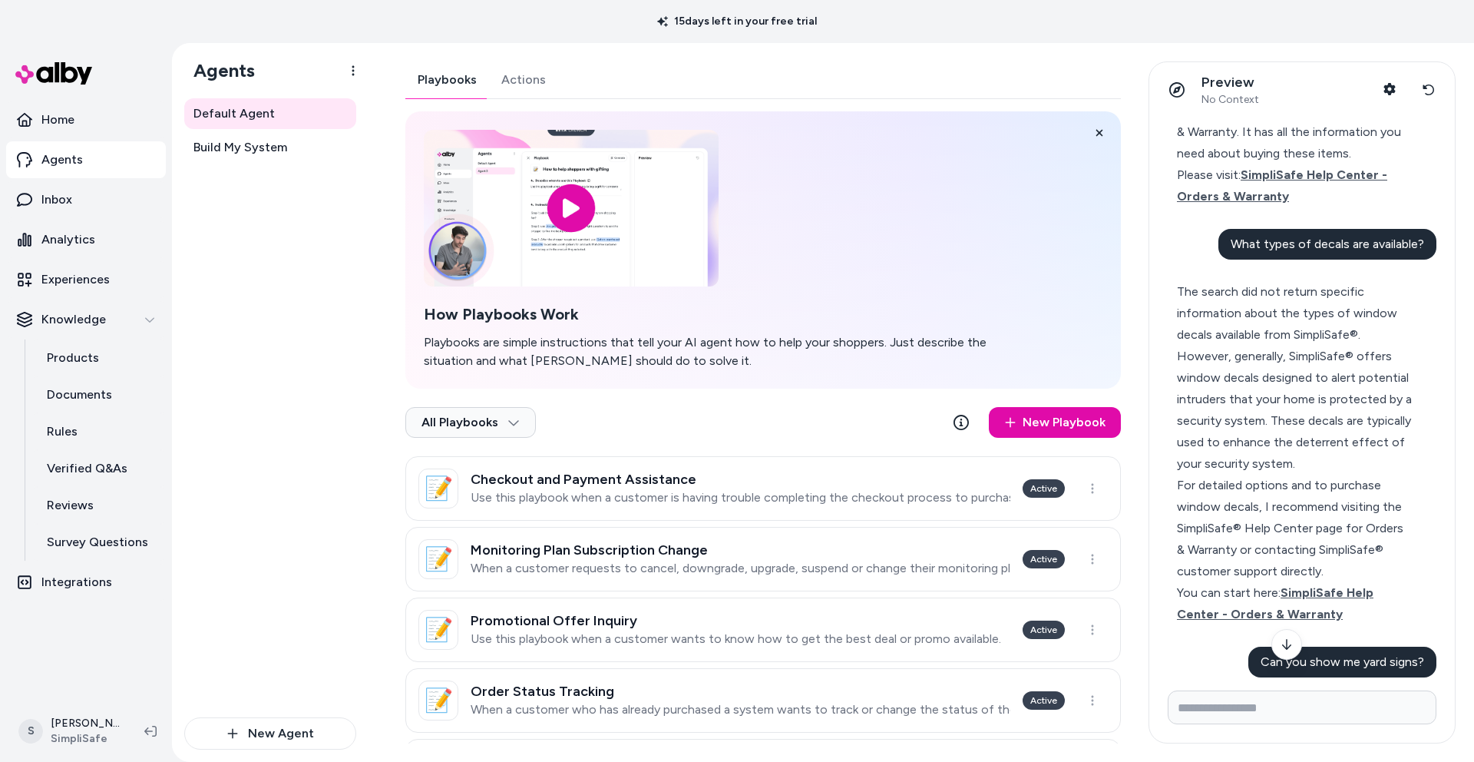
scroll to position [114, 0]
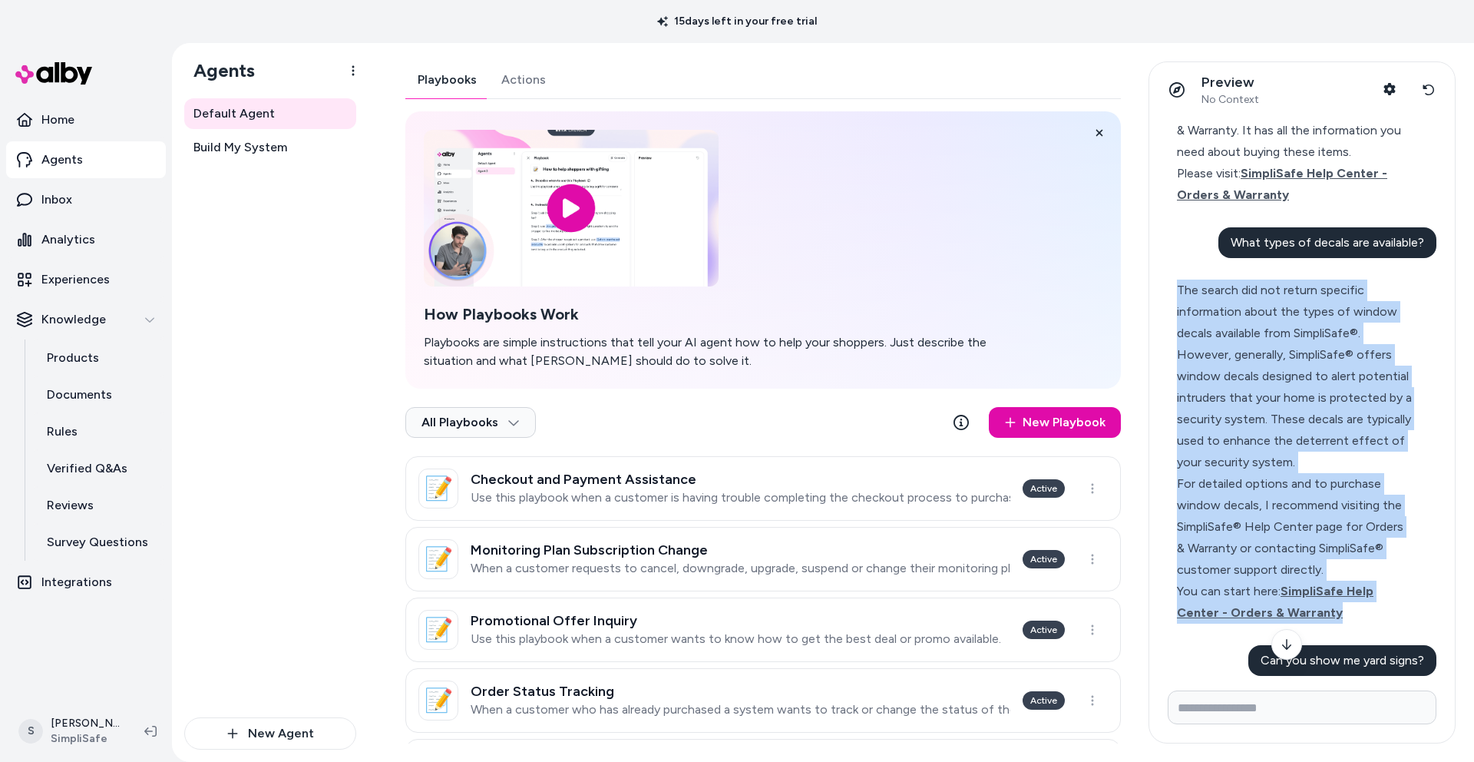
drag, startPoint x: 1178, startPoint y: 289, endPoint x: 1335, endPoint y: 567, distance: 318.3
click at [1160, 613] on div "The search did not return specific information about the types of window decals…" at bounding box center [1295, 451] width 237 height 344
copy div "The search did not return specific information about the types of window decals…"
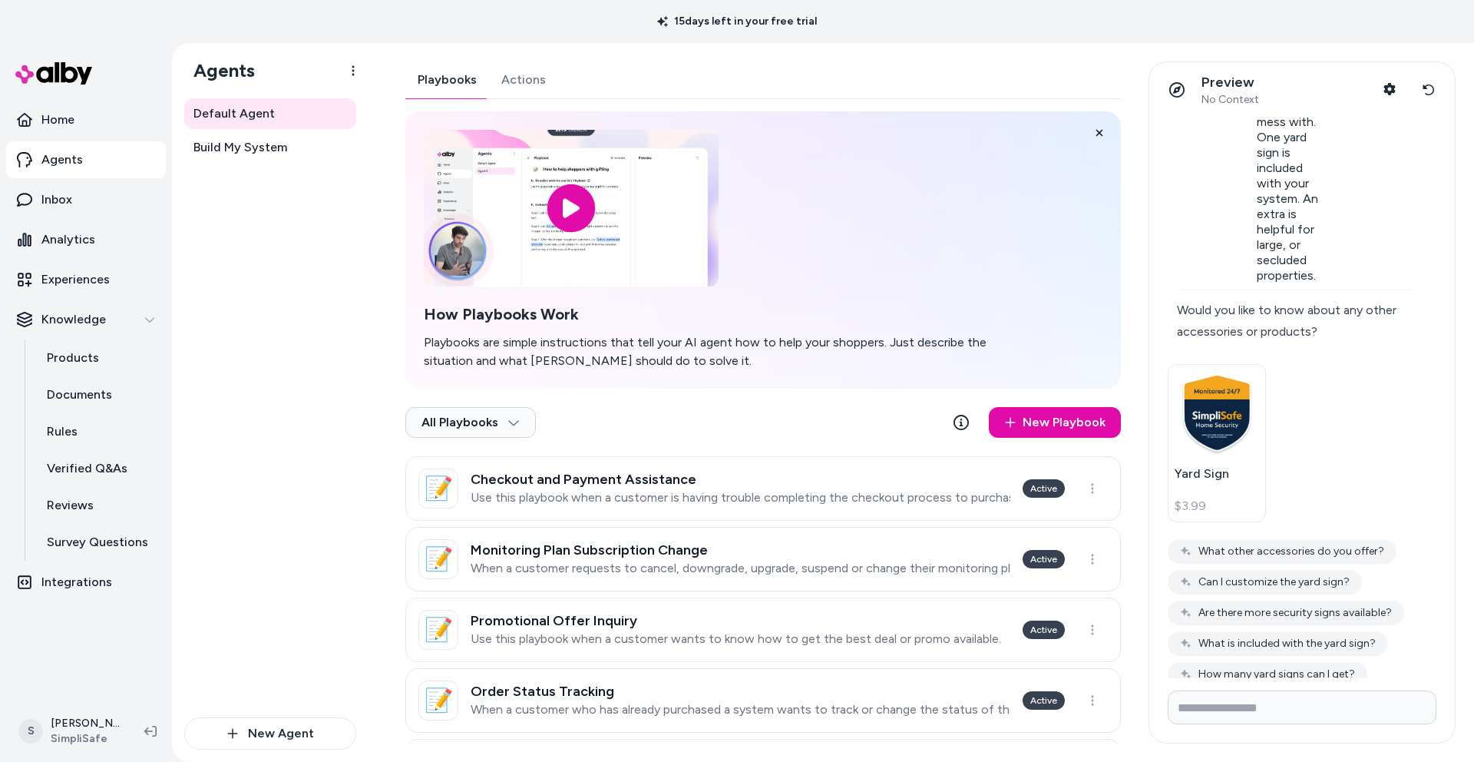
scroll to position [914, 0]
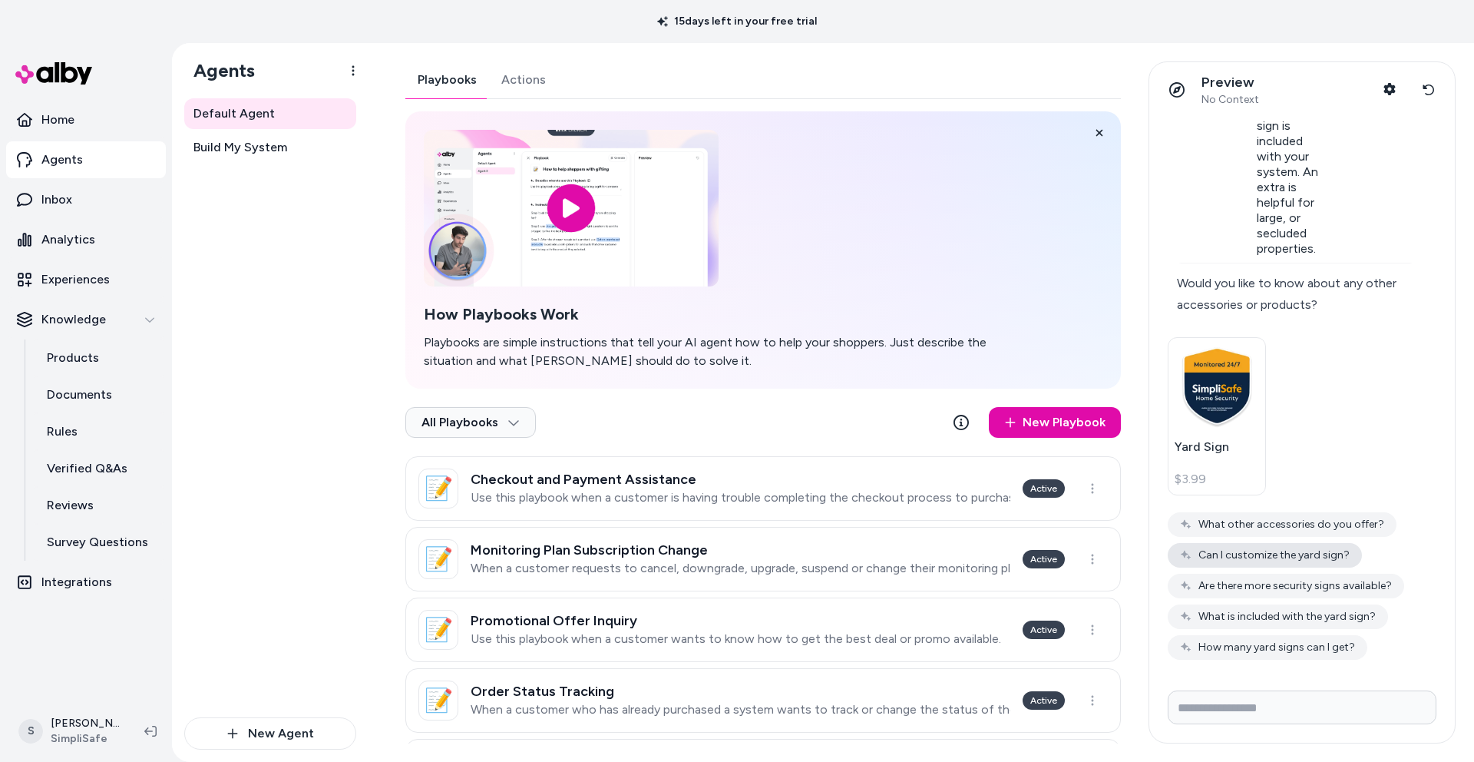
click at [1160, 560] on button "Can I customize the yard sign?" at bounding box center [1265, 555] width 194 height 25
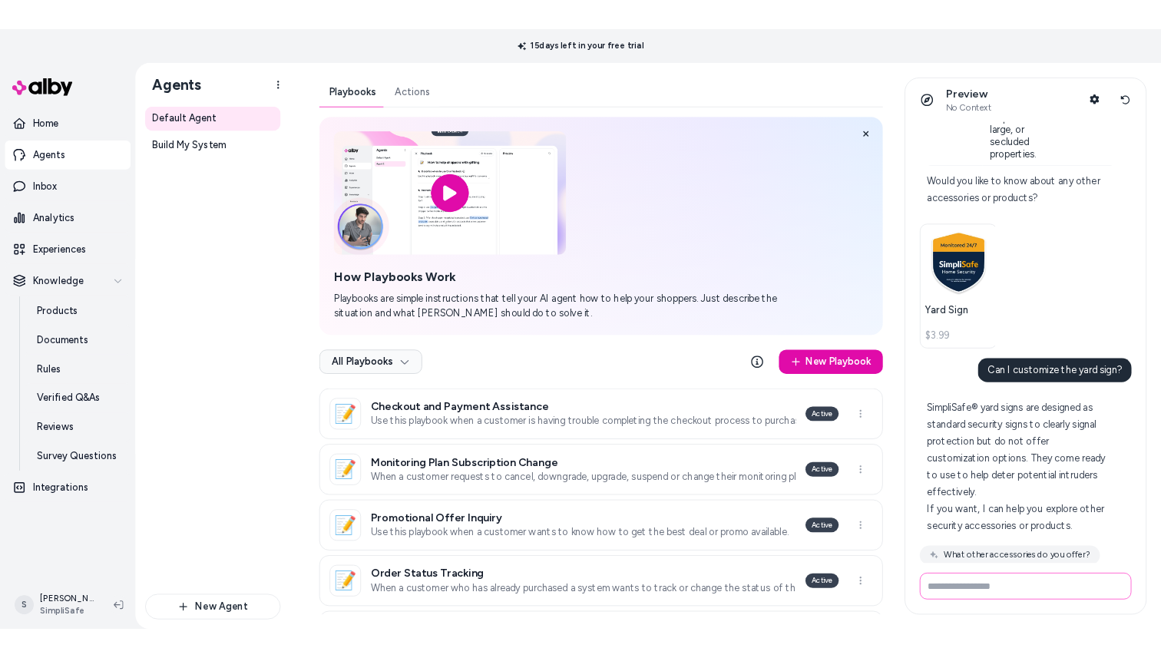
scroll to position [1042, 0]
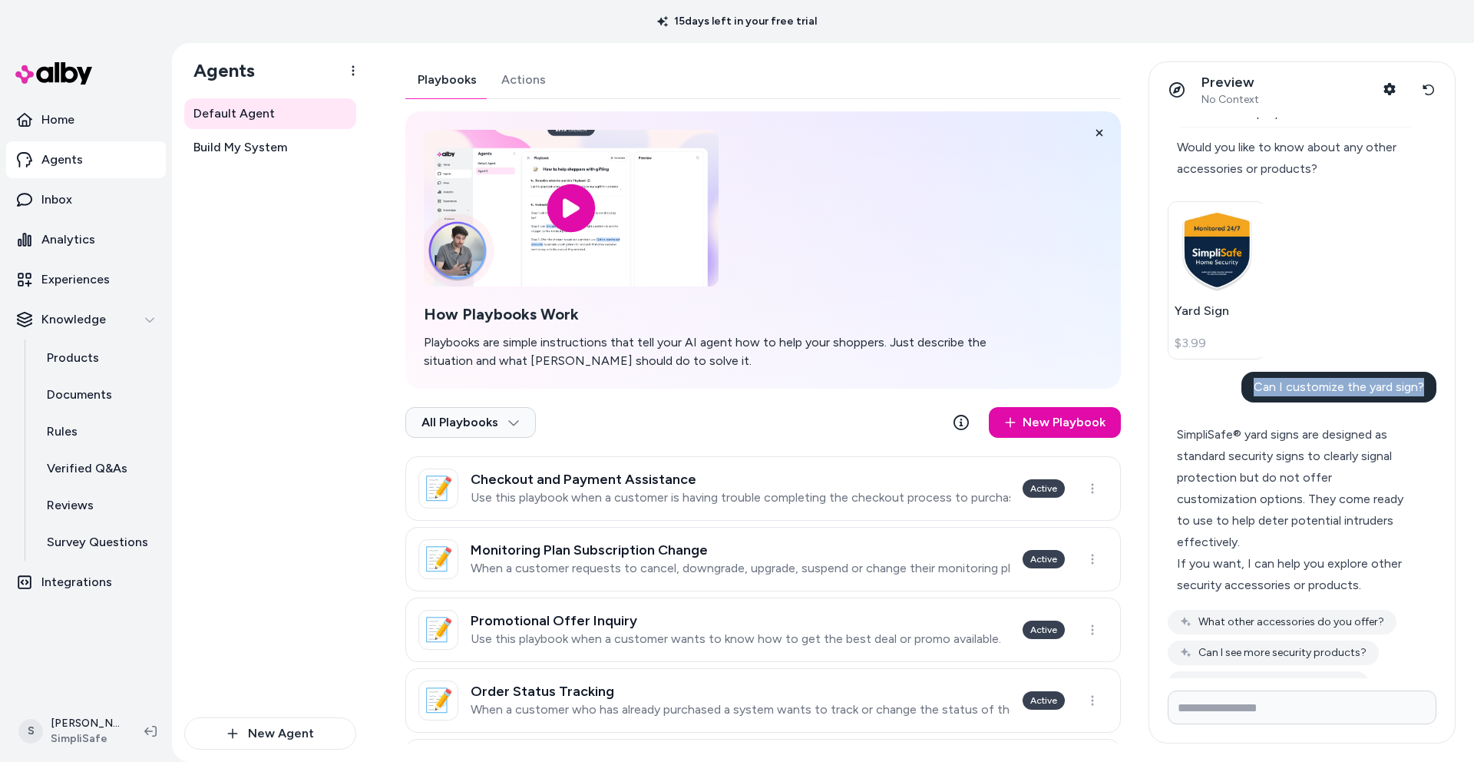
drag, startPoint x: 1255, startPoint y: 395, endPoint x: 1419, endPoint y: 395, distance: 163.5
click at [1160, 395] on div "Can I customize the yard sign?" at bounding box center [1338, 387] width 195 height 31
copy span "Can I customize the yard sign?"
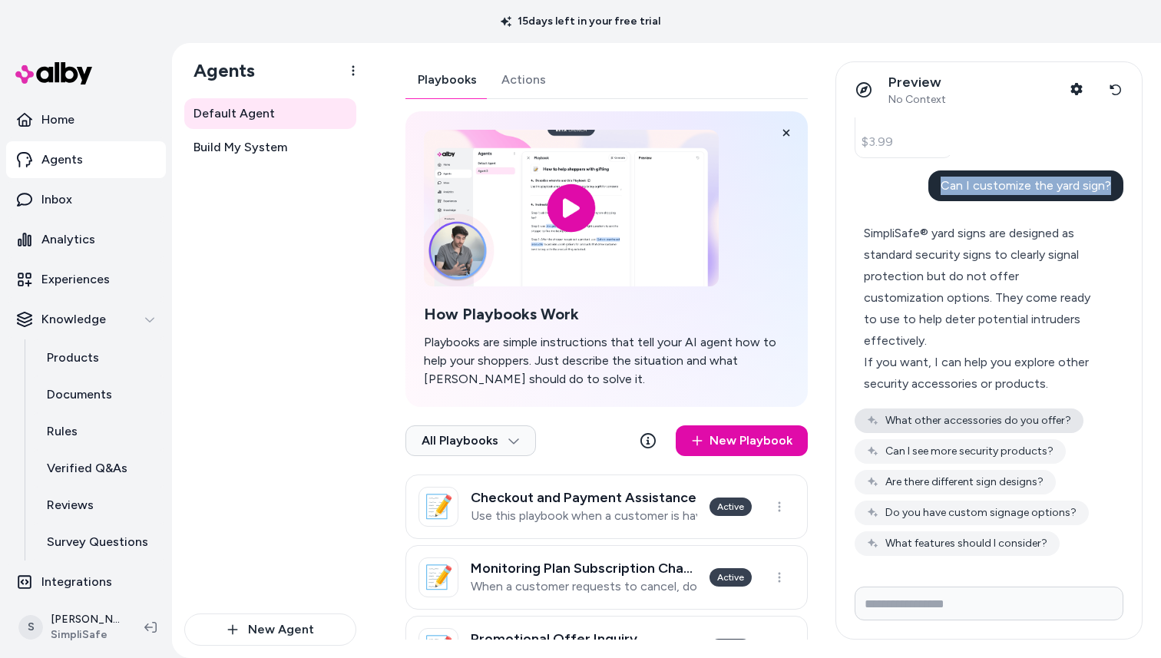
scroll to position [1250, 0]
click at [1112, 91] on icon at bounding box center [1115, 90] width 12 height 12
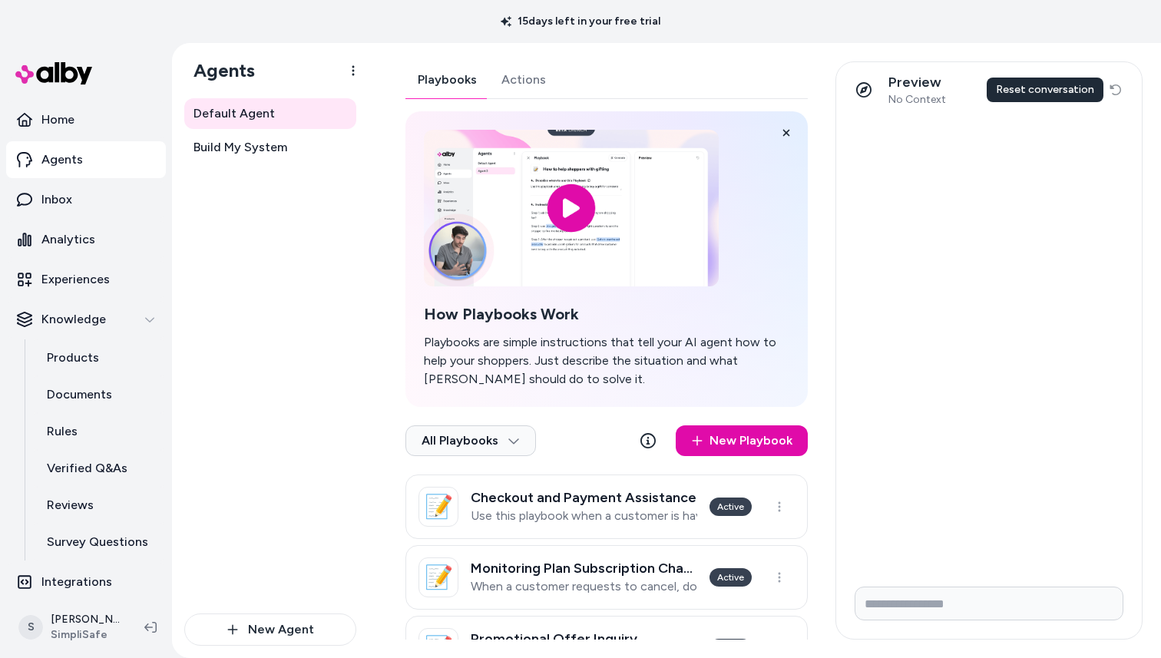
scroll to position [0, 0]
click at [1112, 91] on div "Preview No Context Shopper Context Reset conversation Reset conversation Reset …" at bounding box center [989, 89] width 306 height 55
click at [891, 603] on input "Write your prompt here" at bounding box center [988, 603] width 269 height 34
type input "*"
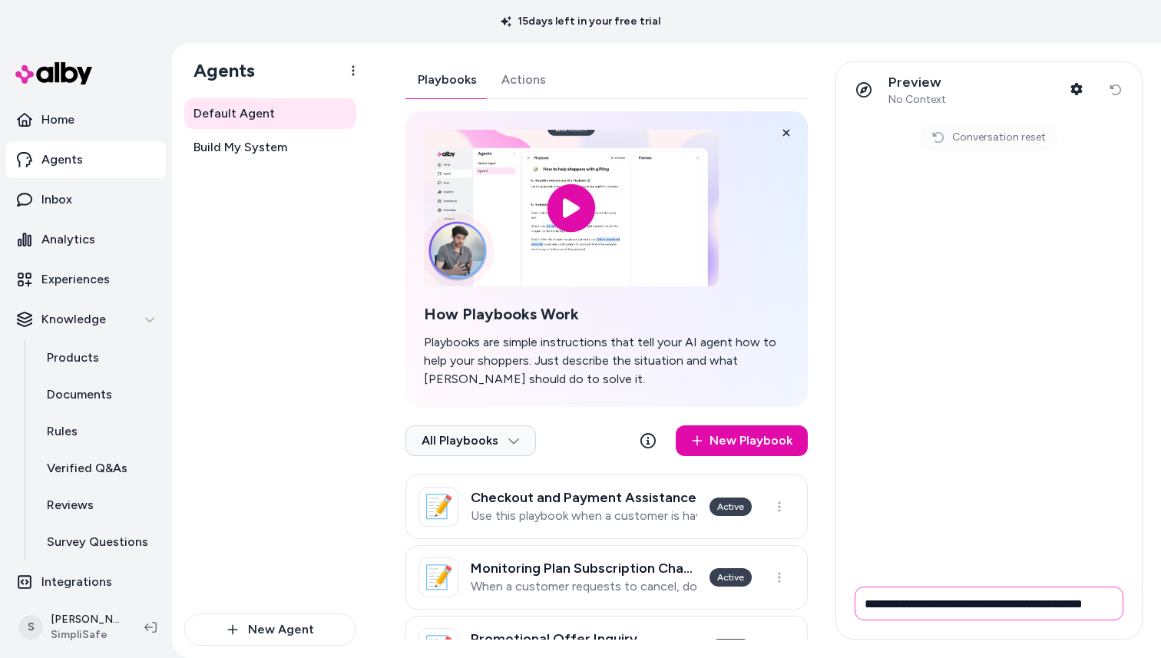
click at [1104, 593] on input "**********" at bounding box center [988, 603] width 269 height 34
click at [1117, 598] on input "**********" at bounding box center [988, 603] width 269 height 34
drag, startPoint x: 1104, startPoint y: 605, endPoint x: 1141, endPoint y: 595, distance: 38.2
click at [1104, 605] on input "**********" at bounding box center [988, 603] width 269 height 34
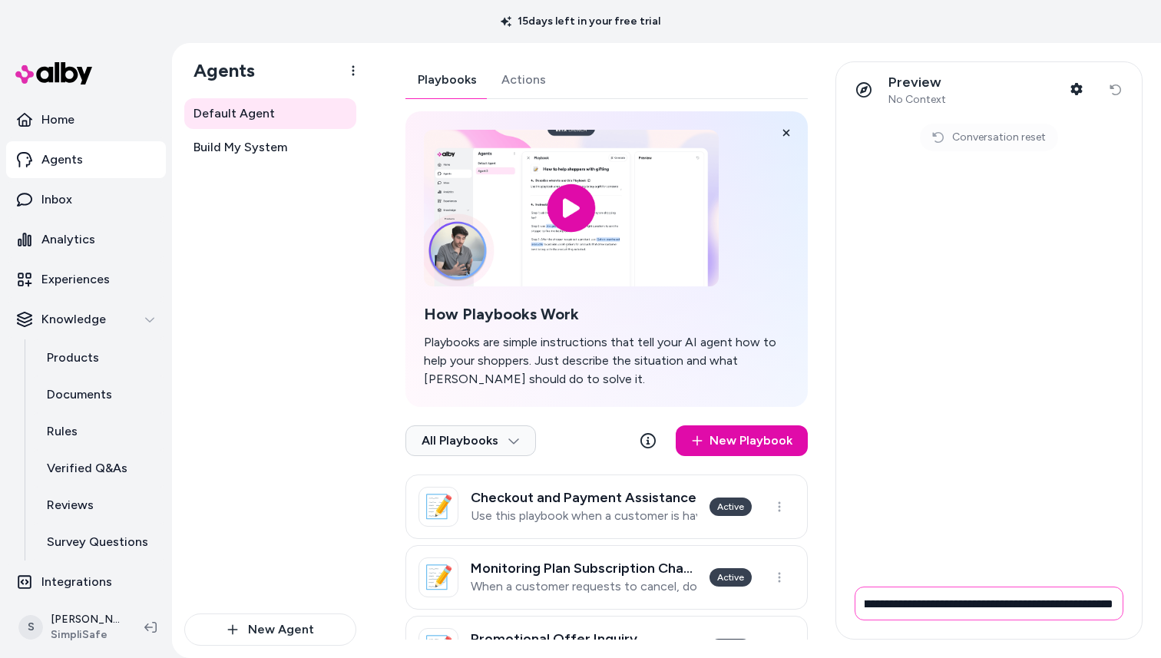
type input "**********"
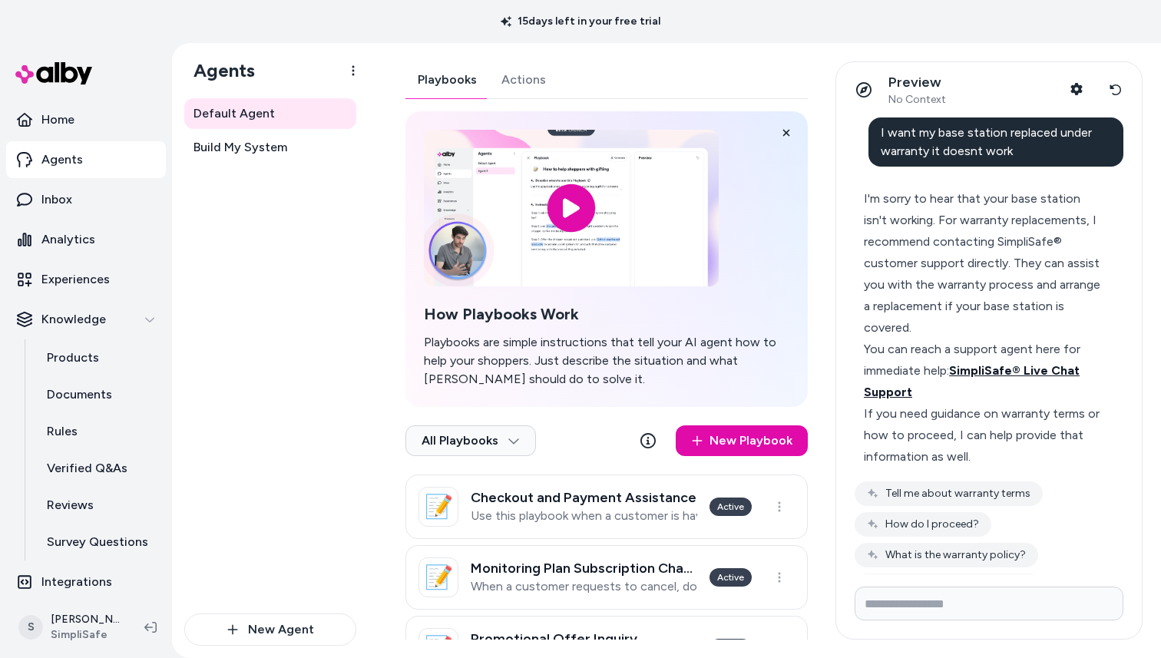
click at [980, 370] on span "SimpliSafe® Live Chat Support" at bounding box center [972, 381] width 216 height 36
click at [1115, 91] on icon at bounding box center [1115, 90] width 12 height 12
click at [1115, 91] on div "Preview No Context Shopper Context Reset conversation" at bounding box center [989, 89] width 306 height 55
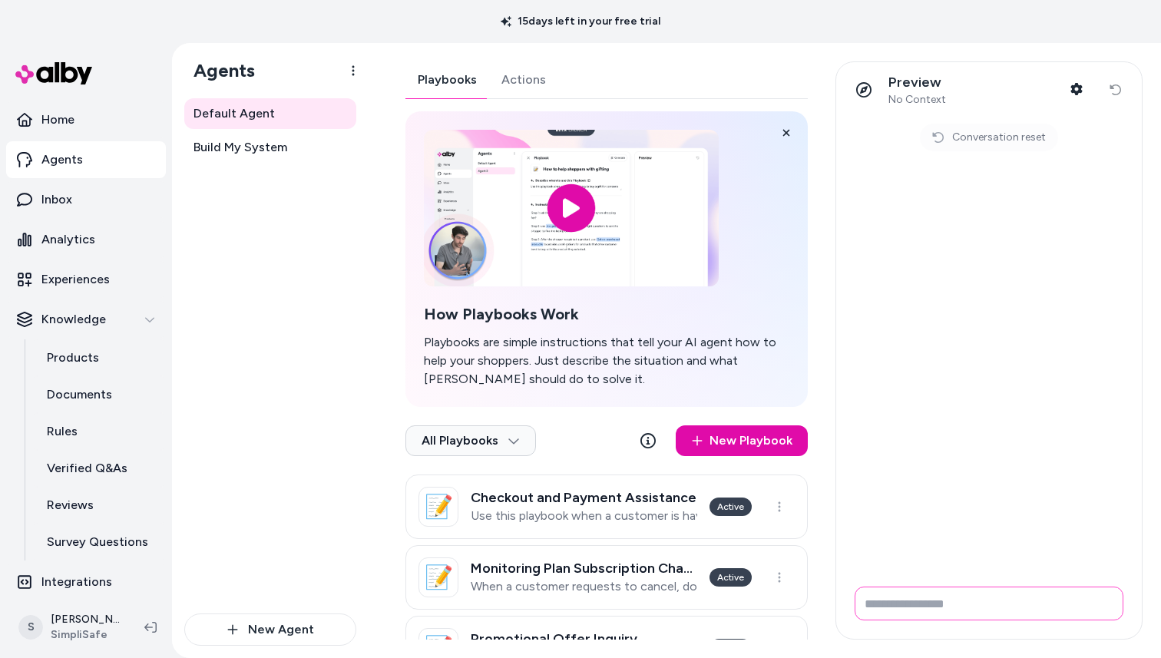
click at [936, 596] on input "Write your prompt here" at bounding box center [988, 603] width 269 height 34
type input "**********"
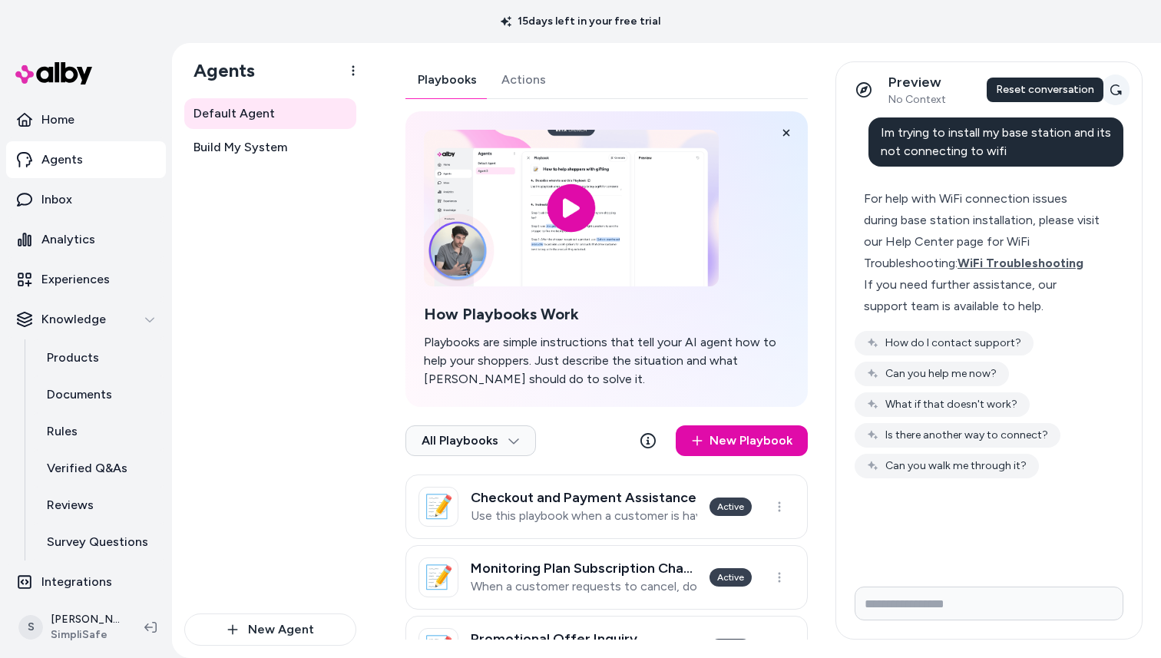
click at [1118, 81] on button "Reset conversation" at bounding box center [1115, 89] width 28 height 31
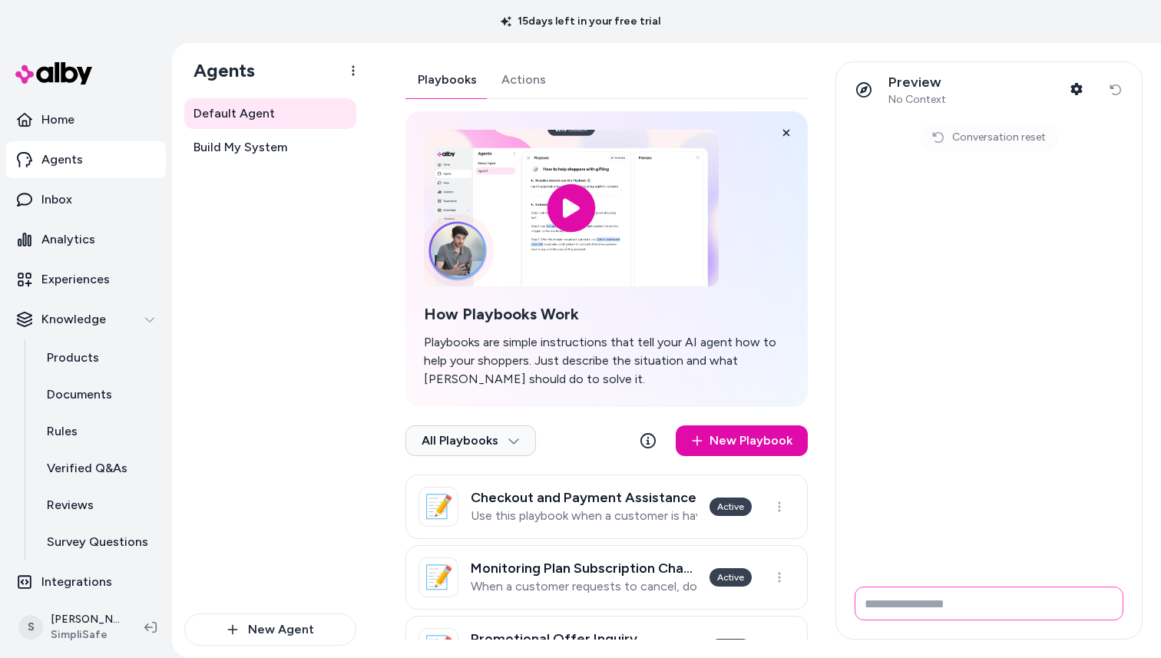
click at [880, 599] on input "Write your prompt here" at bounding box center [988, 603] width 269 height 34
type input "**********"
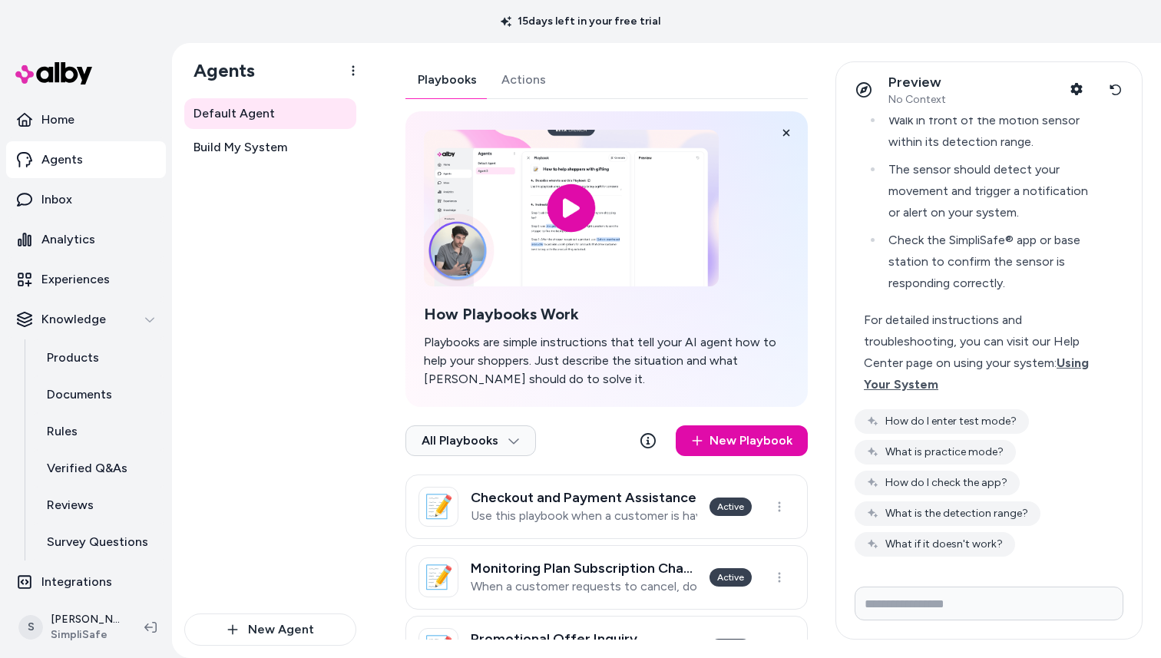
scroll to position [211, 0]
click at [976, 411] on button "How do I enter test mode?" at bounding box center [941, 420] width 174 height 25
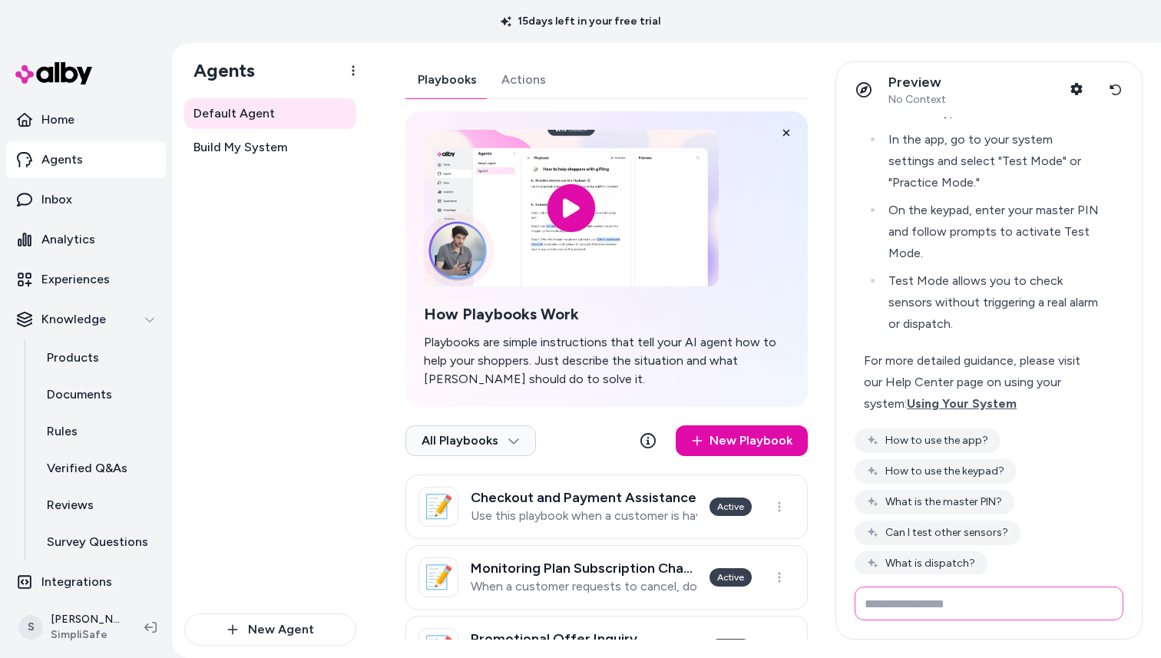
scroll to position [678, 0]
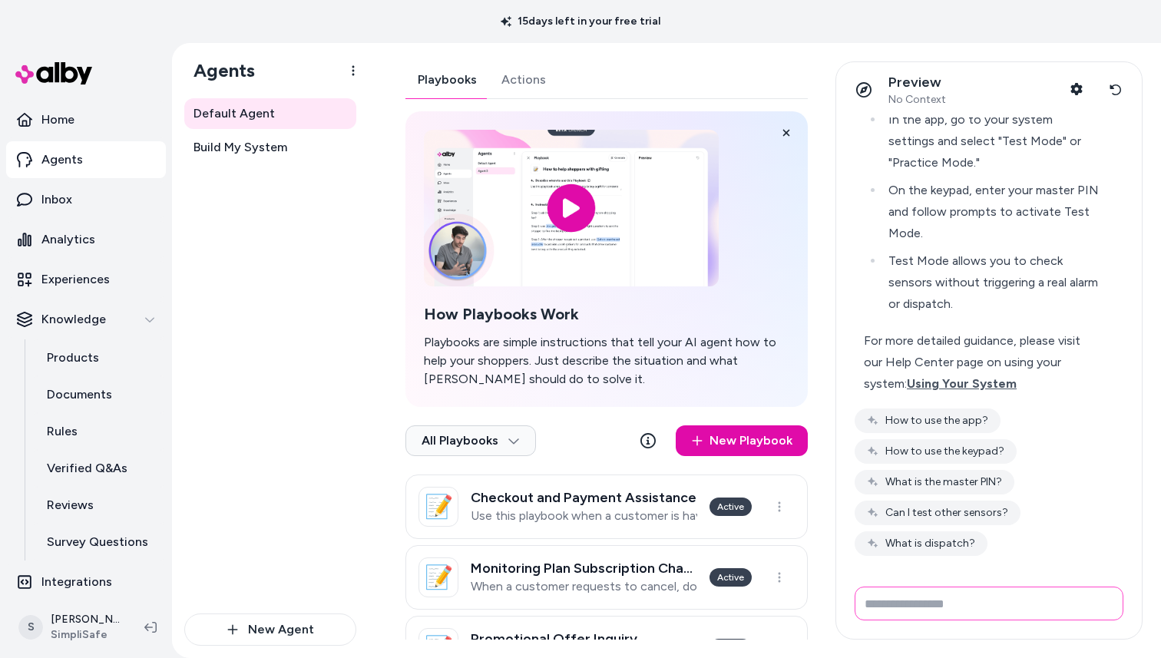
click at [980, 595] on input "Write your prompt here" at bounding box center [988, 603] width 269 height 34
type input "**********"
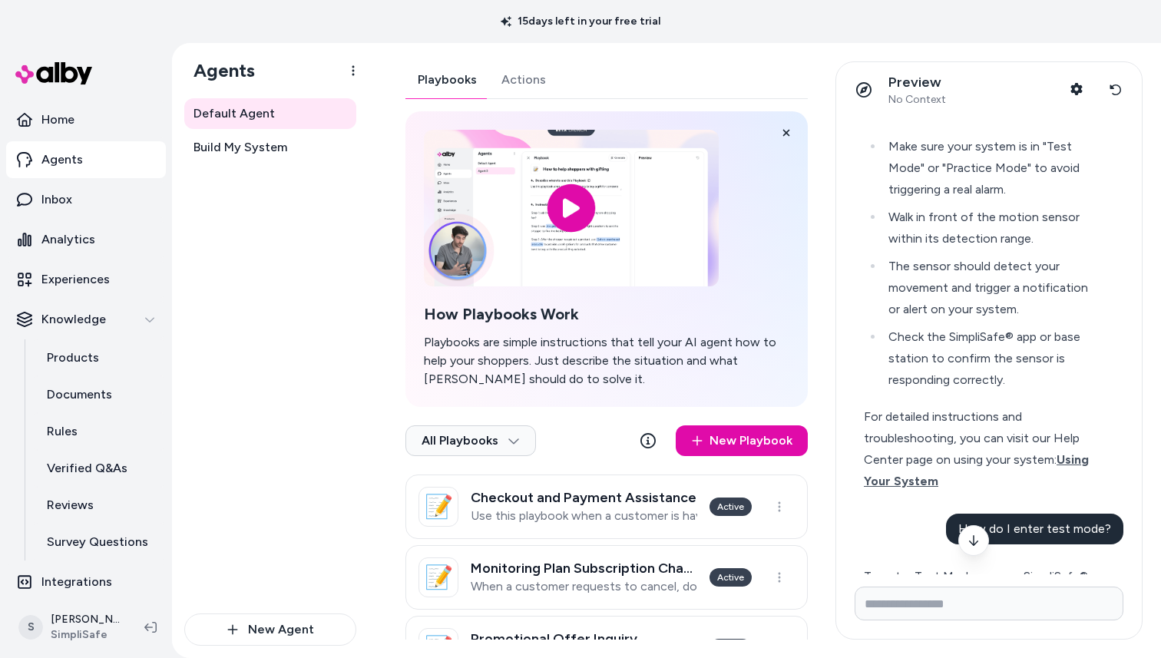
scroll to position [0, 0]
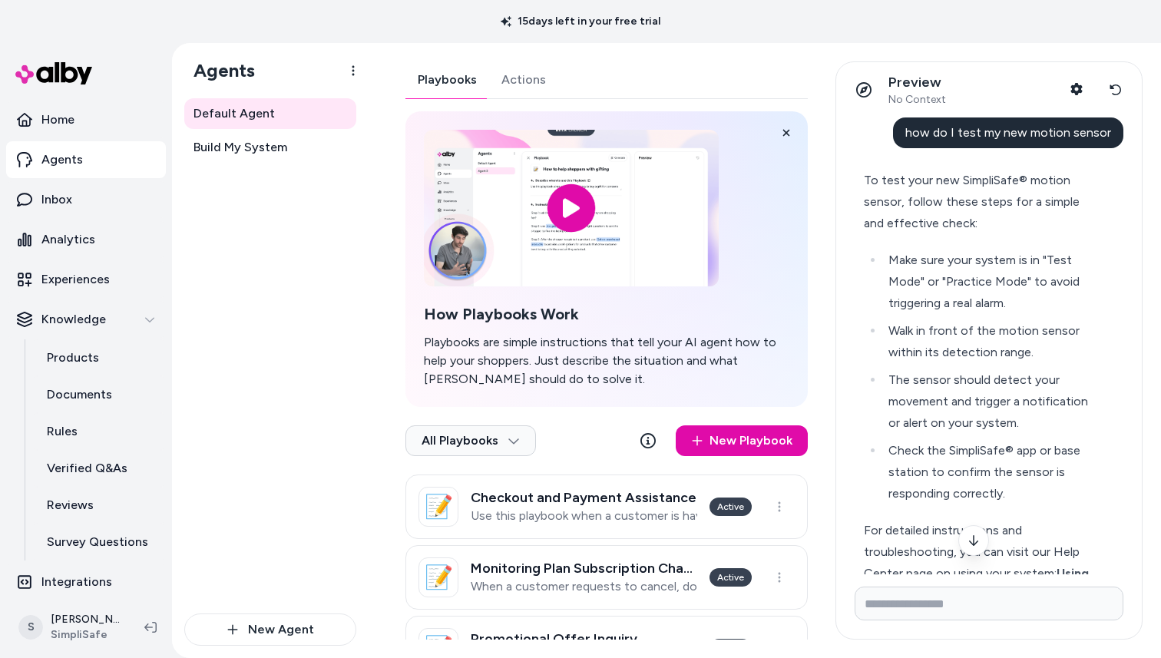
click at [1028, 132] on span "how do I test my new motion sensor" at bounding box center [1008, 132] width 206 height 15
copy span "how do I test my new motion sensor"
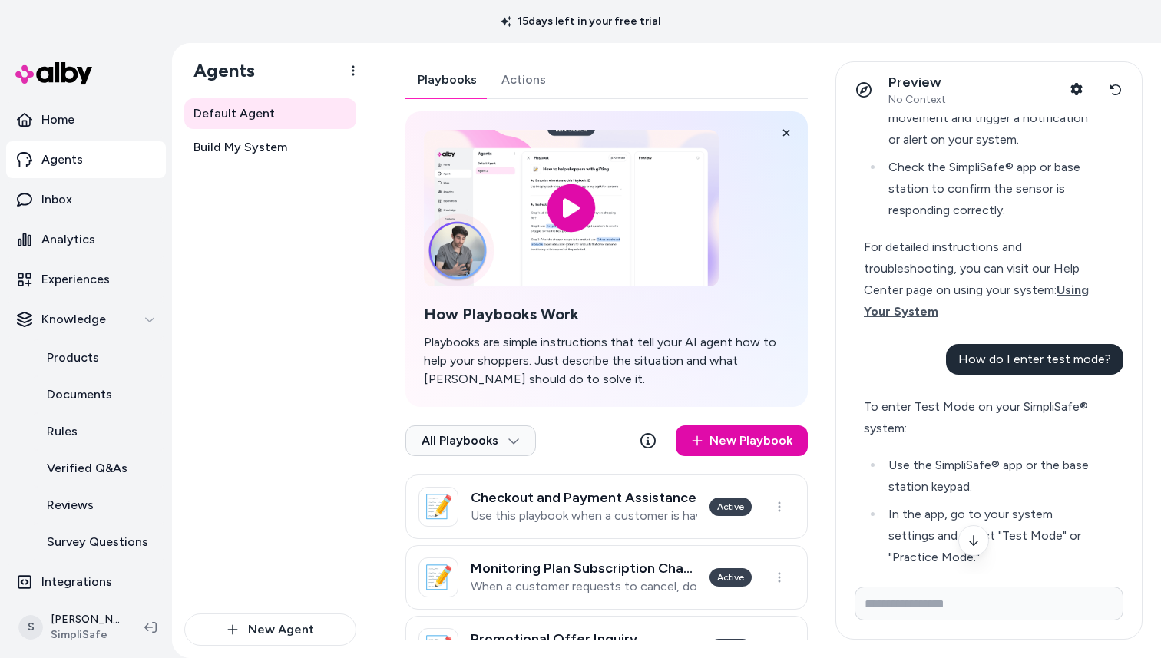
scroll to position [411, 0]
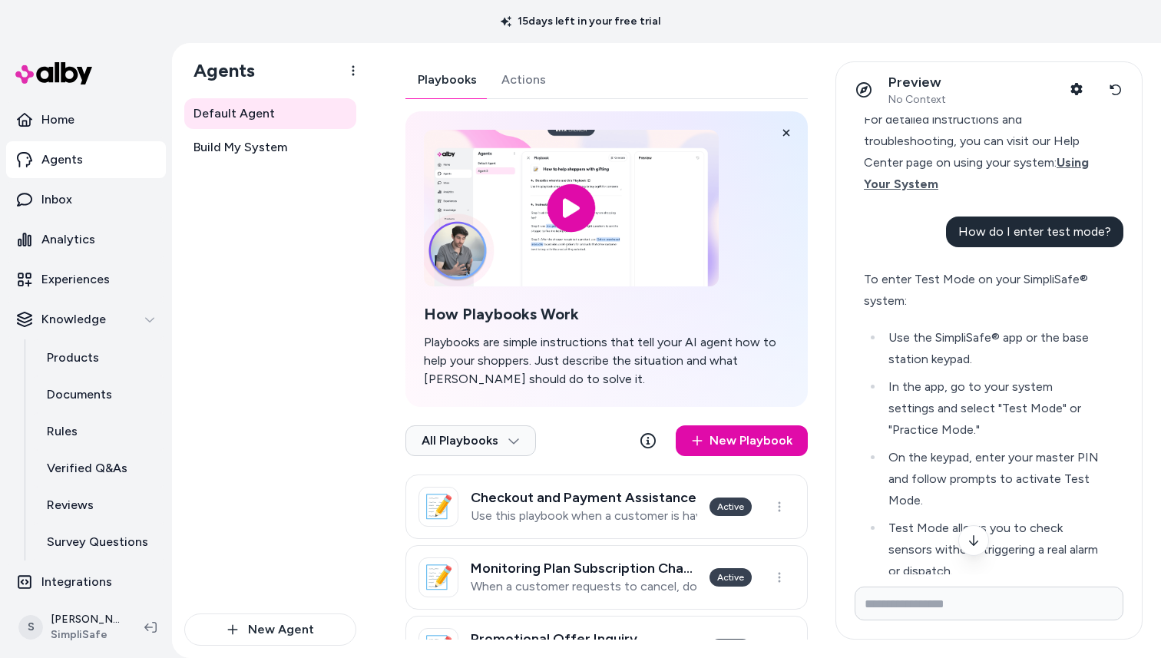
click at [1056, 233] on span "How do I enter test mode?" at bounding box center [1034, 231] width 153 height 15
copy span "How do I enter test mode?"
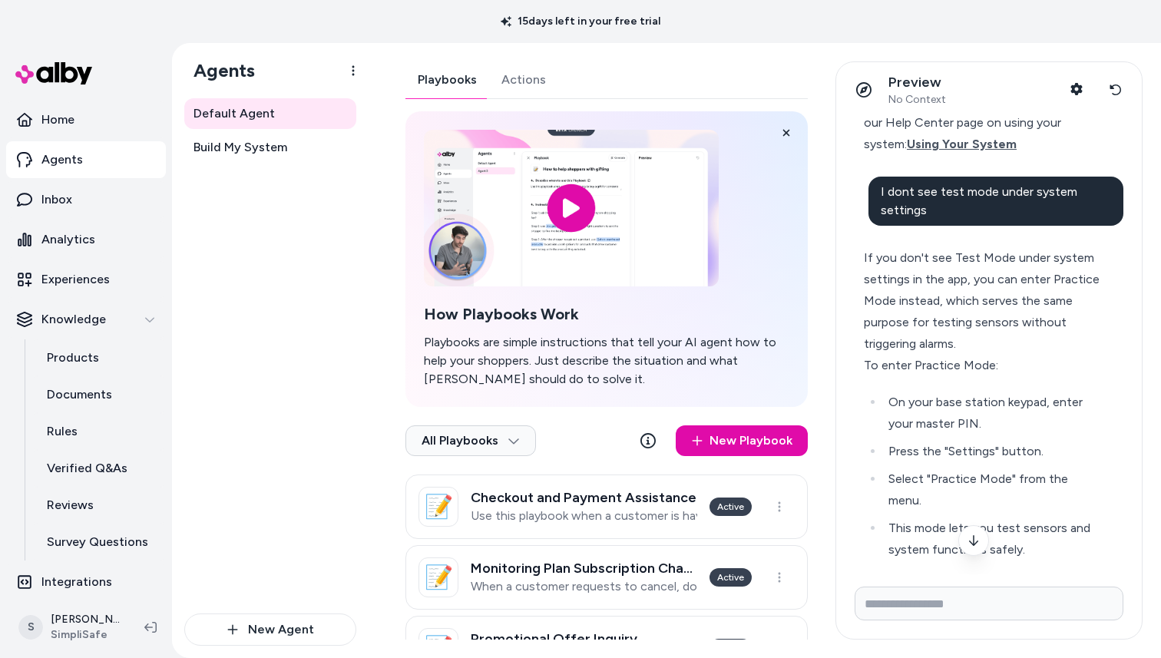
scroll to position [914, 0]
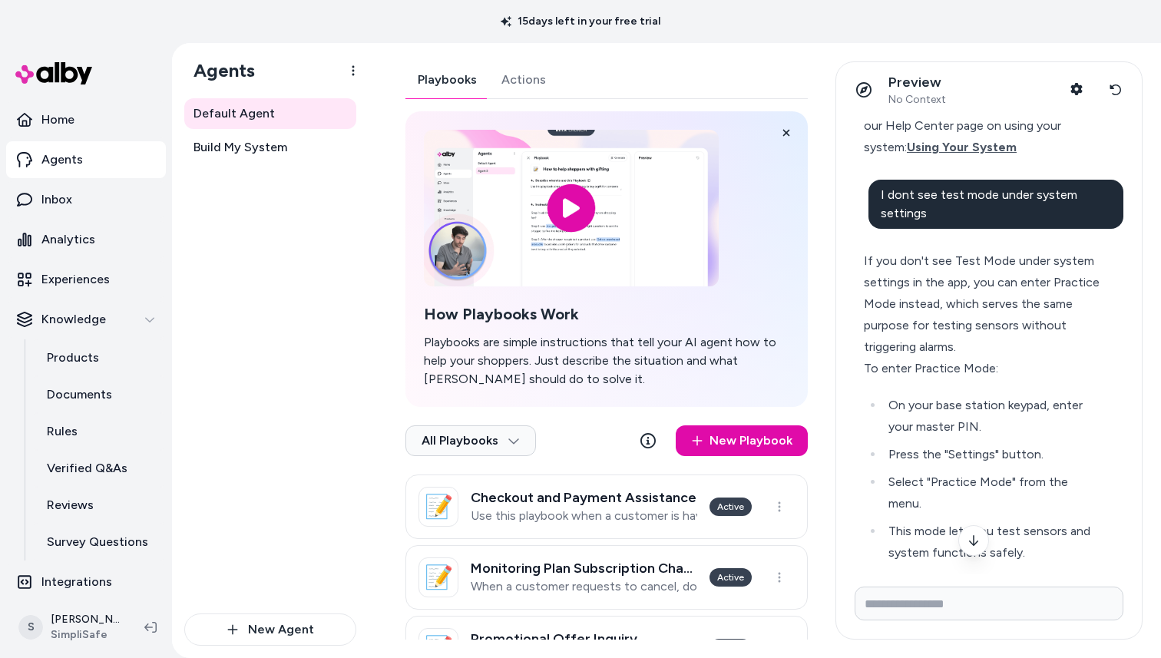
click at [924, 220] on div "I dont see test mode under system settings" at bounding box center [996, 204] width 256 height 49
click at [924, 219] on div "I dont see test mode under system settings" at bounding box center [996, 204] width 256 height 49
drag, startPoint x: 923, startPoint y: 215, endPoint x: 877, endPoint y: 195, distance: 50.2
click at [877, 194] on div "I dont see test mode under system settings" at bounding box center [996, 204] width 256 height 49
copy span "I dont see test mode under system settings"
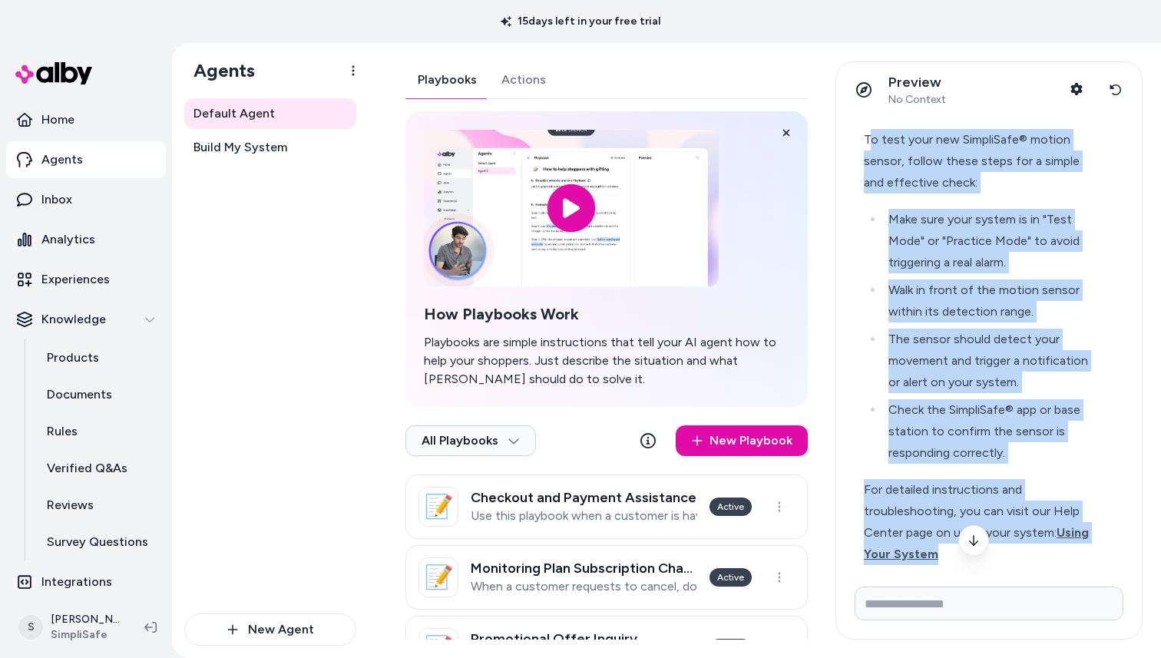
scroll to position [43, 0]
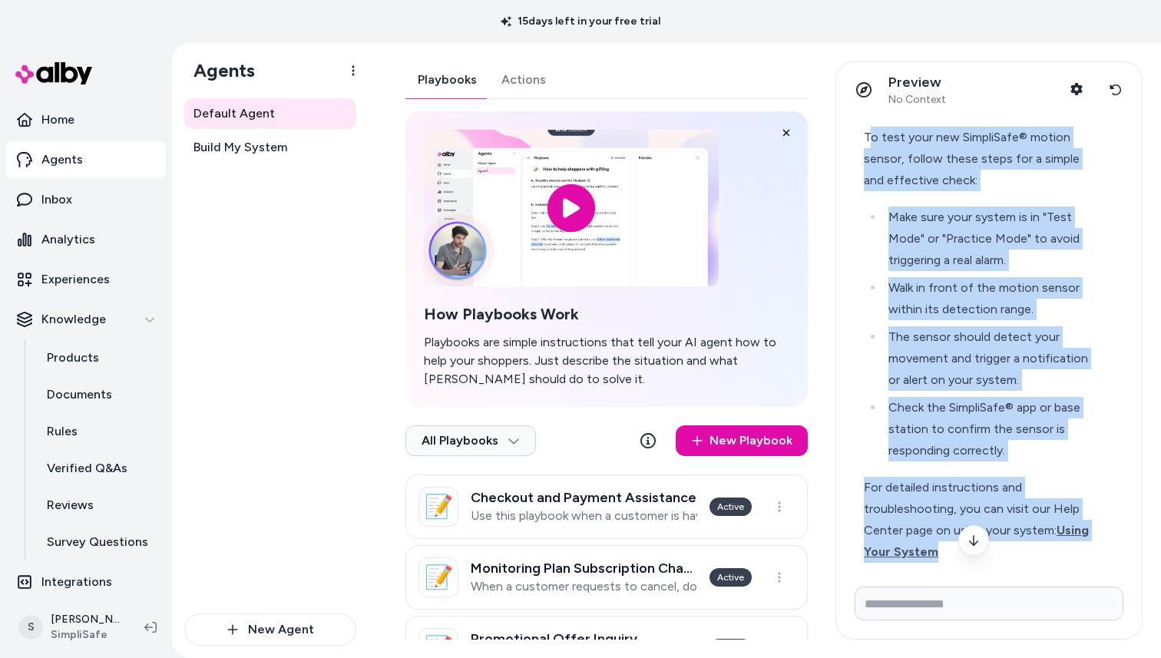
drag, startPoint x: 868, startPoint y: 172, endPoint x: 1070, endPoint y: 518, distance: 400.8
click at [1080, 550] on div "To test your new SimpliSafe® motion sensor, follow these steps for a simple and…" at bounding box center [982, 345] width 237 height 436
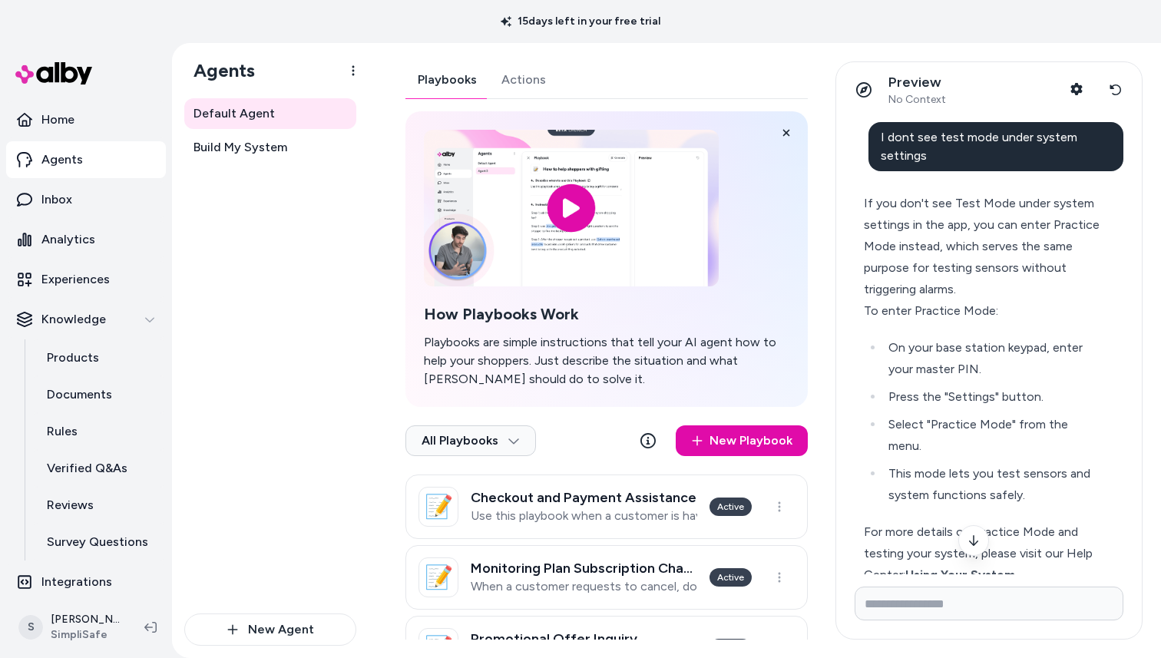
scroll to position [1003, 0]
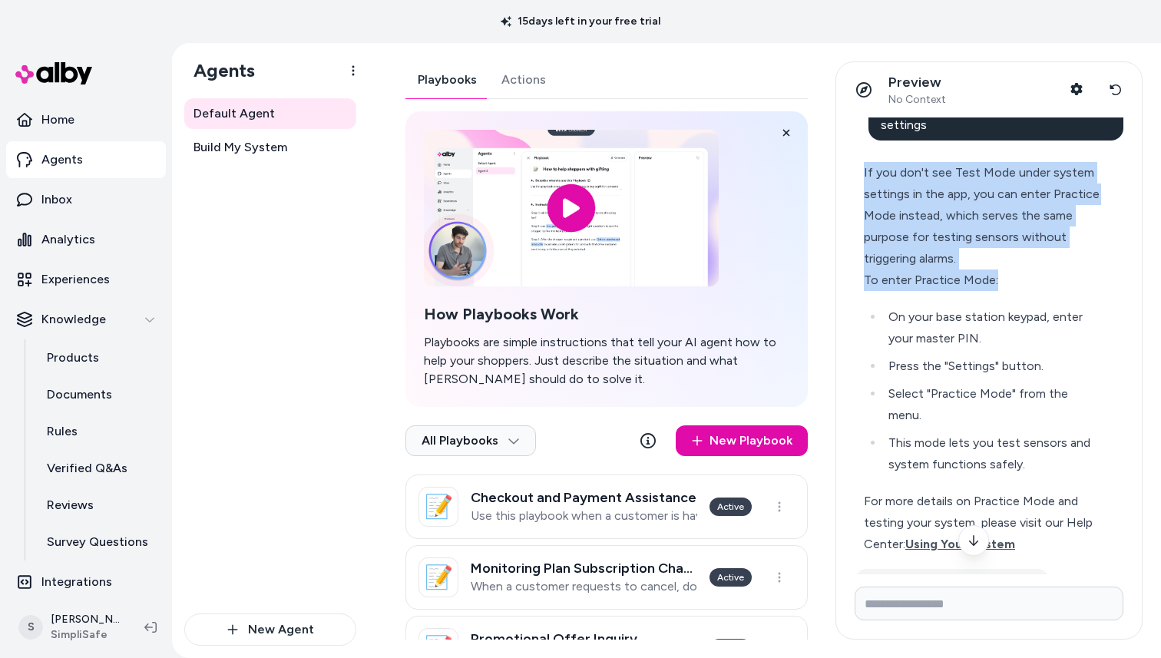
drag, startPoint x: 863, startPoint y: 168, endPoint x: 1032, endPoint y: 282, distance: 203.5
click at [1032, 282] on div "If you don't see Test Mode under system settings in the app, you can enter Prac…" at bounding box center [982, 358] width 256 height 411
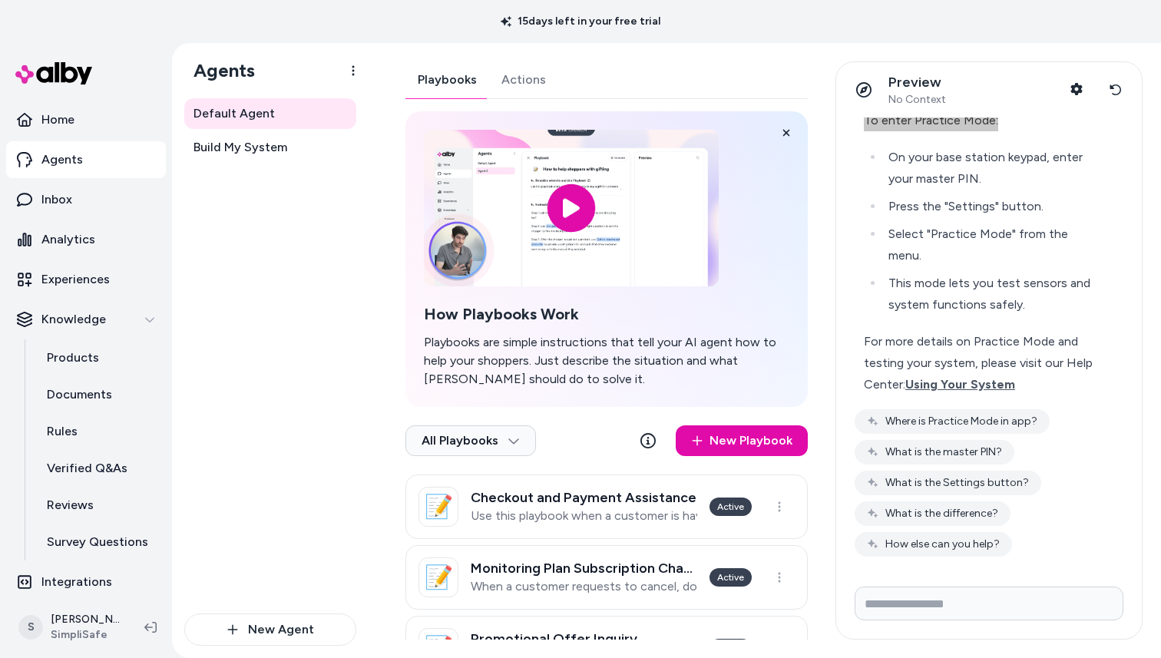
scroll to position [1163, 0]
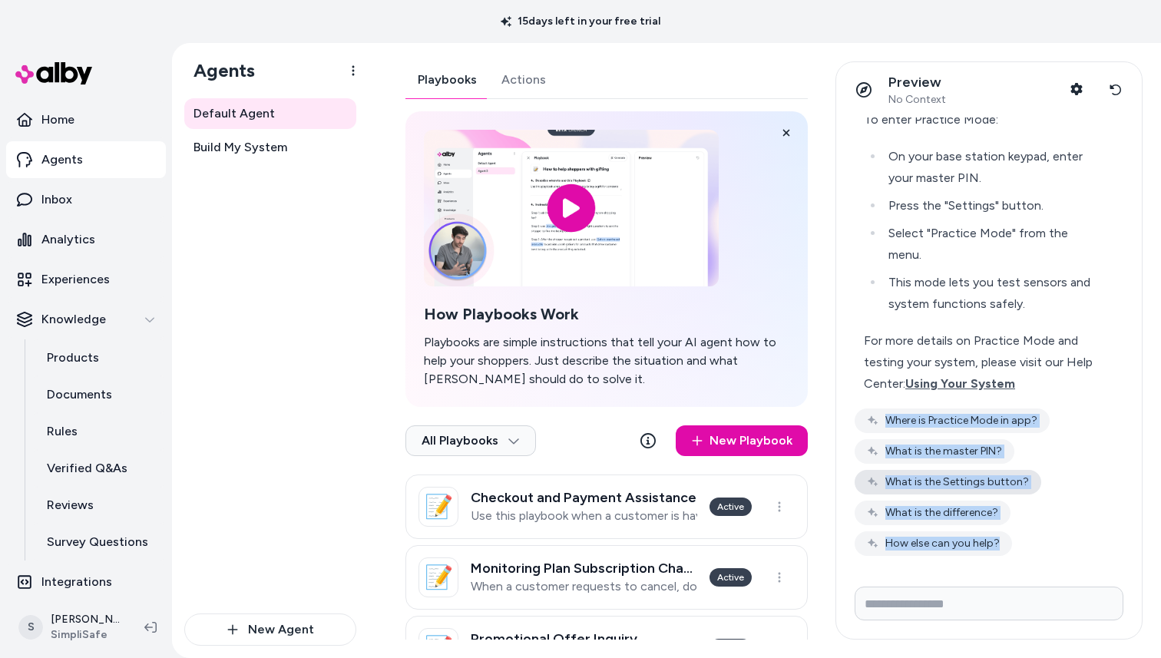
drag, startPoint x: 856, startPoint y: 401, endPoint x: 961, endPoint y: 492, distance: 138.8
click at [986, 567] on div "how do I test my new motion sensor To test your new SimpliSafe® motion sensor, …" at bounding box center [989, 345] width 306 height 457
